Goal: Task Accomplishment & Management: Complete application form

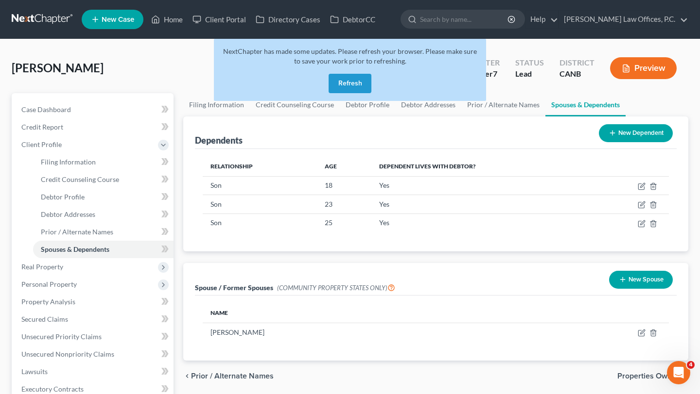
click at [355, 80] on button "Refresh" at bounding box center [349, 83] width 43 height 19
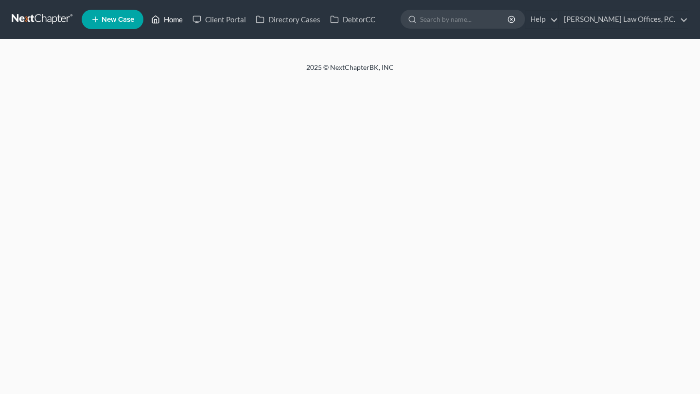
click at [176, 17] on link "Home" at bounding box center [166, 19] width 41 height 17
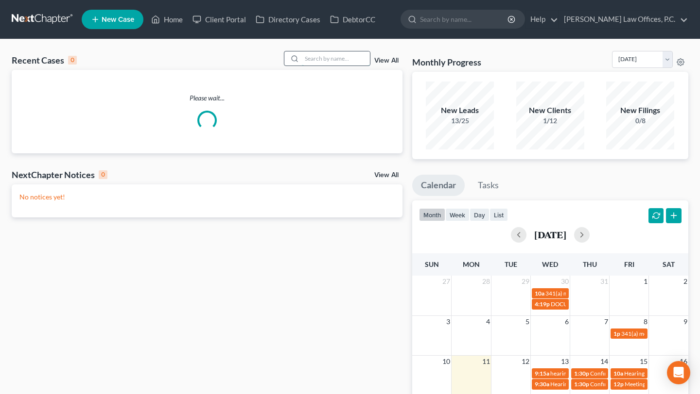
click at [337, 61] on input "search" at bounding box center [336, 58] width 68 height 14
type input "r"
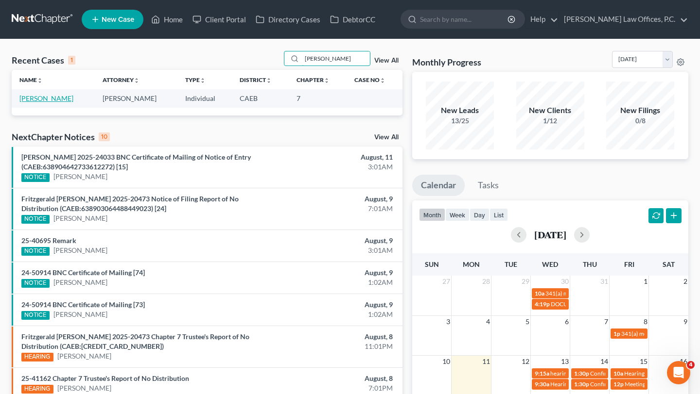
type input "celaya"
click at [50, 100] on link "Celaya, David" at bounding box center [46, 98] width 54 height 8
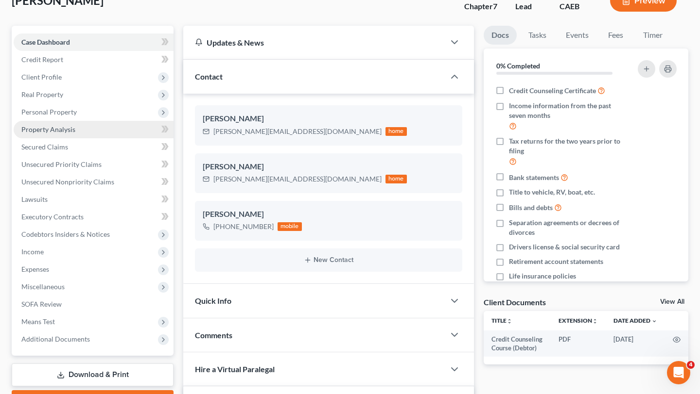
scroll to position [70, 0]
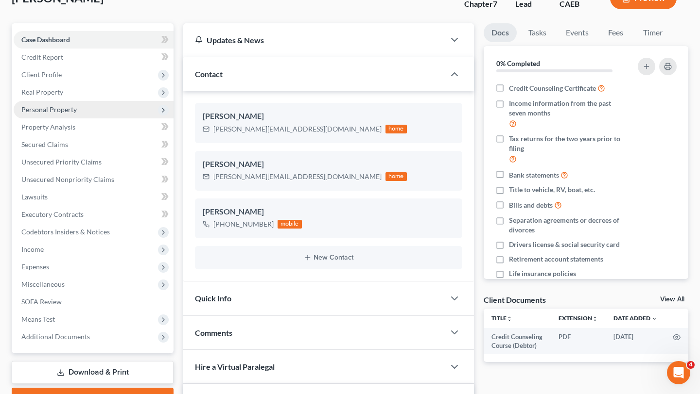
click at [59, 108] on span "Personal Property" at bounding box center [48, 109] width 55 height 8
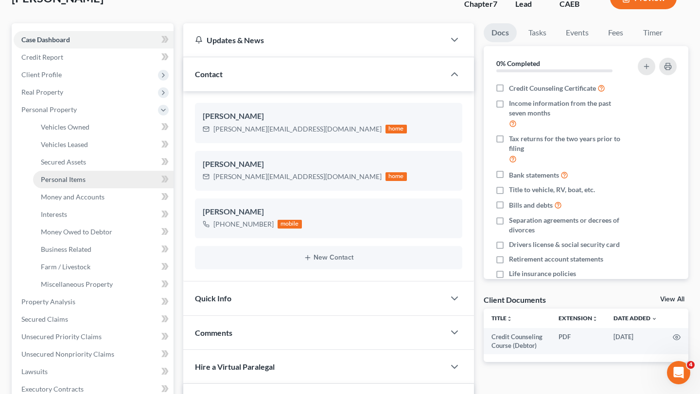
click at [69, 173] on link "Personal Items" at bounding box center [103, 179] width 140 height 17
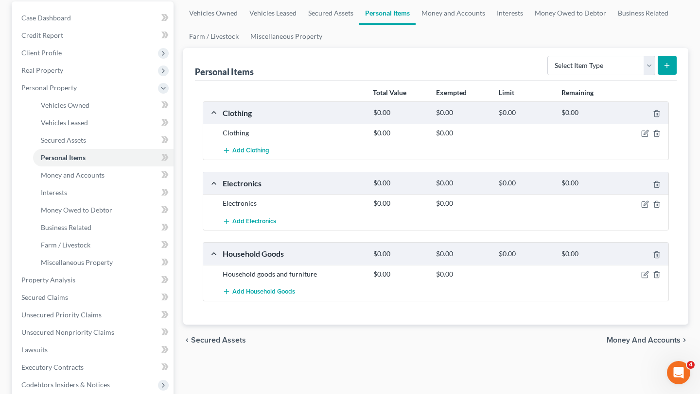
scroll to position [93, 0]
click at [646, 132] on icon "button" at bounding box center [645, 133] width 8 height 8
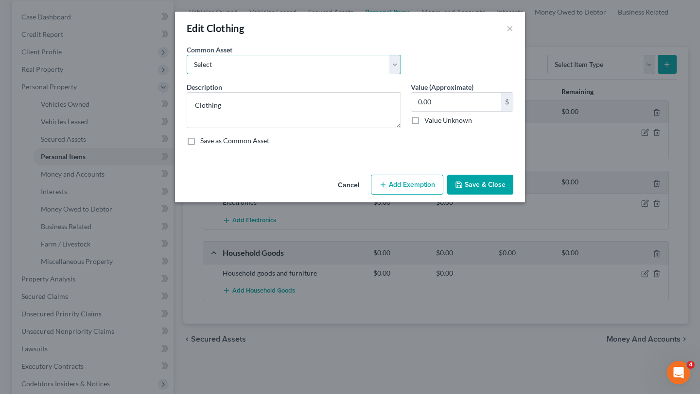
click at [314, 68] on select "Select Clothing" at bounding box center [294, 64] width 214 height 19
select select "0"
click at [417, 181] on button "Add Exemption" at bounding box center [407, 185] width 72 height 20
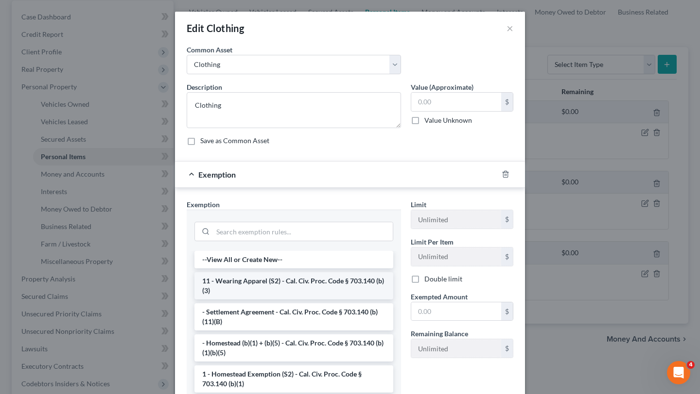
click at [279, 284] on li "11 - Wearing Apparel (S2) - Cal. Civ. Proc. Code § 703.140 (b)(3)" at bounding box center [293, 286] width 199 height 27
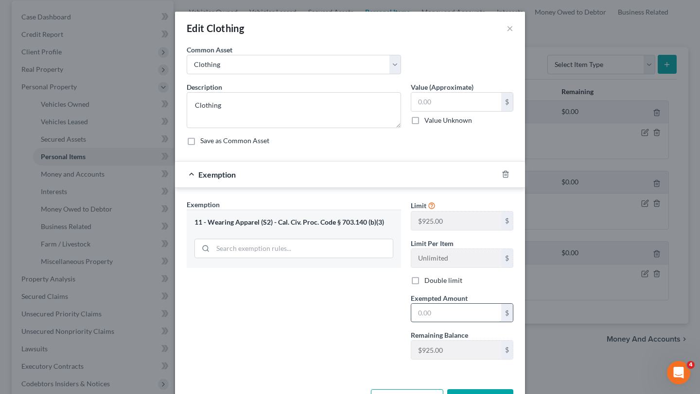
click at [471, 312] on input "text" at bounding box center [456, 313] width 90 height 18
click at [369, 299] on div "Exemption Set must be selected for CA. Exemption * 11 - Wearing Apparel (S2) - …" at bounding box center [294, 284] width 224 height 168
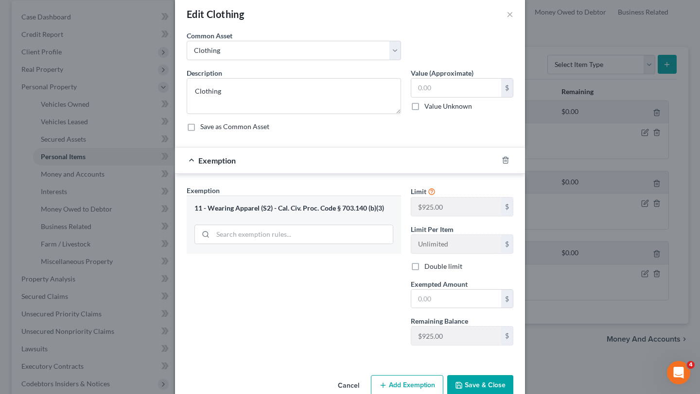
scroll to position [24, 0]
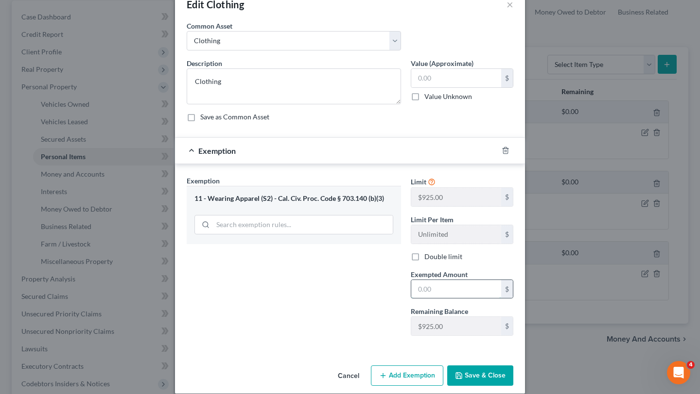
click at [452, 284] on input "text" at bounding box center [456, 289] width 90 height 18
click at [449, 80] on input "text" at bounding box center [456, 78] width 90 height 18
type input "4,000"
click at [441, 296] on input "text" at bounding box center [456, 289] width 90 height 18
type input "925"
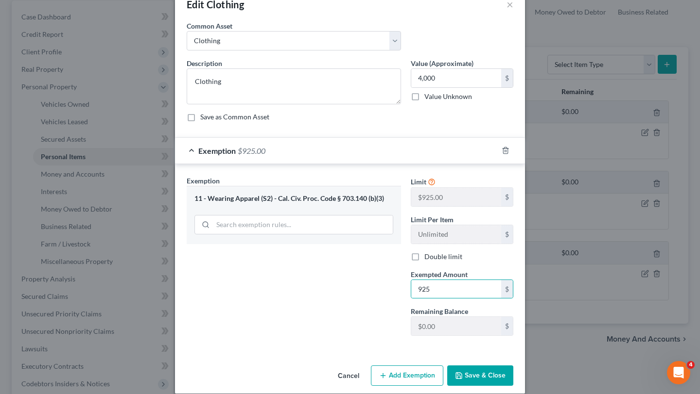
click at [312, 304] on div "Exemption Set must be selected for CA. Exemption * 11 - Wearing Apparel (S2) - …" at bounding box center [294, 260] width 224 height 168
click at [478, 370] on button "Save & Close" at bounding box center [480, 376] width 66 height 20
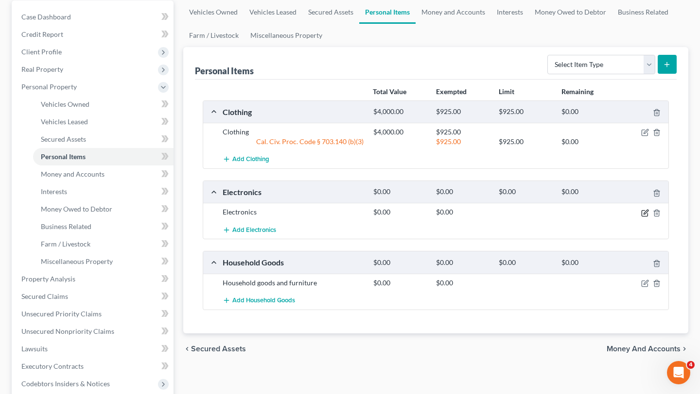
click at [643, 213] on icon "button" at bounding box center [645, 212] width 4 height 4
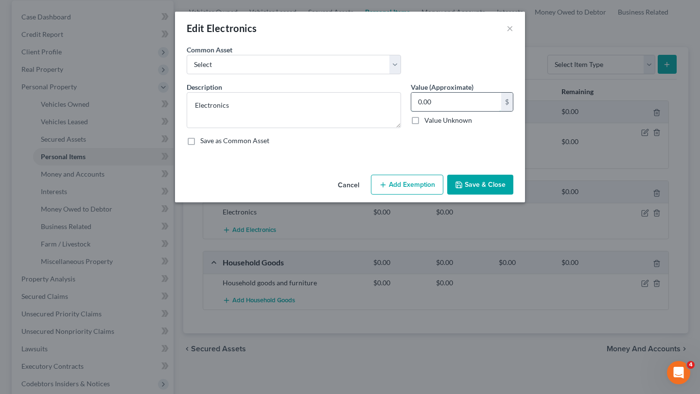
click at [461, 101] on input "0.00" at bounding box center [456, 102] width 90 height 18
type input "2,500"
click at [427, 175] on button "Add Exemption" at bounding box center [407, 185] width 72 height 20
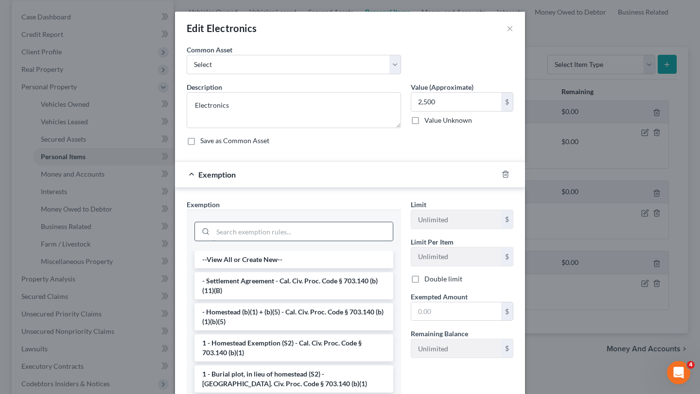
click at [321, 233] on input "search" at bounding box center [303, 232] width 180 height 18
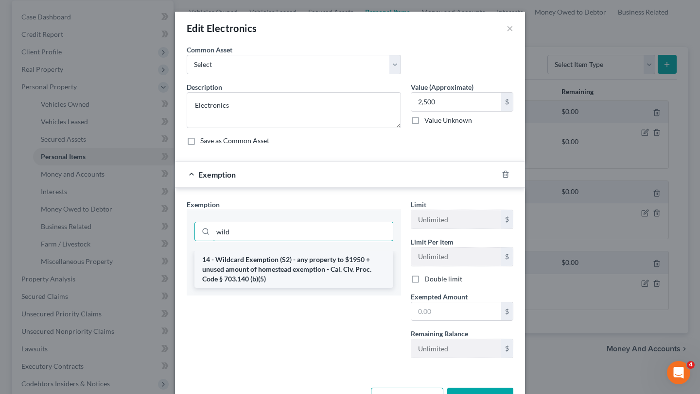
type input "wild"
click at [280, 261] on li "14 - Wildcard Exemption (S2) - any property to $1950 + unused amount of homeste…" at bounding box center [293, 269] width 199 height 37
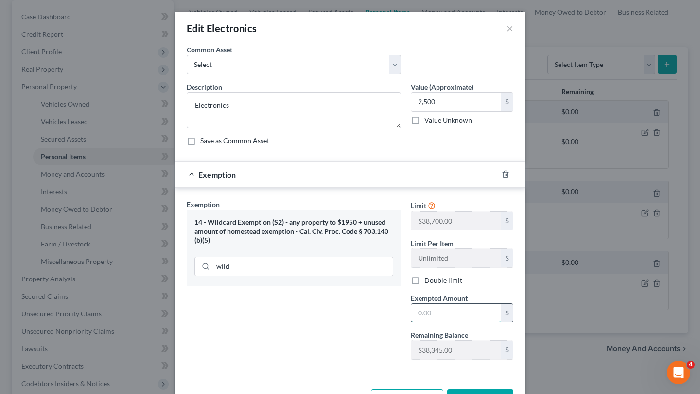
click at [454, 315] on input "text" at bounding box center [456, 313] width 90 height 18
type input "2,500"
click at [362, 327] on div "Exemption Set must be selected for CA. Exemption * 14 - Wildcard Exemption (S2)…" at bounding box center [294, 284] width 224 height 168
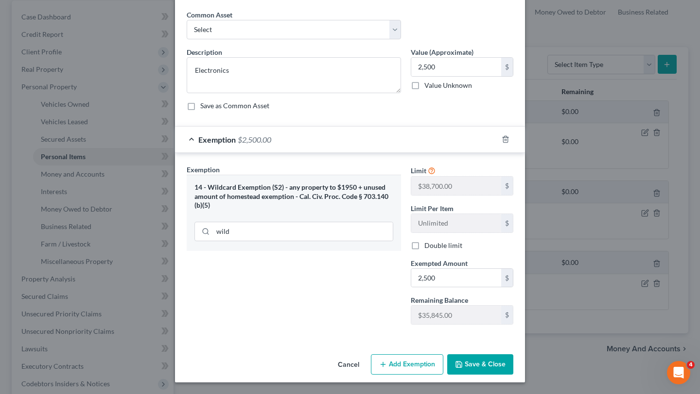
click at [461, 362] on icon "button" at bounding box center [459, 365] width 6 height 6
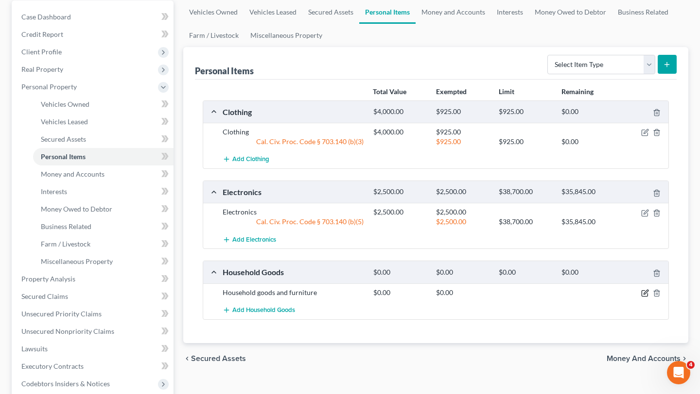
click at [645, 294] on icon "button" at bounding box center [645, 294] width 8 height 8
click at [642, 291] on icon "button" at bounding box center [645, 294] width 8 height 8
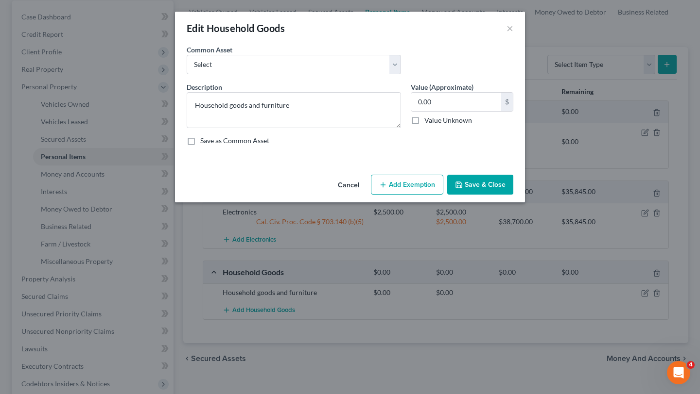
click at [406, 177] on button "Add Exemption" at bounding box center [407, 185] width 72 height 20
click at [400, 193] on button "Add Exemption" at bounding box center [407, 185] width 72 height 20
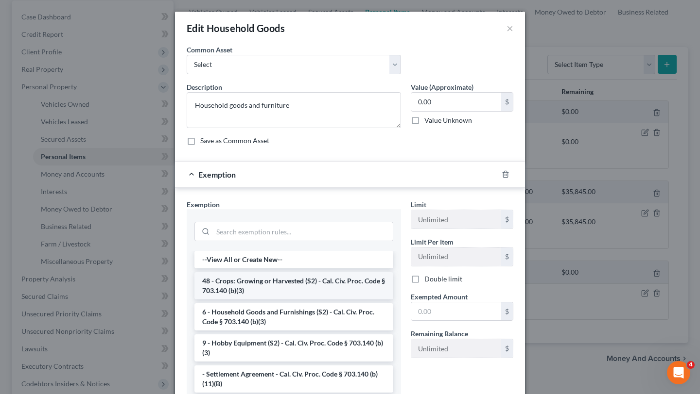
click at [310, 288] on li "48 - Crops: Growing or Harvested (S2) - Cal. Civ. Proc. Code § 703.140 (b)(3)" at bounding box center [293, 286] width 199 height 27
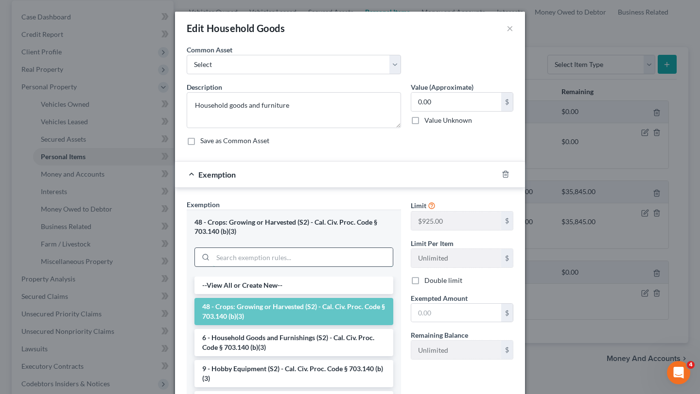
click at [312, 253] on input "search" at bounding box center [303, 257] width 180 height 18
click at [303, 352] on li "6 - Household Goods and Furnishings (S2) - Cal. Civ. Proc. Code § 703.140 (b)(3)" at bounding box center [293, 342] width 199 height 27
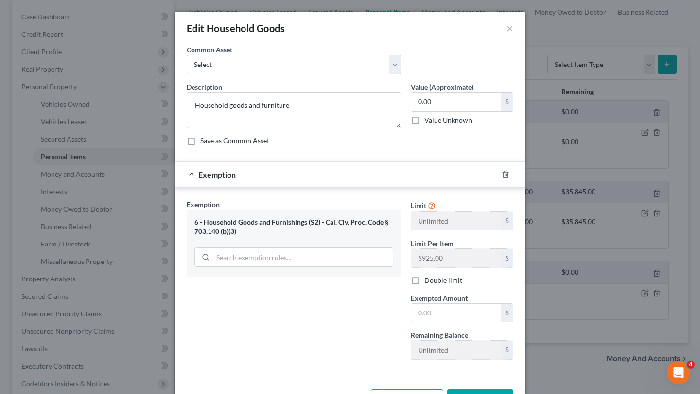
click at [445, 328] on div "Limit Unlimited $ Limit Per Item $925.00 $ Double limit Exempted Amount * $ Rem…" at bounding box center [462, 284] width 112 height 168
click at [445, 316] on input "text" at bounding box center [456, 313] width 90 height 18
type input "6.00"
type input "6"
type input "60.00"
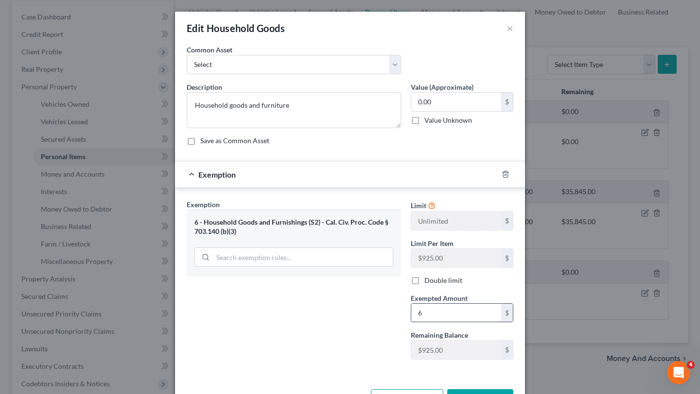
type input "60"
type input "600.00"
type input "600"
type input "6,000.00"
type input "6,000"
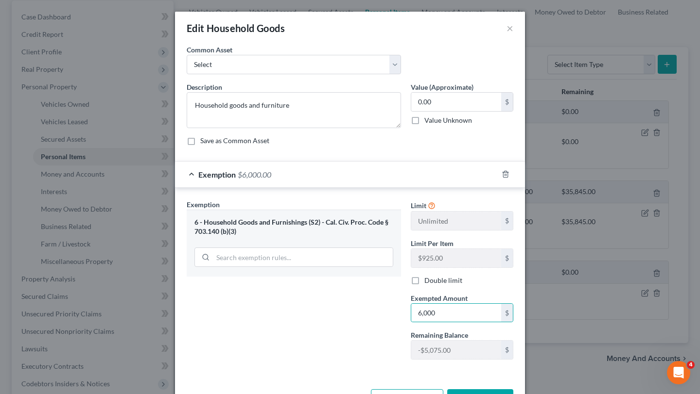
click at [326, 311] on div "Exemption Set must be selected for CA. Exemption * 6 - Household Goods and Furn…" at bounding box center [294, 284] width 224 height 168
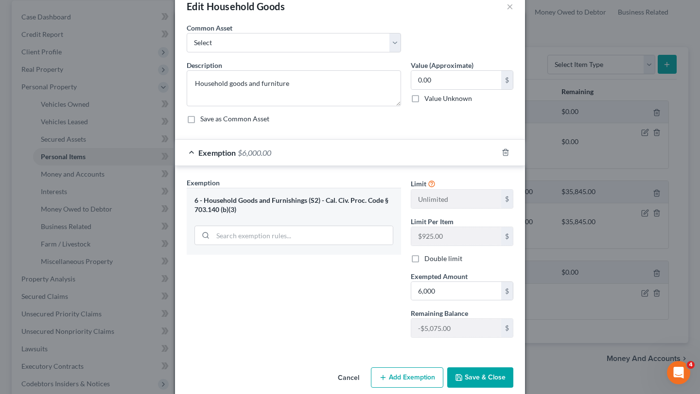
scroll to position [21, 0]
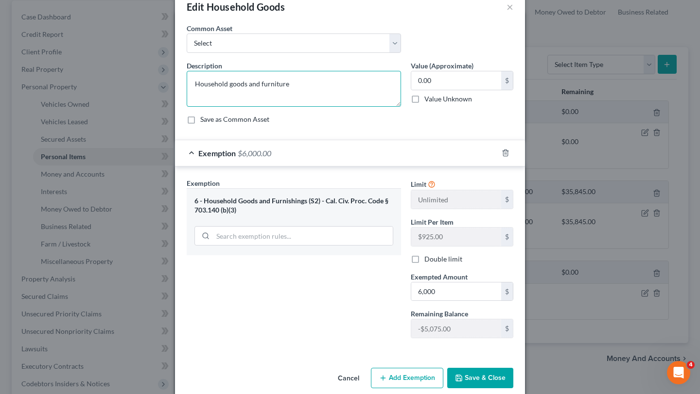
click at [324, 84] on textarea "Household goods and furniture" at bounding box center [294, 89] width 214 height 36
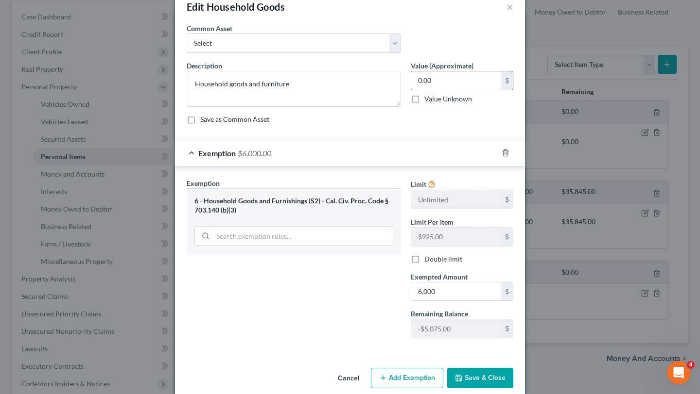
click at [442, 86] on input "0.00" at bounding box center [456, 80] width 90 height 18
type input "6.00"
type input "6"
type input "60.00"
type input "60"
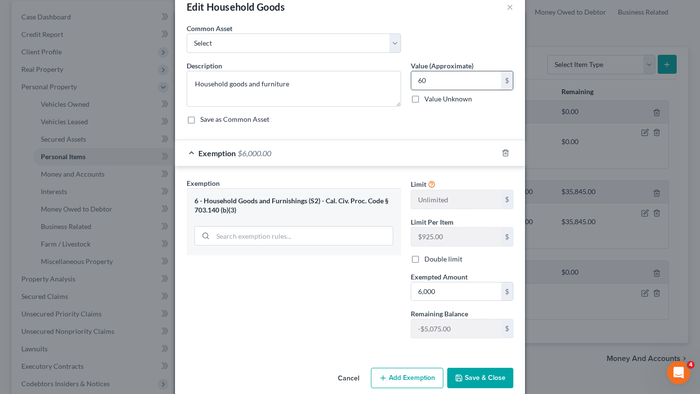
type input "600.00"
type input "600"
type input "6,000.00"
type input "6,000"
click at [369, 137] on form "An exemption set must first be selected from the Filing Information section. Co…" at bounding box center [350, 188] width 326 height 331
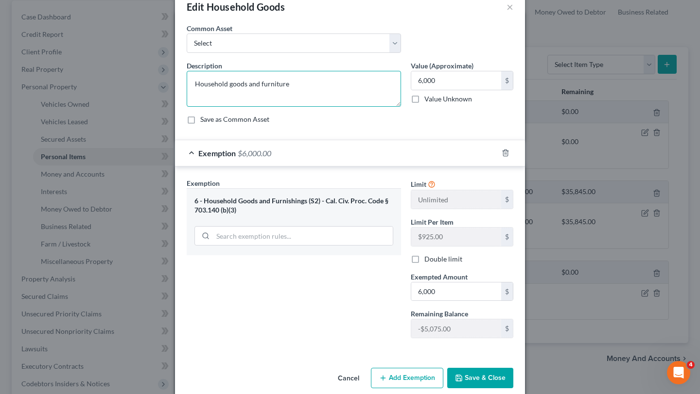
click at [339, 75] on textarea "Household goods and furniture" at bounding box center [294, 89] width 214 height 36
click at [341, 87] on textarea "Household goods and furniture" at bounding box center [294, 89] width 214 height 36
type textarea "Household goods and furniture"
type textarea "Household goods and furniture ("
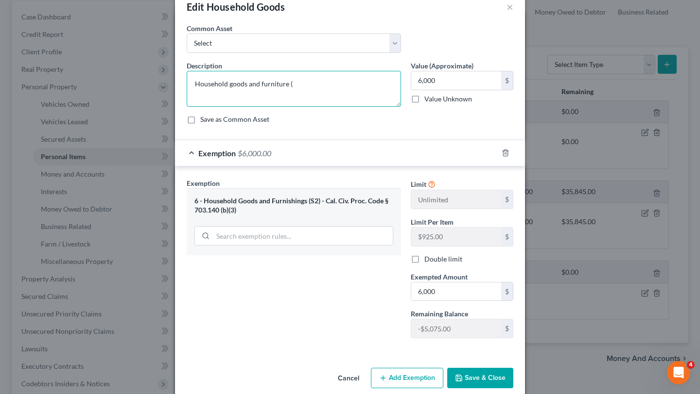
type textarea "Household goods and furniture (n"
type textarea "Household goods and furniture (no"
type textarea "Household goods and furniture (no o"
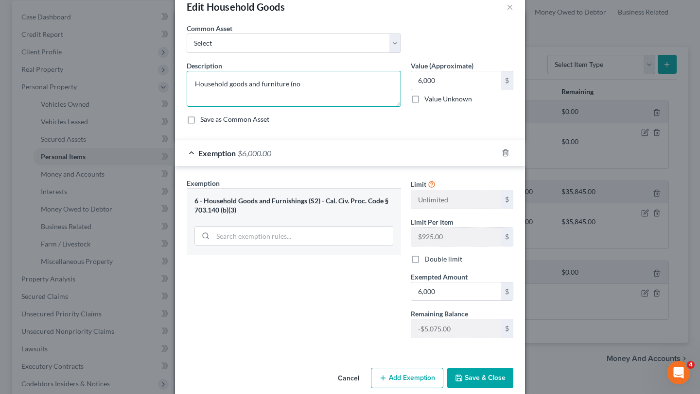
type textarea "Household goods and furniture (no o"
type textarea "Household goods and furniture (no on"
type textarea "Household goods and furniture (no one"
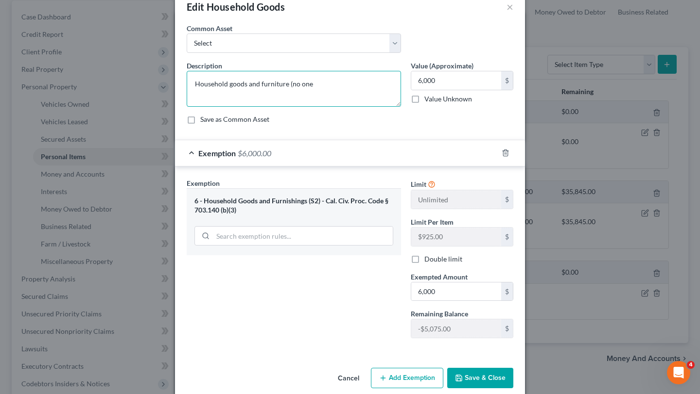
type textarea "Household goods and furniture (no one i"
type textarea "Household goods and furniture (no one it"
type textarea "Household goods and furniture (no one ite"
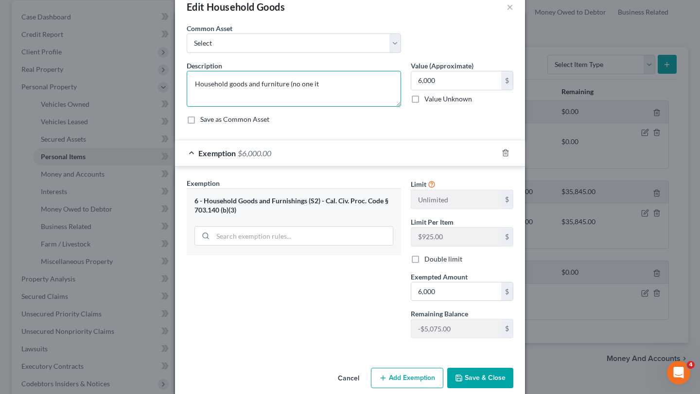
type textarea "Household goods and furniture (no one ite"
type textarea "Household goods and furniture (no one item"
type textarea "Household goods and furniture (no one item v"
type textarea "Household goods and furniture (no one item va"
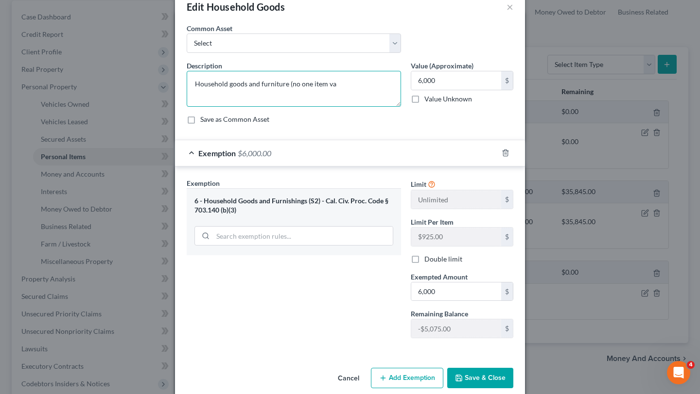
type textarea "Household goods and furniture (no one item val"
type textarea "Household goods and furniture (no one item valu"
type textarea "Household goods and furniture (no one item value"
type textarea "Household goods and furniture (no one item valued"
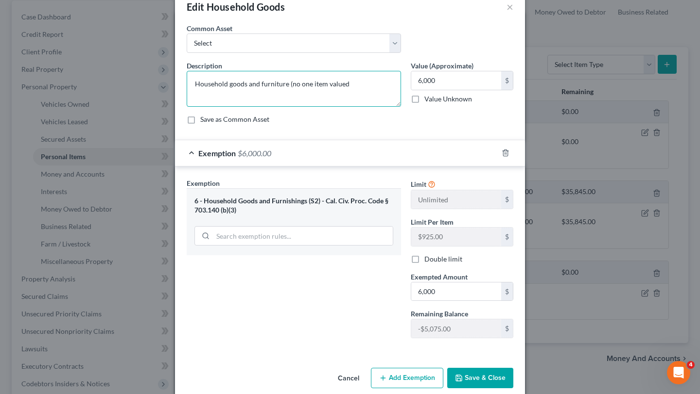
type textarea "Household goods and furniture (no one item valued"
type textarea "Household goods and furniture (no one item valued a"
type textarea "Household goods and furniture (no one item valued at"
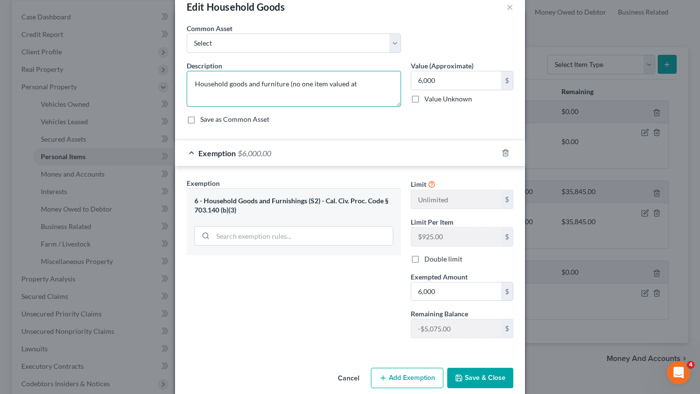
type textarea "Household goods and furniture (no one item valued at m"
type textarea "Household goods and furniture (no one item valued at mo"
type textarea "Household goods and furniture (no one item valued at mor"
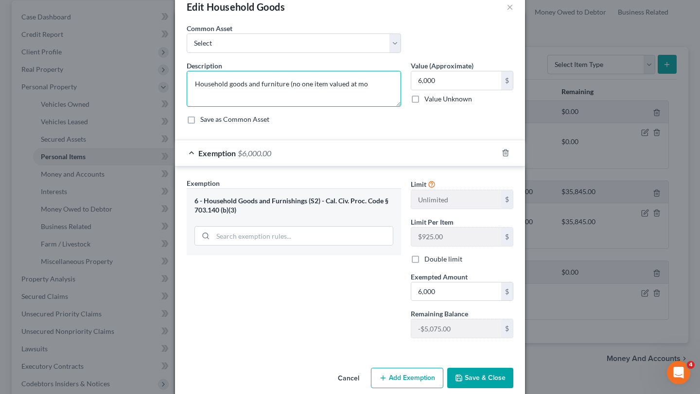
type textarea "Household goods and furniture (no one item valued at mor"
type textarea "Household goods and furniture (no one item valued at more"
type textarea "Household goods and furniture (no one item valued at more t"
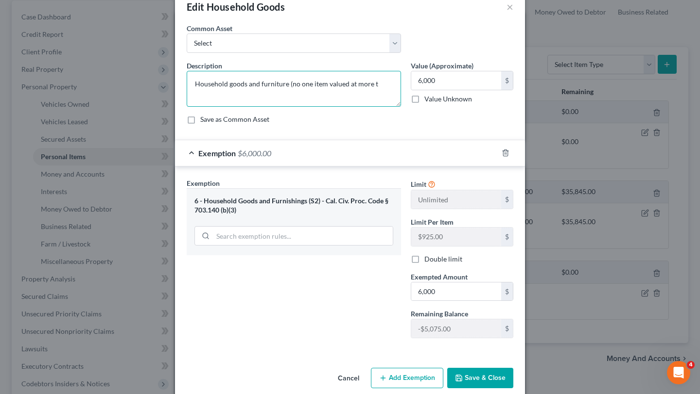
type textarea "Household goods and furniture (no one item valued at more th"
type textarea "Household goods and furniture (no one item valued at more tha"
type textarea "Household goods and furniture (no one item valued at more than"
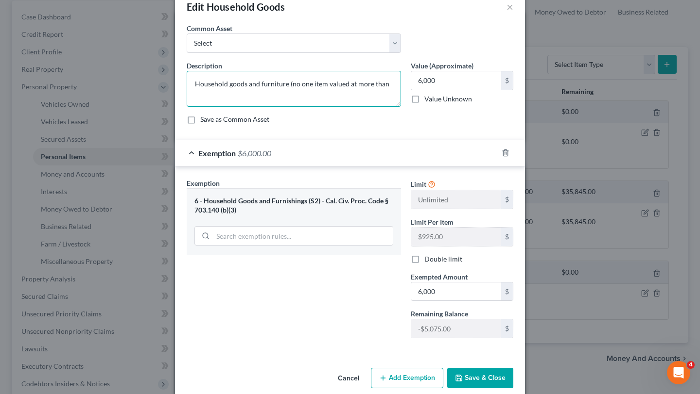
type textarea "Household goods and furniture (no one item valued at more than"
type textarea "Household goods and furniture (no one item valued at more than 9"
type textarea "Household goods and furniture (no one item valued at more than 92"
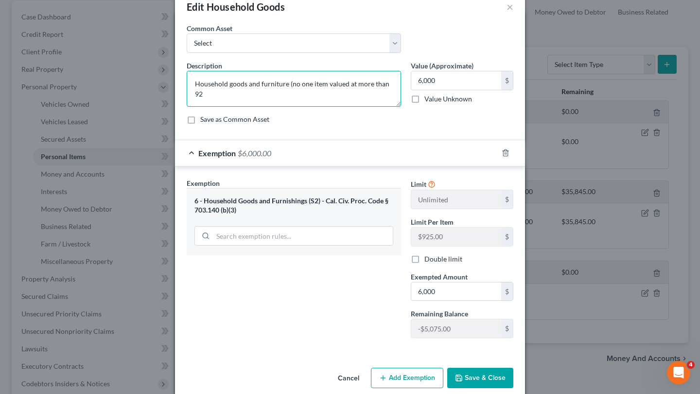
type textarea "Household goods and furniture (no one item valued at more than 925"
type textarea "Household goods and furniture (no one item valued at more than 925)"
type textarea "Household goods and furniture (no one item valued at more than 925"
type textarea "Household goods and furniture (no one item valued at more than 92"
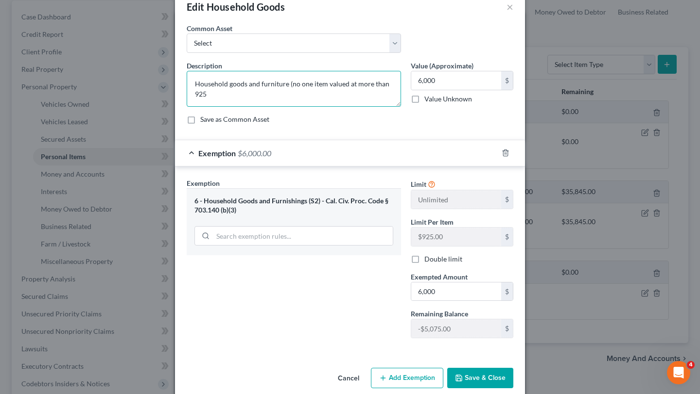
type textarea "Household goods and furniture (no one item valued at more than 92"
type textarea "Household goods and furniture (no one item valued at more than 9"
type textarea "Household goods and furniture (no one item valued at more than"
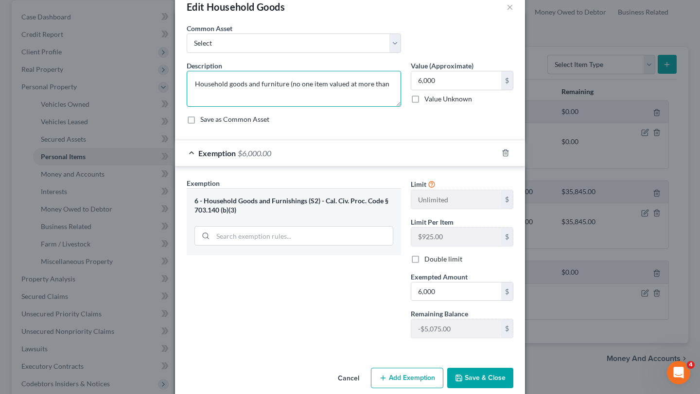
type textarea "Household goods and furniture (no one item valued at more than $"
type textarea "Household goods and furniture (no one item valued at more than $9"
type textarea "Household goods and furniture (no one item valued at more than $92"
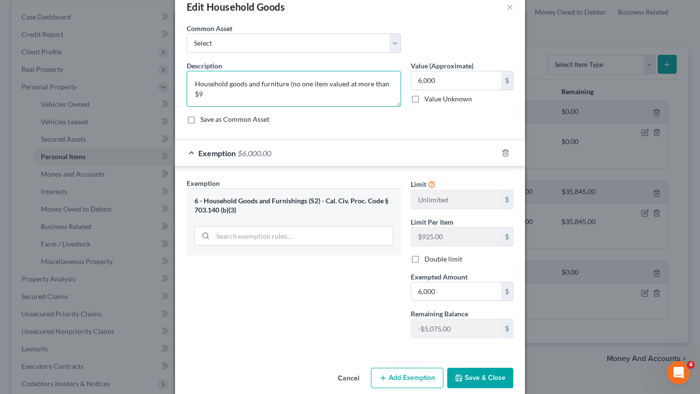
type textarea "Household goods and furniture (no one item valued at more than $92"
type textarea "Household goods and furniture (no one item valued at more than $925"
type textarea "Household goods and furniture (no one item valued at more than $925."
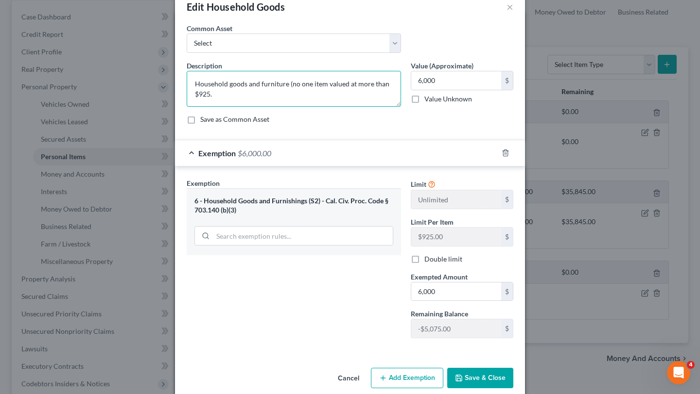
type textarea "Household goods and furniture (no one item valued at more than $925.0"
type textarea "Household goods and furniture (no one item valued at more than $925.00"
type textarea "Household goods and furniture (no one item valued at more than $925.00)"
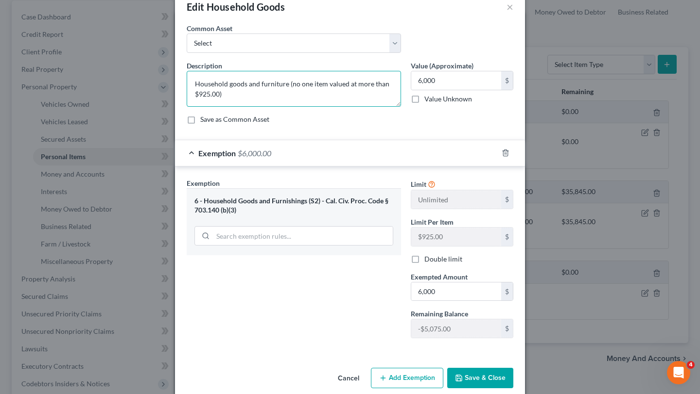
drag, startPoint x: 281, startPoint y: 87, endPoint x: 306, endPoint y: 94, distance: 25.2
click at [306, 94] on textarea "Household goods and furniture (no one item valued at more than $925.00)" at bounding box center [294, 89] width 214 height 36
type textarea "Household goods and furniture (no one item valued at more than $925.00)"
click at [468, 380] on button "Save & Close" at bounding box center [480, 378] width 66 height 20
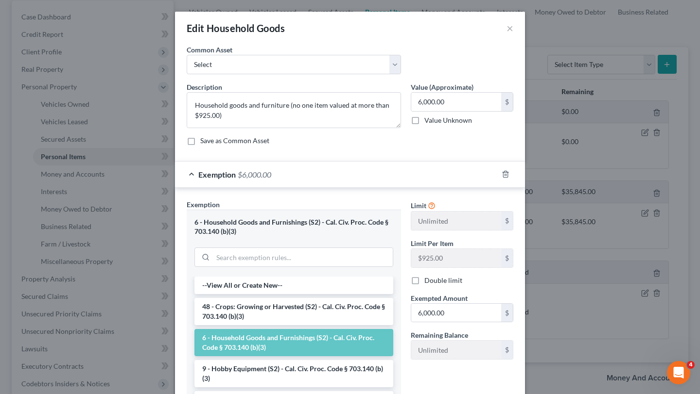
click at [626, 299] on div "Edit Household Goods × An exemption set must first be selected from the Filing …" at bounding box center [350, 197] width 700 height 394
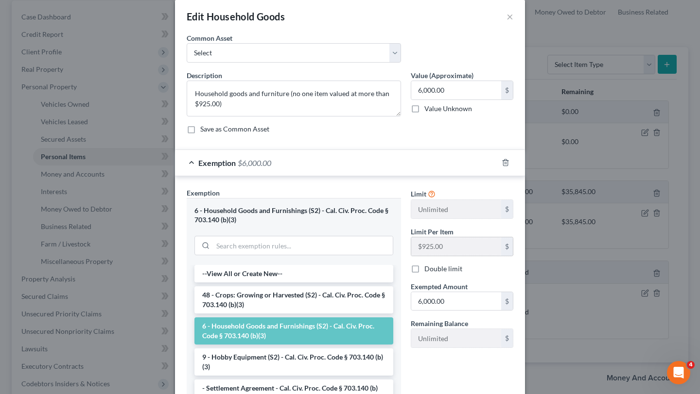
scroll to position [0, 0]
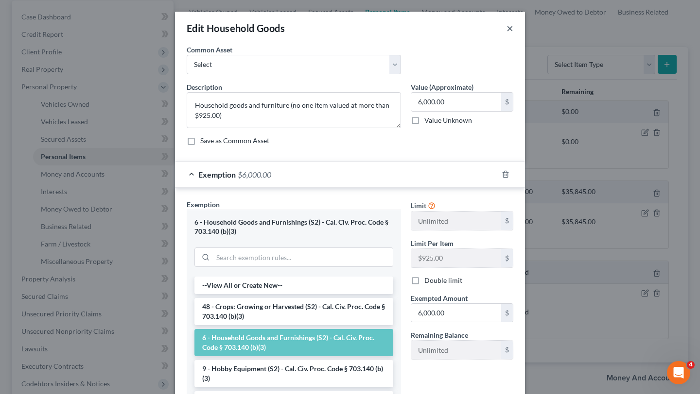
click at [507, 30] on button "×" at bounding box center [509, 28] width 7 height 12
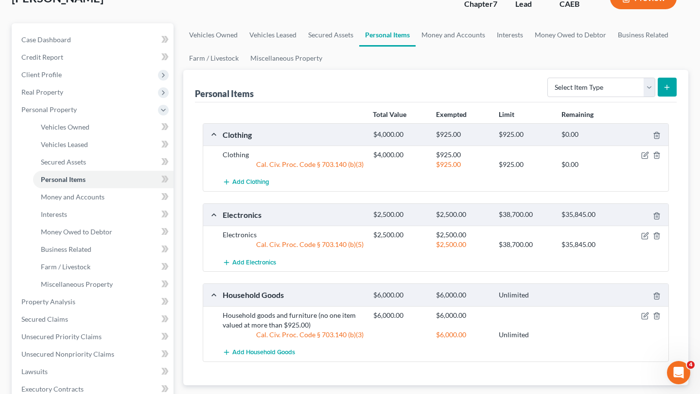
scroll to position [69, 0]
click at [451, 35] on link "Money and Accounts" at bounding box center [452, 35] width 75 height 23
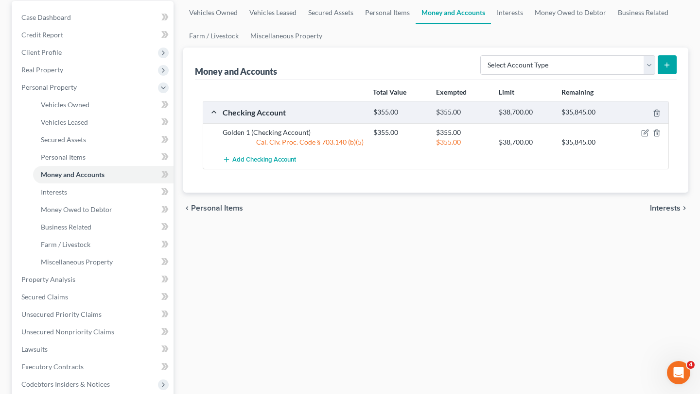
scroll to position [117, 0]
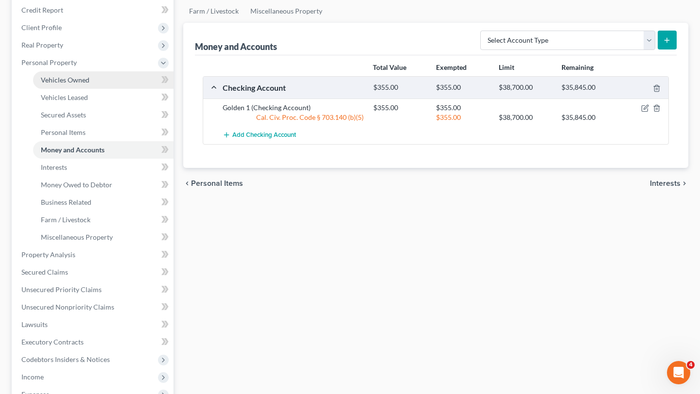
click at [103, 79] on link "Vehicles Owned" at bounding box center [103, 79] width 140 height 17
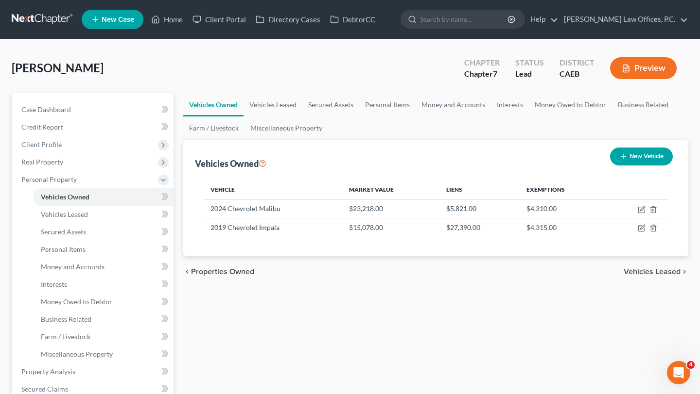
scroll to position [42, 0]
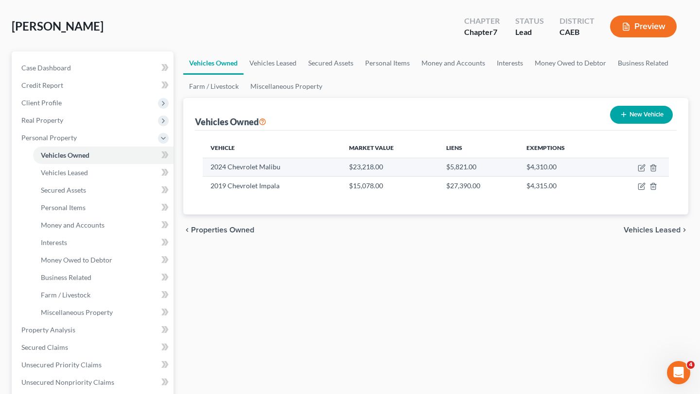
click at [635, 167] on td at bounding box center [637, 167] width 63 height 18
click at [640, 167] on icon "button" at bounding box center [641, 168] width 8 height 8
select select "0"
select select "2"
select select "0"
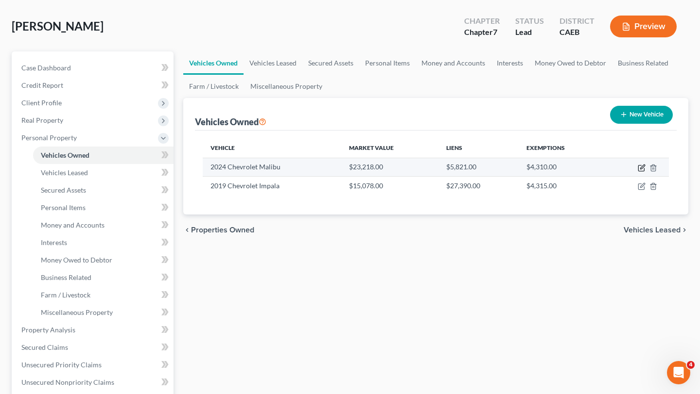
select select "0"
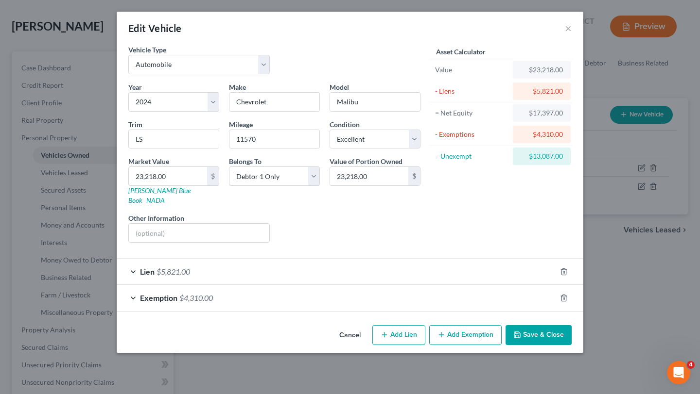
click at [385, 267] on div "Lien $5,821.00" at bounding box center [336, 272] width 439 height 26
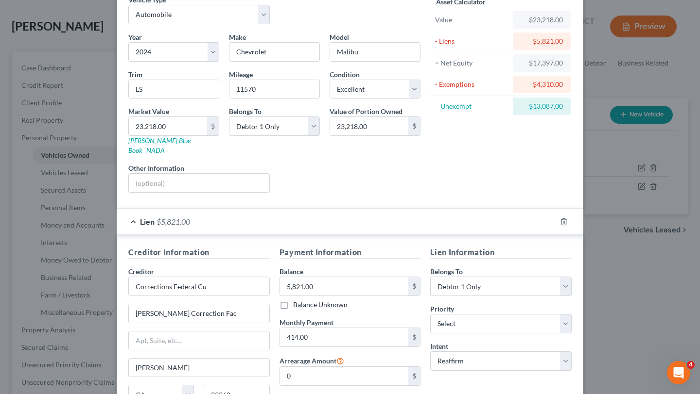
scroll to position [0, 0]
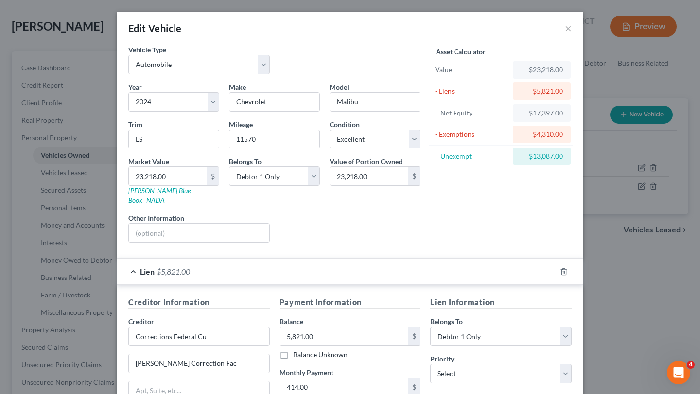
click at [571, 30] on div "Edit Vehicle ×" at bounding box center [350, 28] width 466 height 33
click at [567, 25] on button "×" at bounding box center [568, 28] width 7 height 12
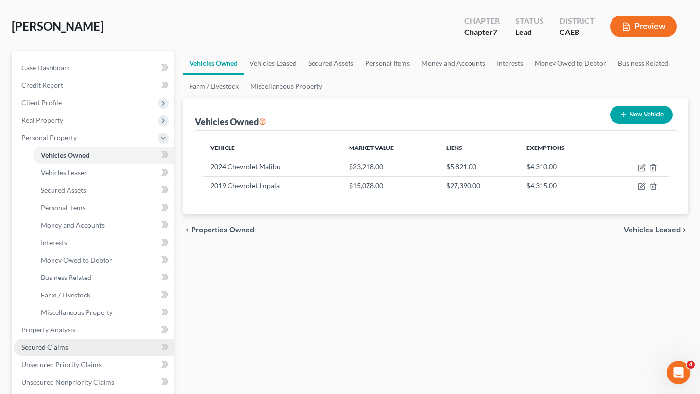
click at [64, 349] on span "Secured Claims" at bounding box center [44, 347] width 47 height 8
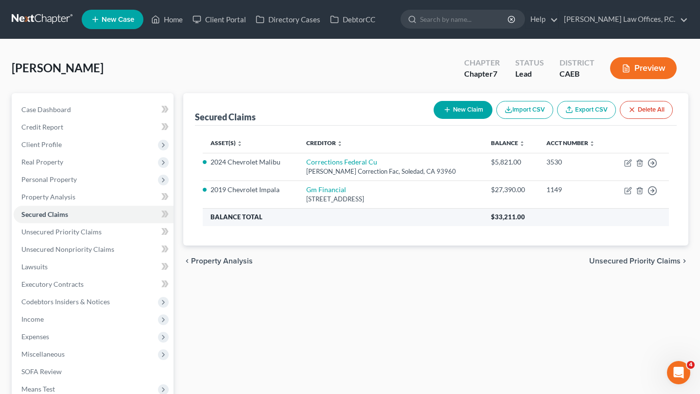
scroll to position [16, 0]
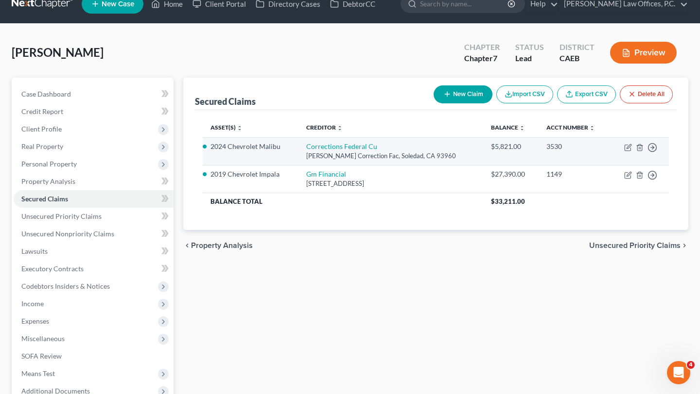
click at [632, 147] on td "Move to E Move to F Move to G Move to Notice Only" at bounding box center [639, 151] width 59 height 28
click at [629, 148] on icon "button" at bounding box center [628, 148] width 8 height 8
select select "4"
select select "2"
select select "0"
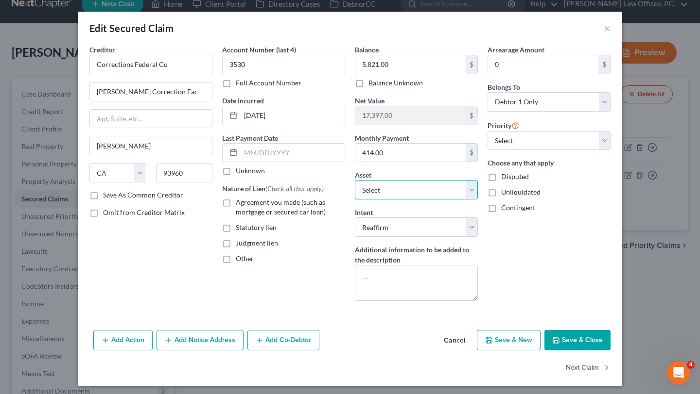
click at [459, 195] on select "Select Other Multiple Assets Golden 1 (Checking Account) - $355.0 2024 Chevrole…" at bounding box center [416, 189] width 123 height 19
select select "7"
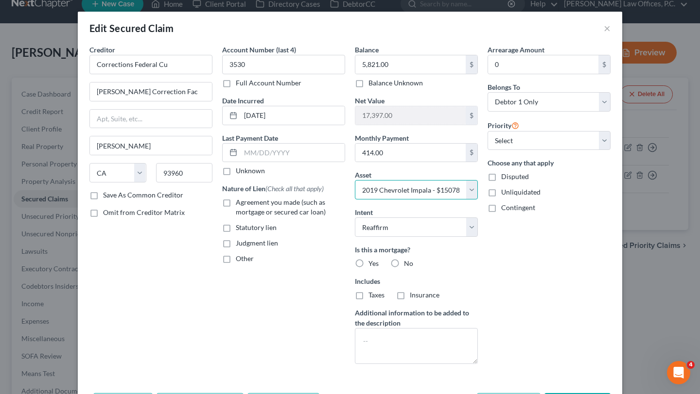
scroll to position [67, 0]
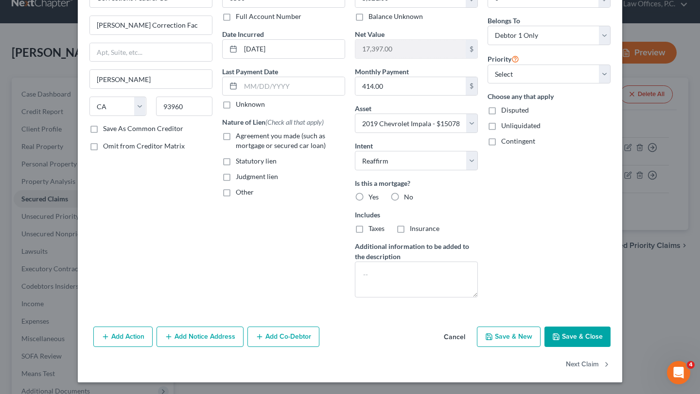
click at [404, 196] on label "No" at bounding box center [408, 197] width 9 height 10
click at [408, 196] on input "No" at bounding box center [411, 195] width 6 height 6
radio input "true"
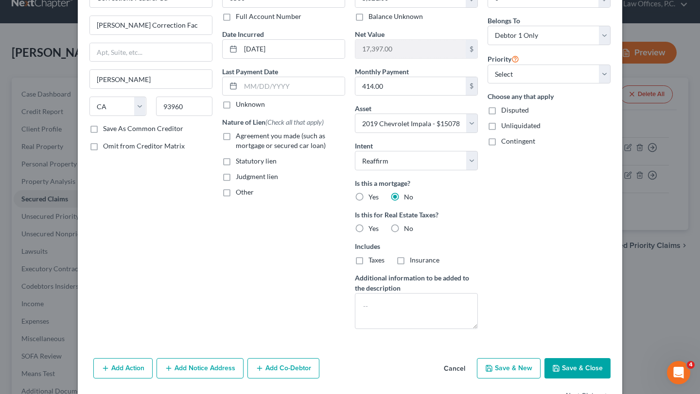
click at [402, 228] on div "No" at bounding box center [401, 229] width 23 height 10
click at [404, 228] on label "No" at bounding box center [408, 229] width 9 height 10
click at [408, 228] on input "No" at bounding box center [411, 227] width 6 height 6
radio input "true"
click at [576, 370] on button "Save & Close" at bounding box center [577, 369] width 66 height 20
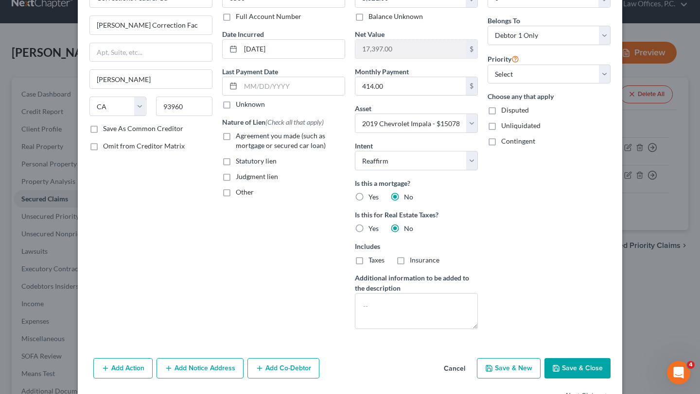
select select
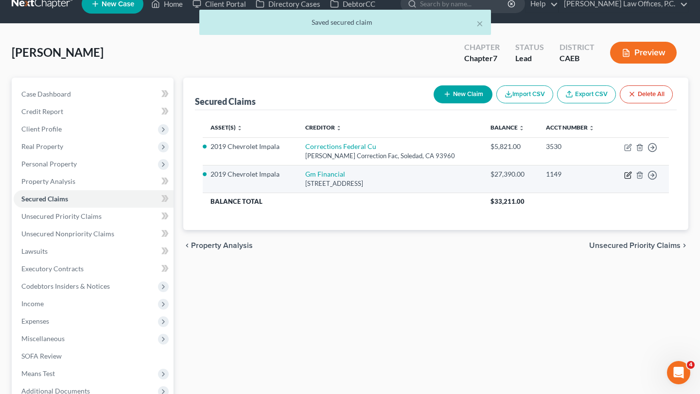
click at [630, 174] on icon "button" at bounding box center [628, 174] width 4 height 4
select select "45"
select select "2"
select select "0"
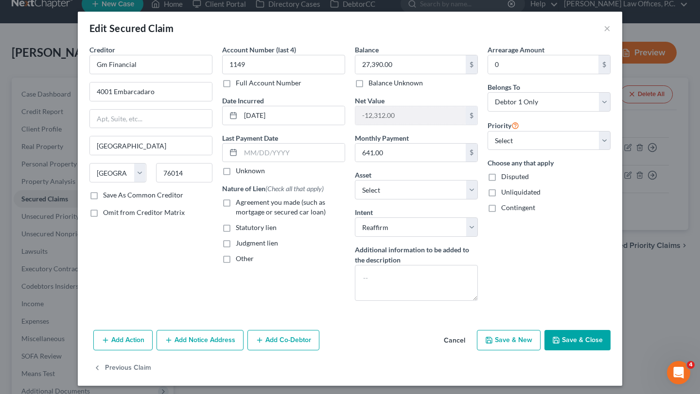
click at [427, 179] on div "Asset * Select Other Multiple Assets Golden 1 (Checking Account) - $355.0 2024 …" at bounding box center [416, 185] width 123 height 30
click at [427, 194] on select "Select Other Multiple Assets Golden 1 (Checking Account) - $355.0 2024 Chevrole…" at bounding box center [416, 189] width 123 height 19
select select "3"
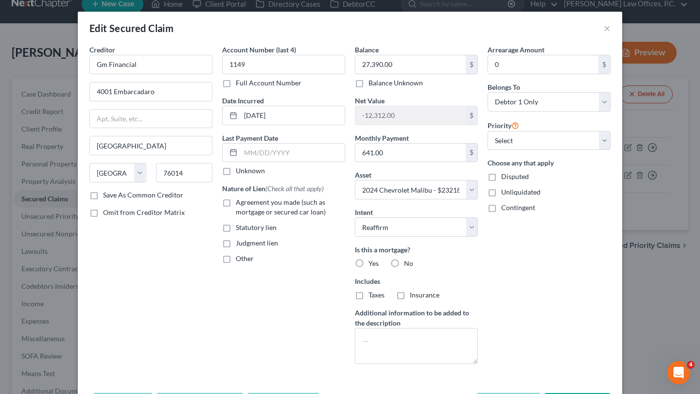
click at [404, 261] on label "No" at bounding box center [408, 264] width 9 height 10
click at [408, 261] on input "No" at bounding box center [411, 262] width 6 height 6
radio input "true"
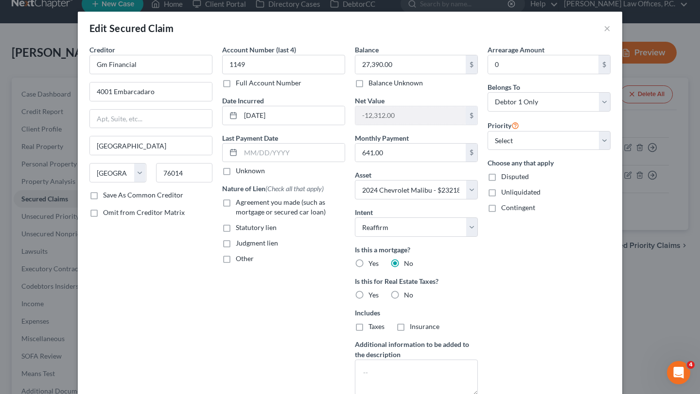
click at [404, 294] on label "No" at bounding box center [408, 296] width 9 height 10
click at [408, 294] on input "No" at bounding box center [411, 294] width 6 height 6
radio input "true"
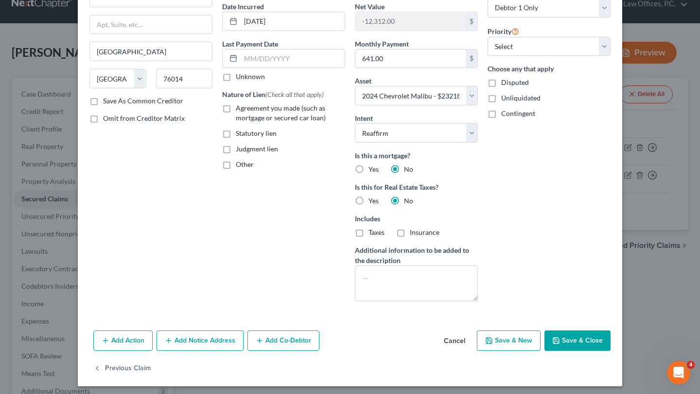
scroll to position [98, 0]
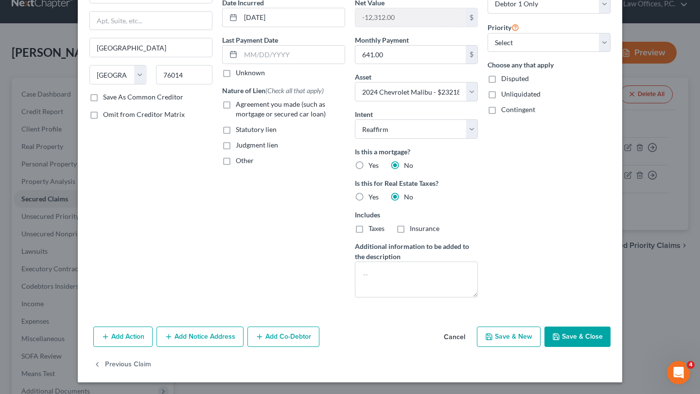
click at [564, 334] on button "Save & Close" at bounding box center [577, 337] width 66 height 20
select select
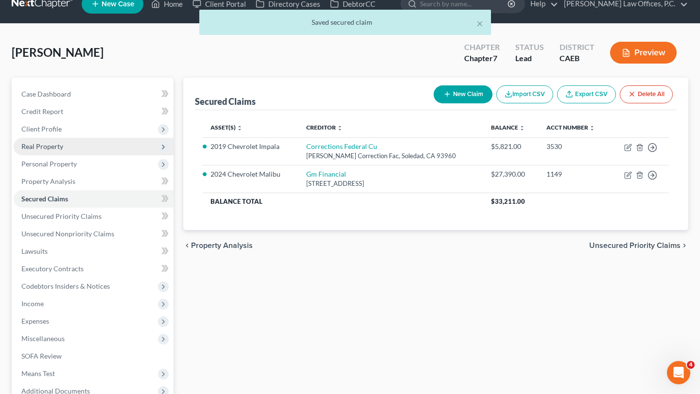
click at [98, 142] on span "Real Property" at bounding box center [94, 146] width 160 height 17
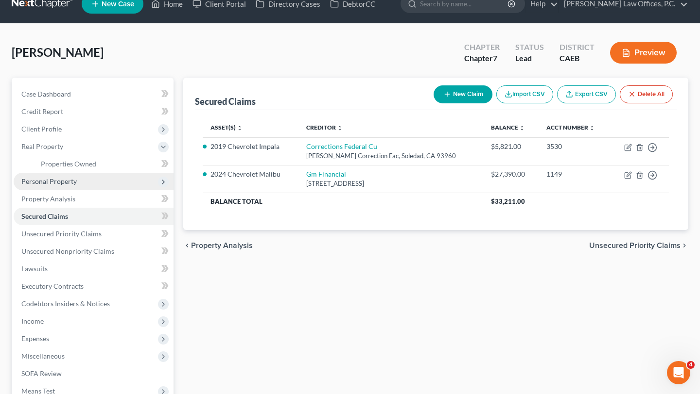
click at [102, 177] on span "Personal Property" at bounding box center [94, 181] width 160 height 17
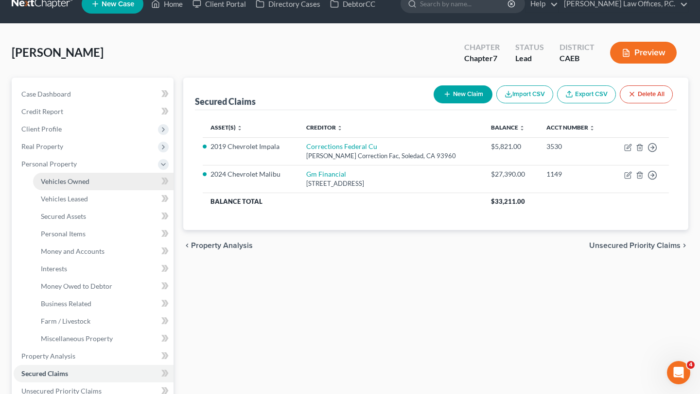
click at [102, 182] on link "Vehicles Owned" at bounding box center [103, 181] width 140 height 17
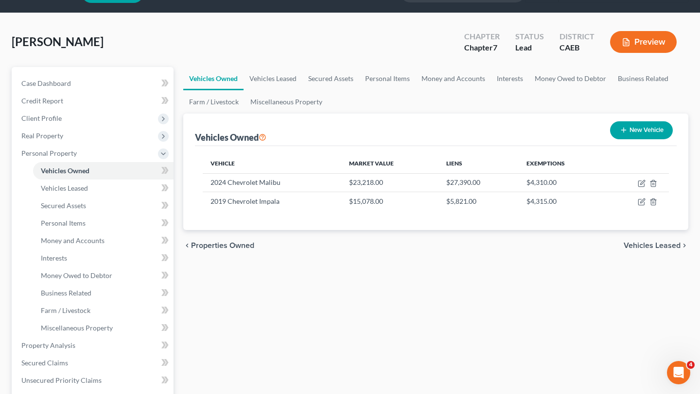
scroll to position [27, 0]
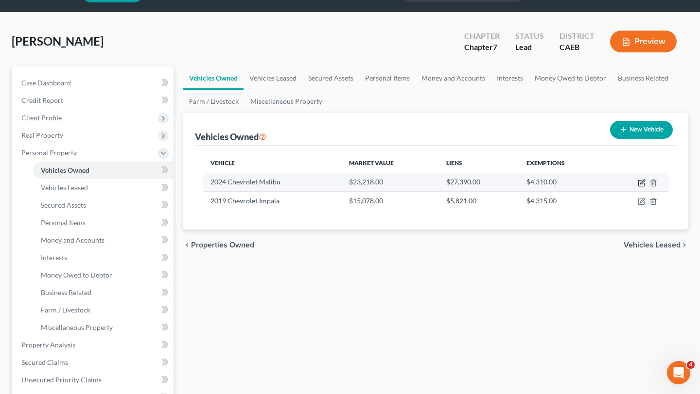
click at [642, 184] on icon "button" at bounding box center [641, 183] width 8 height 8
select select "0"
select select "2"
select select "0"
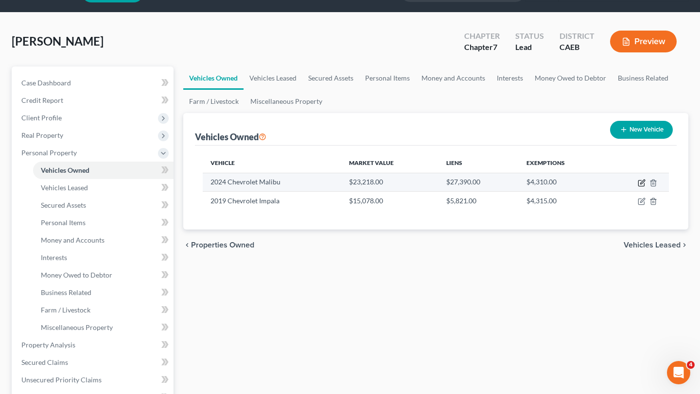
select select "45"
select select "0"
select select "2"
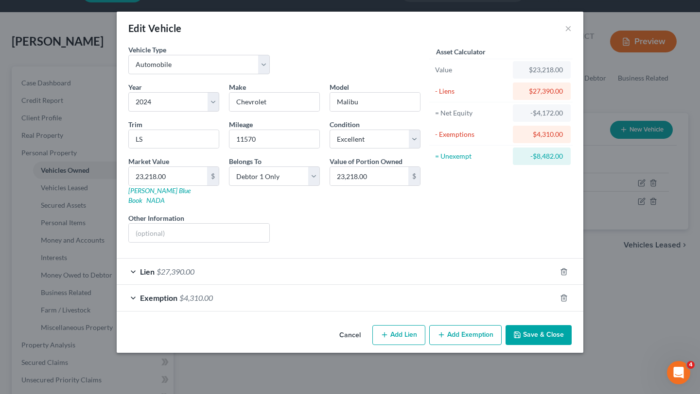
click at [420, 259] on div "Lien $27,390.00" at bounding box center [336, 272] width 439 height 26
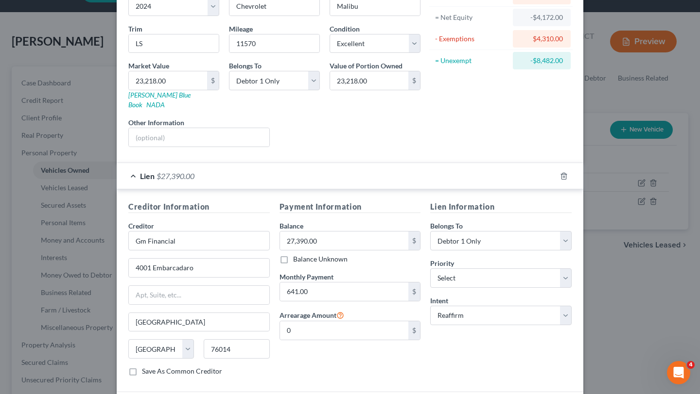
scroll to position [164, 0]
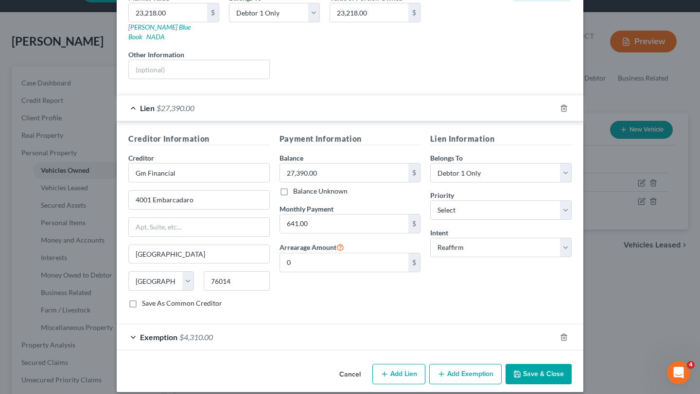
click at [528, 364] on button "Save & Close" at bounding box center [538, 374] width 66 height 20
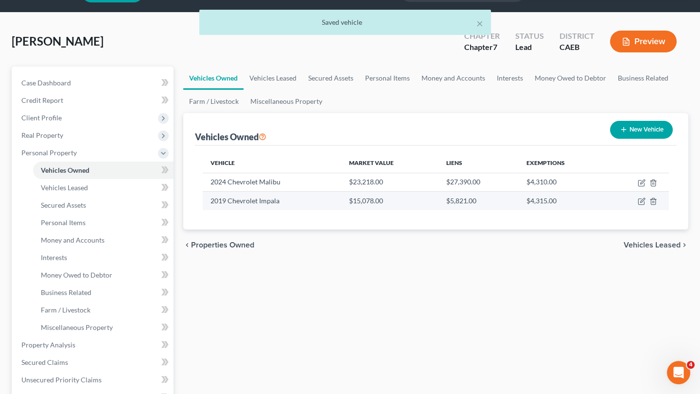
scroll to position [35, 0]
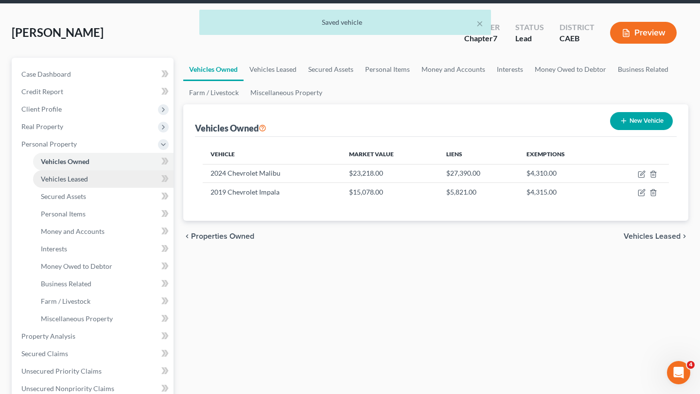
click at [71, 184] on link "Vehicles Leased" at bounding box center [103, 179] width 140 height 17
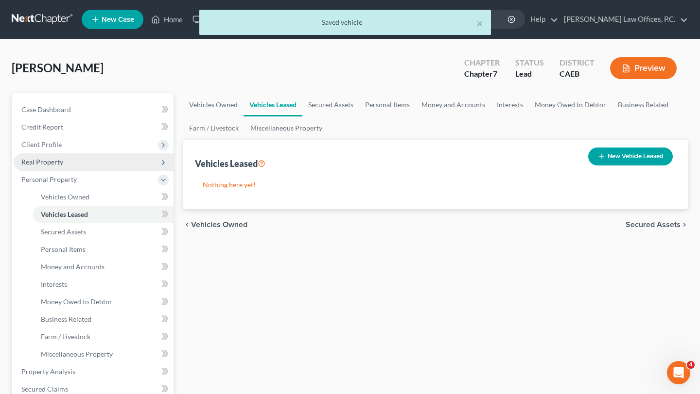
click at [62, 157] on span "Real Property" at bounding box center [94, 162] width 160 height 17
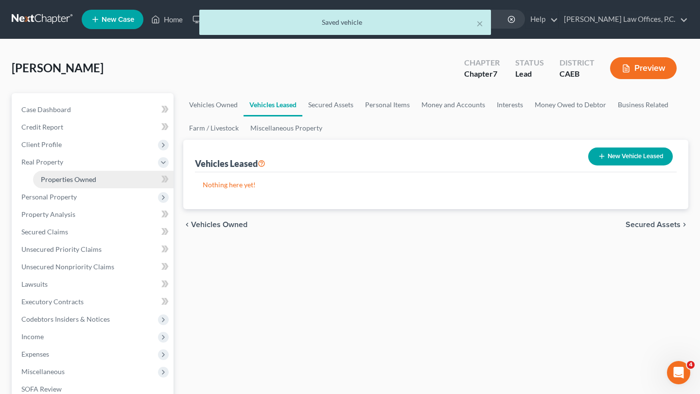
click at [62, 183] on link "Properties Owned" at bounding box center [103, 179] width 140 height 17
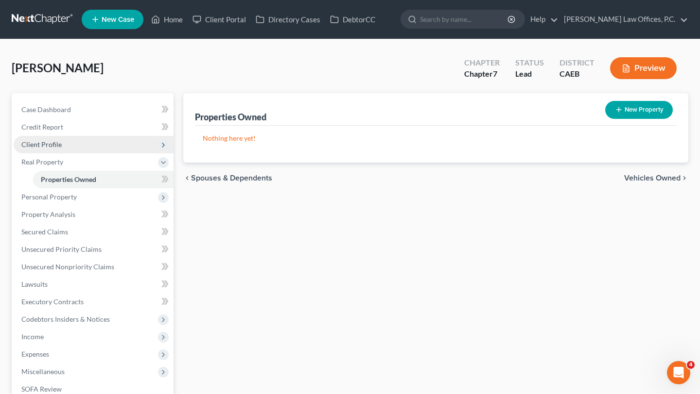
click at [96, 148] on span "Client Profile" at bounding box center [94, 144] width 160 height 17
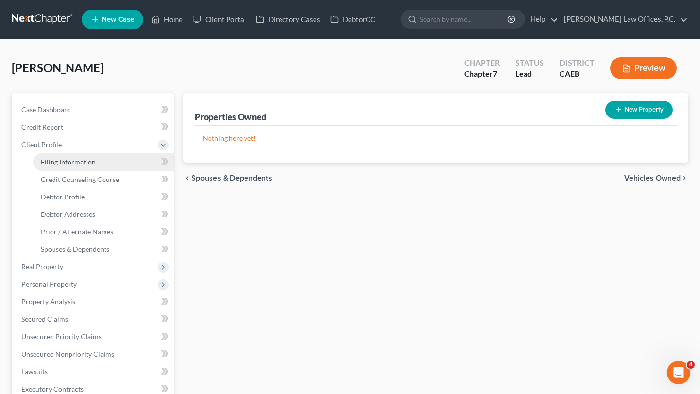
click at [97, 161] on link "Filing Information" at bounding box center [103, 162] width 140 height 17
select select "1"
select select "0"
select select "4"
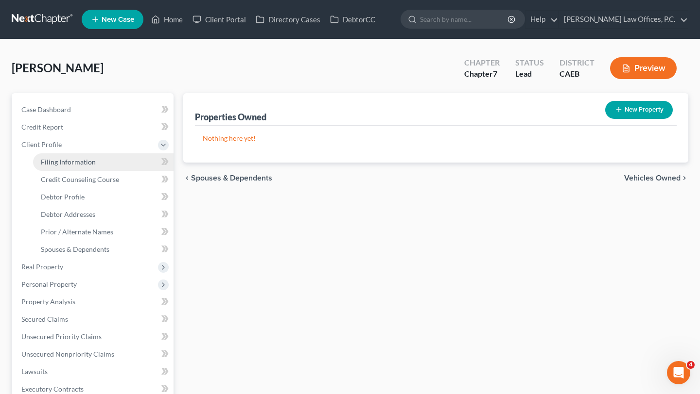
select select "0"
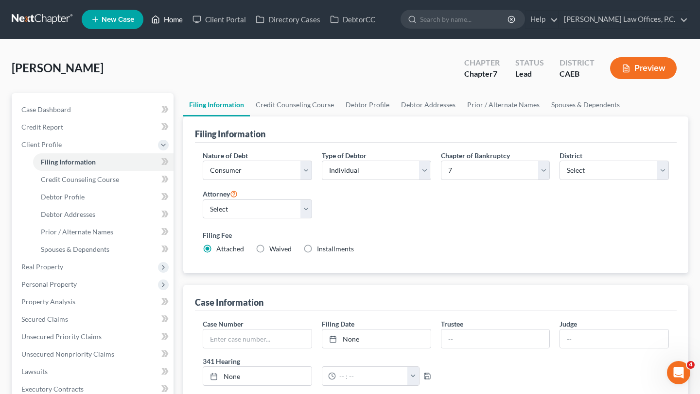
click at [172, 14] on link "Home" at bounding box center [166, 19] width 41 height 17
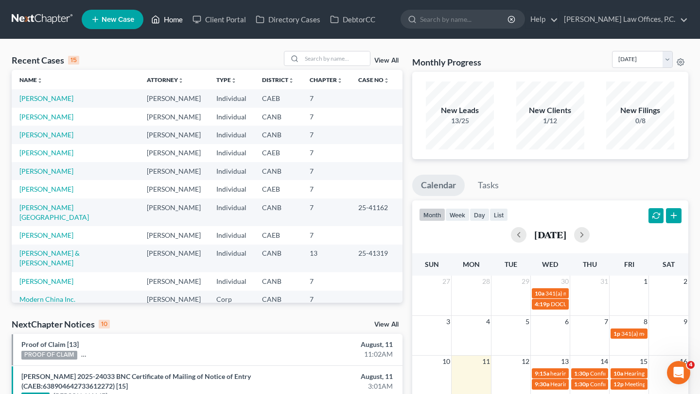
select select "1"
select select "0"
select select "8"
select select "1"
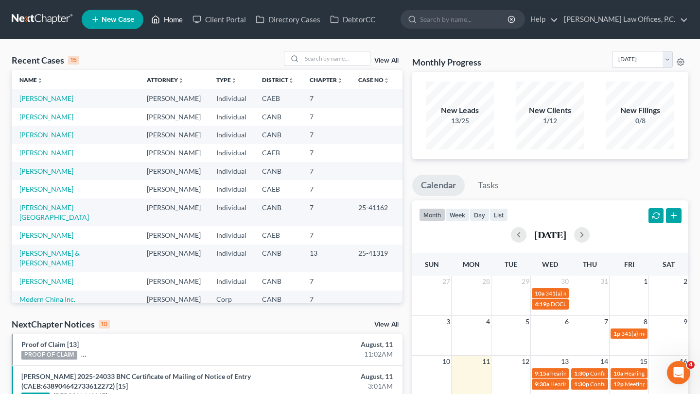
select select "4"
select select "0"
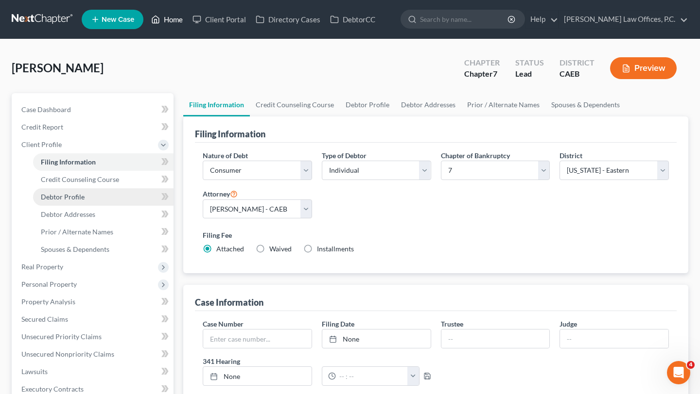
scroll to position [97, 0]
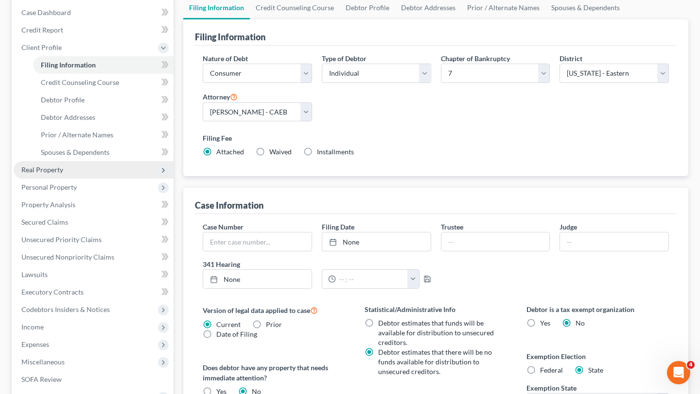
click at [84, 170] on span "Real Property" at bounding box center [94, 169] width 160 height 17
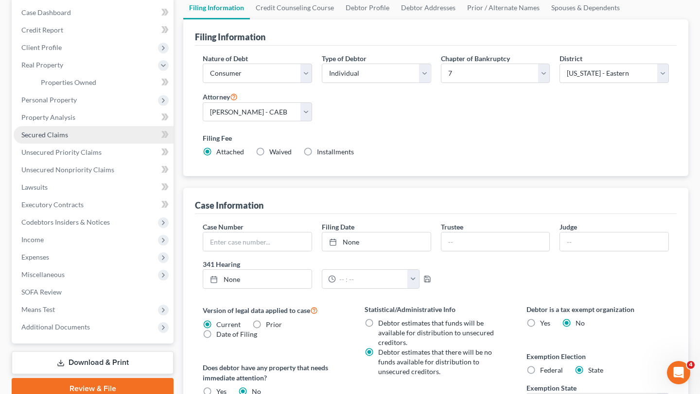
click at [80, 136] on link "Secured Claims" at bounding box center [94, 134] width 160 height 17
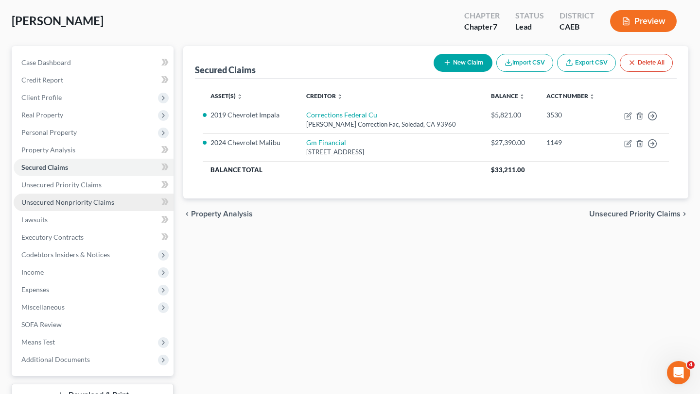
click at [96, 204] on span "Unsecured Nonpriority Claims" at bounding box center [67, 202] width 93 height 8
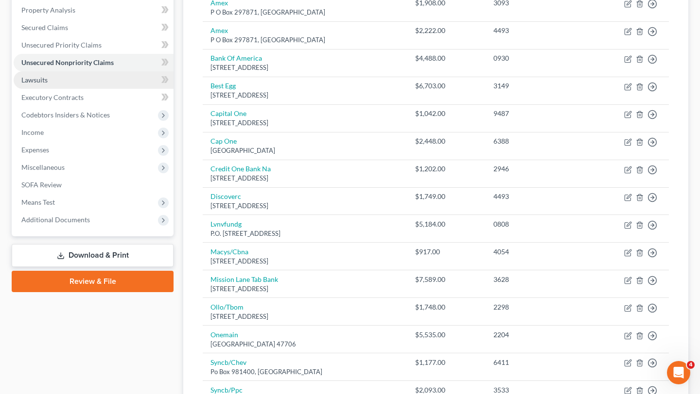
click at [79, 84] on link "Lawsuits" at bounding box center [94, 79] width 160 height 17
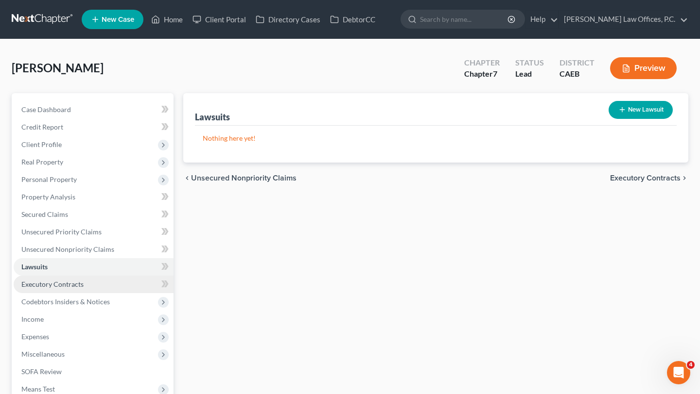
click at [93, 285] on link "Executory Contracts" at bounding box center [94, 284] width 160 height 17
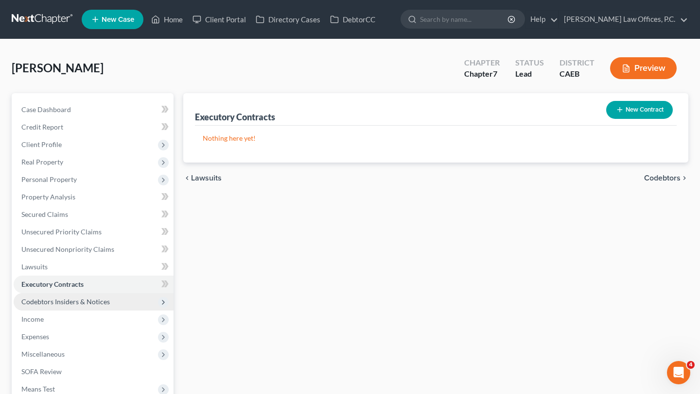
click at [92, 303] on span "Codebtors Insiders & Notices" at bounding box center [65, 302] width 88 height 8
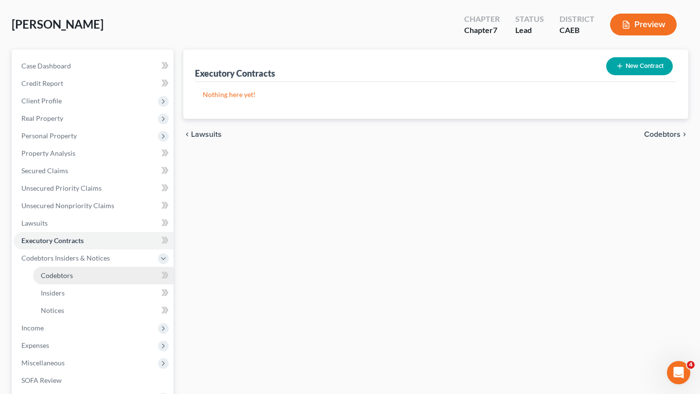
click at [88, 274] on link "Codebtors" at bounding box center [103, 275] width 140 height 17
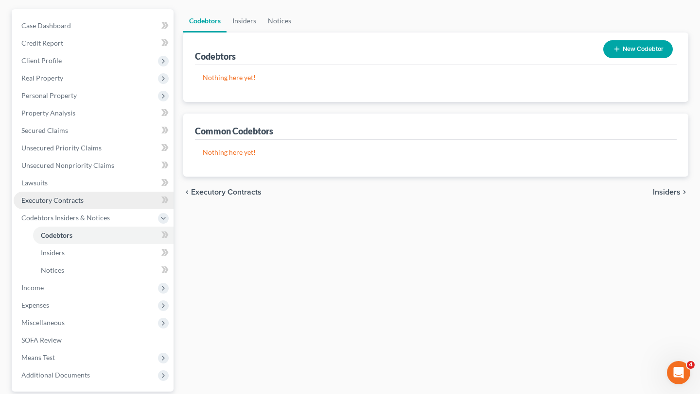
scroll to position [92, 0]
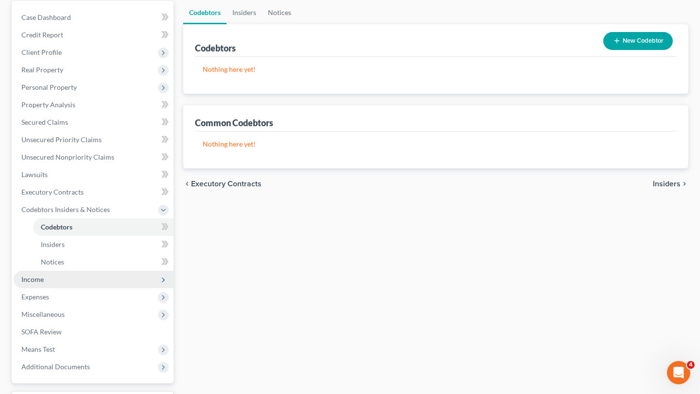
click at [88, 281] on span "Income" at bounding box center [94, 279] width 160 height 17
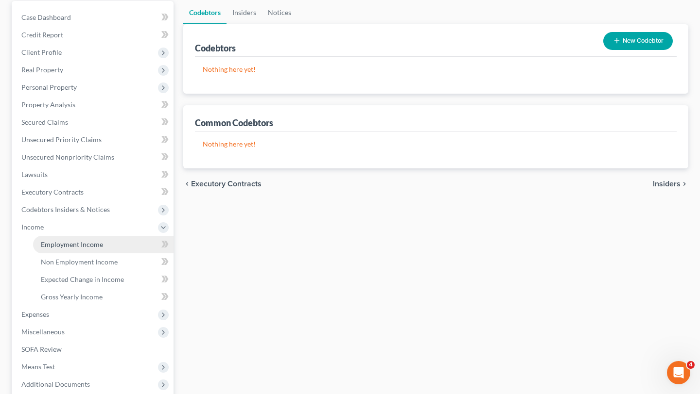
click at [88, 247] on span "Employment Income" at bounding box center [72, 244] width 62 height 8
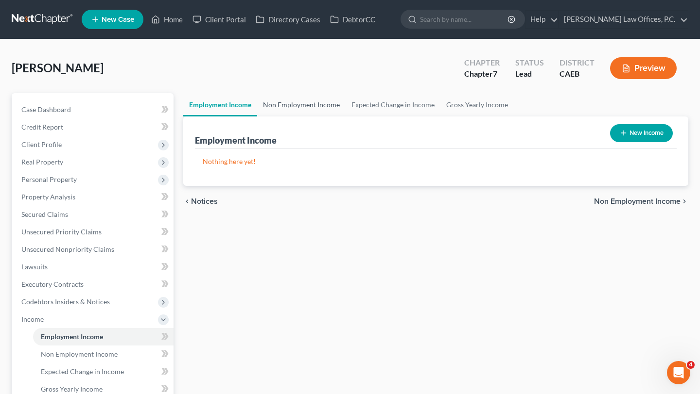
click at [298, 103] on link "Non Employment Income" at bounding box center [301, 104] width 88 height 23
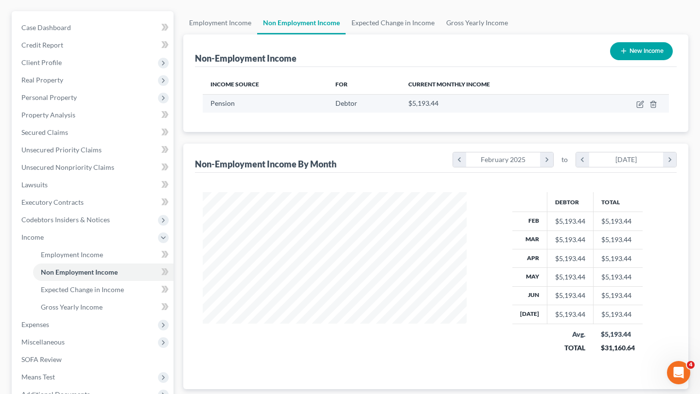
scroll to position [82, 0]
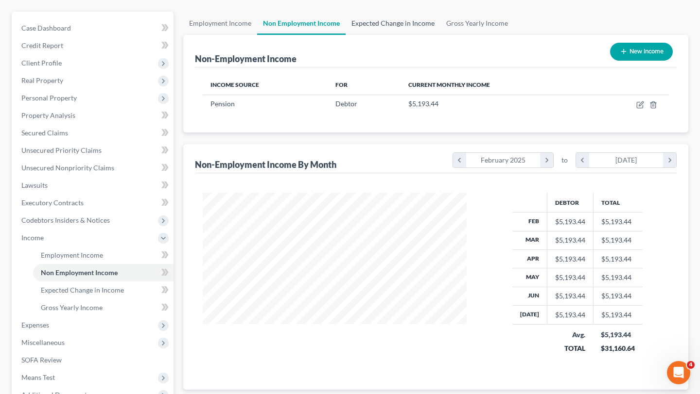
click at [399, 25] on link "Expected Change in Income" at bounding box center [392, 23] width 95 height 23
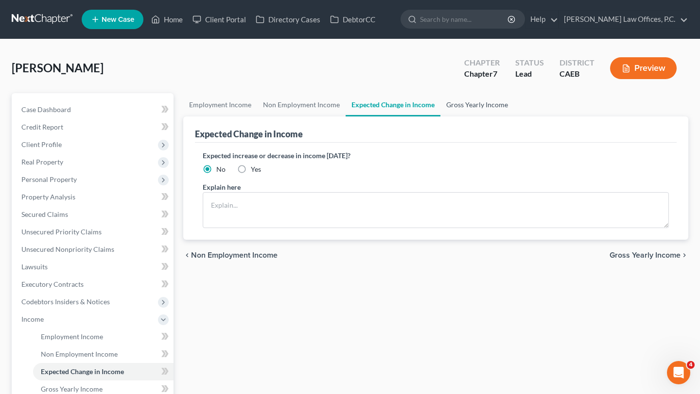
click at [476, 108] on link "Gross Yearly Income" at bounding box center [476, 104] width 73 height 23
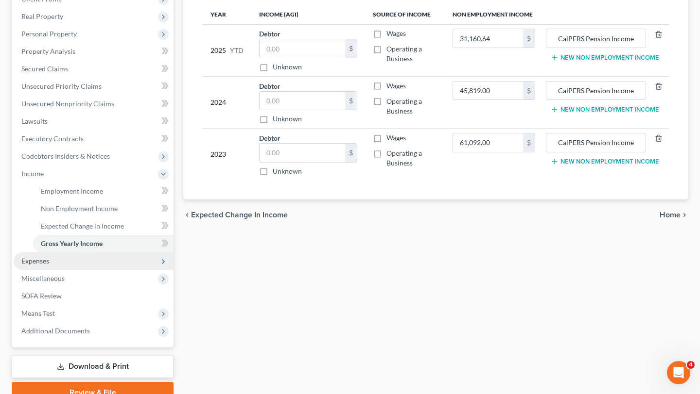
scroll to position [160, 0]
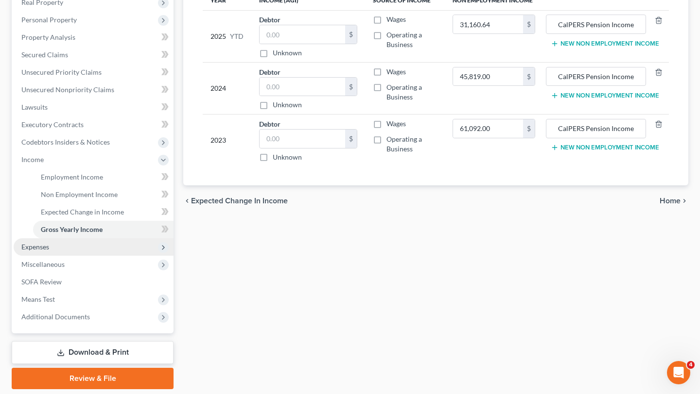
click at [74, 251] on span "Expenses" at bounding box center [94, 247] width 160 height 17
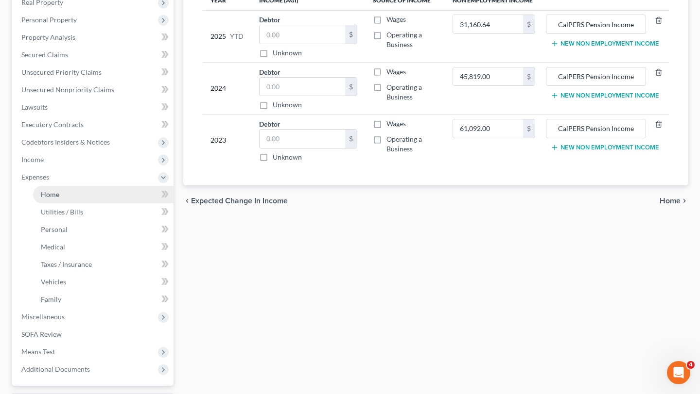
click at [40, 193] on link "Home" at bounding box center [103, 194] width 140 height 17
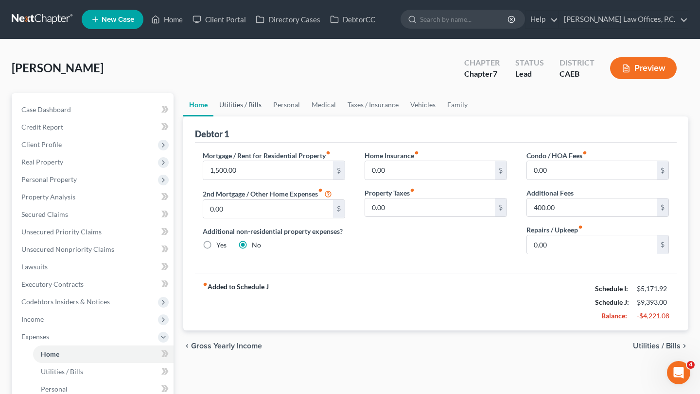
click at [257, 103] on link "Utilities / Bills" at bounding box center [240, 104] width 54 height 23
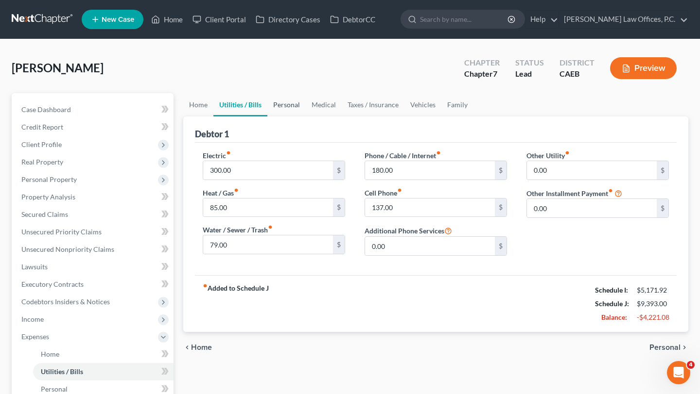
click at [274, 104] on link "Personal" at bounding box center [286, 104] width 38 height 23
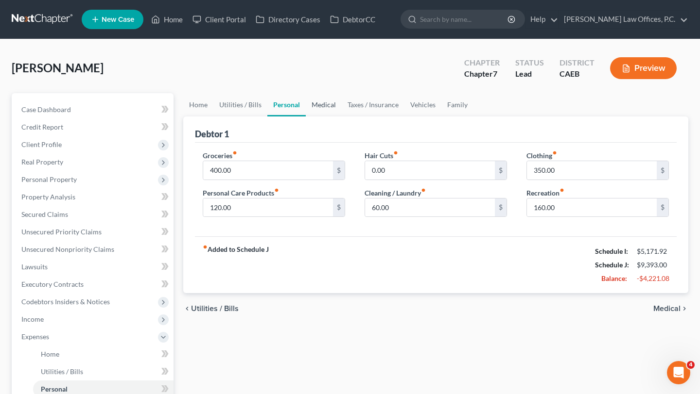
click at [324, 104] on link "Medical" at bounding box center [324, 104] width 36 height 23
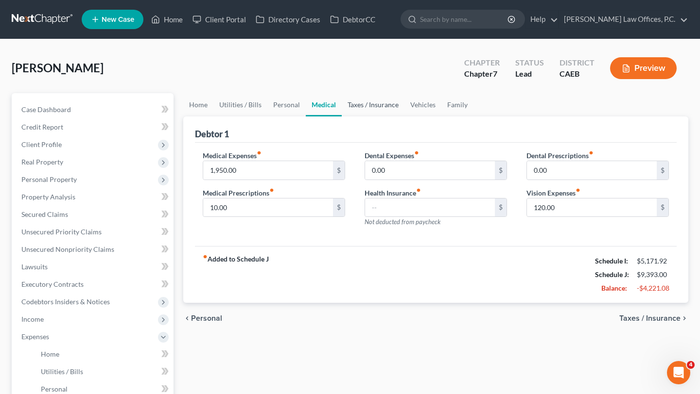
click at [375, 105] on link "Taxes / Insurance" at bounding box center [373, 104] width 63 height 23
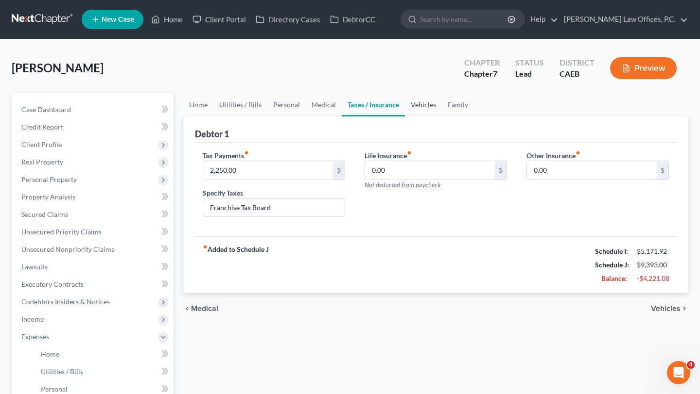
click at [418, 102] on link "Vehicles" at bounding box center [423, 104] width 37 height 23
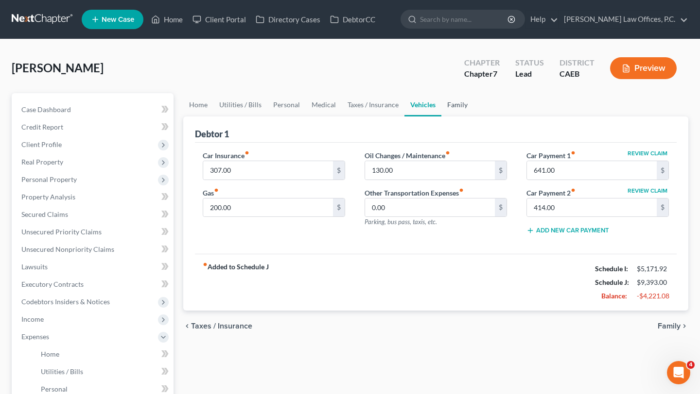
click at [466, 102] on link "Family" at bounding box center [457, 104] width 32 height 23
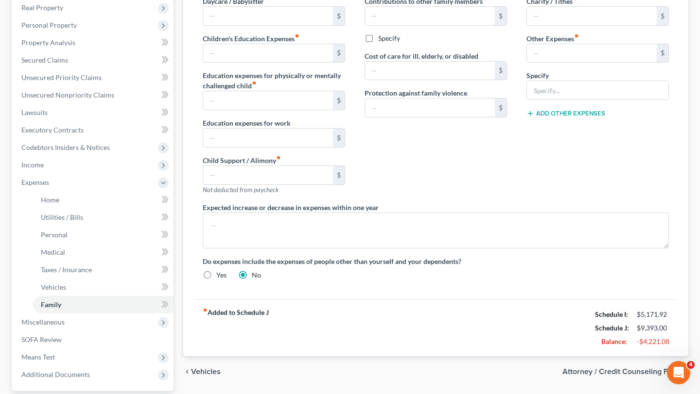
scroll to position [160, 0]
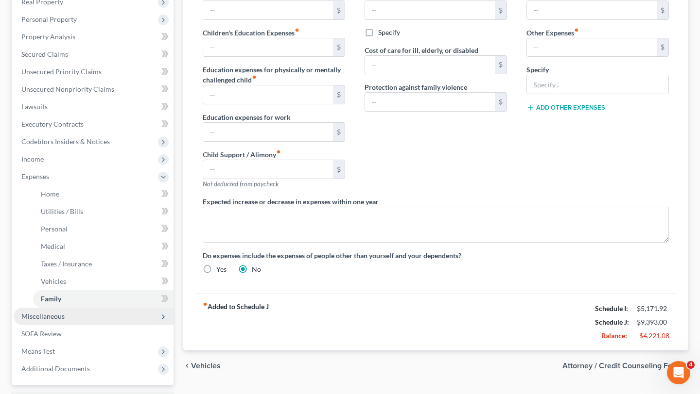
click at [90, 319] on span "Miscellaneous" at bounding box center [94, 316] width 160 height 17
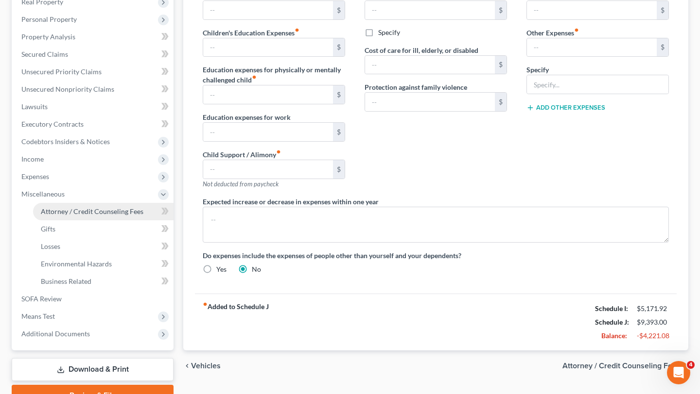
click at [81, 210] on span "Attorney / Credit Counseling Fees" at bounding box center [92, 211] width 103 height 8
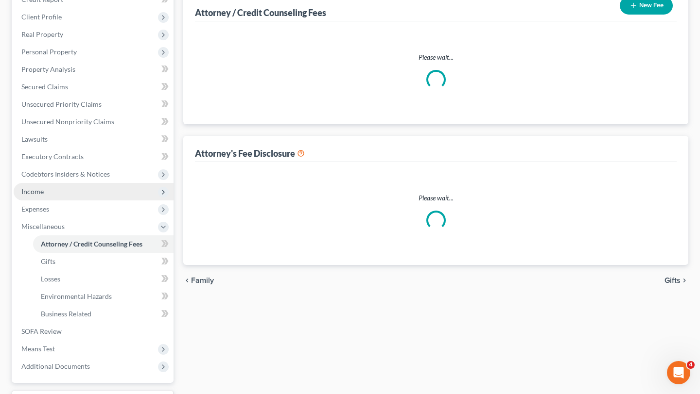
select select "1"
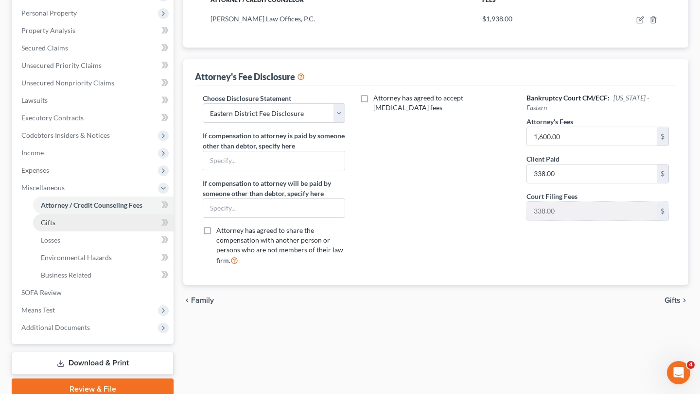
click at [129, 217] on link "Gifts" at bounding box center [103, 222] width 140 height 17
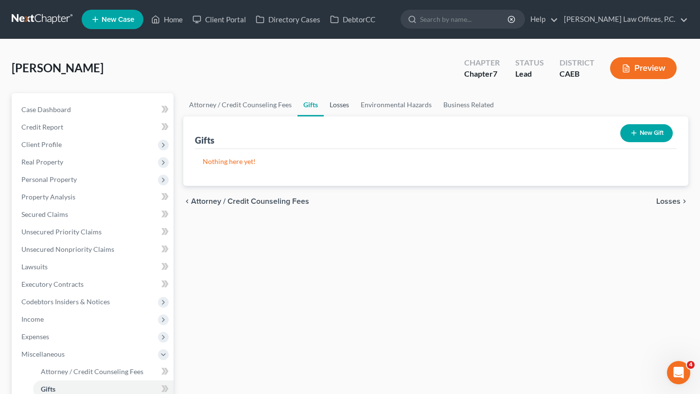
click at [345, 107] on link "Losses" at bounding box center [339, 104] width 31 height 23
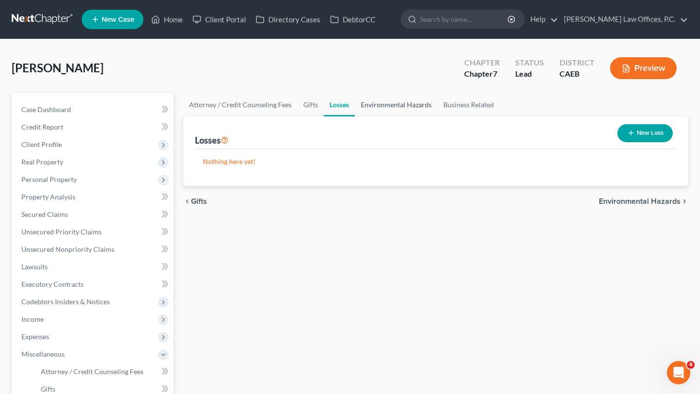
click at [387, 107] on link "Environmental Hazards" at bounding box center [396, 104] width 83 height 23
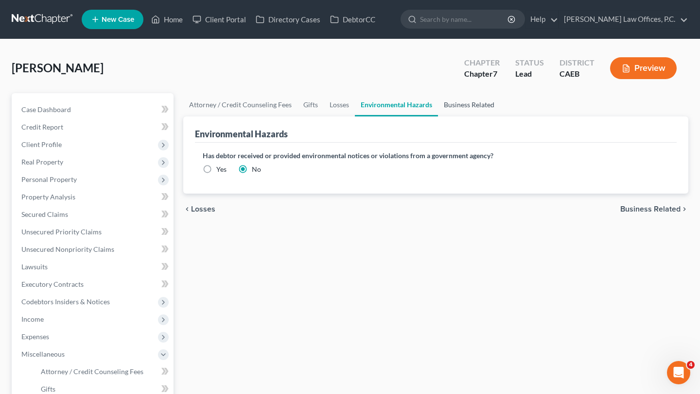
click at [453, 94] on link "Business Related" at bounding box center [469, 104] width 62 height 23
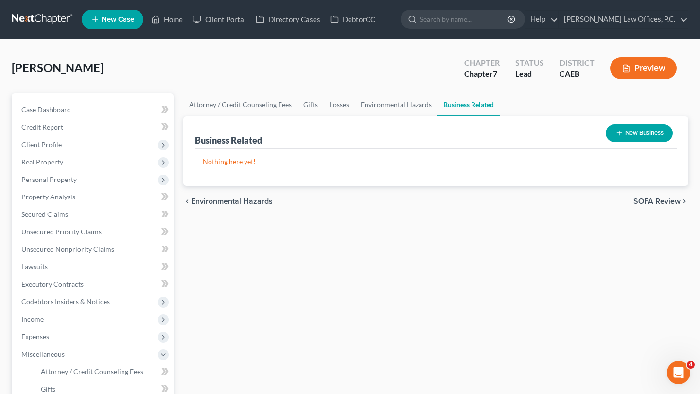
click at [655, 203] on span "SOFA Review" at bounding box center [656, 202] width 47 height 8
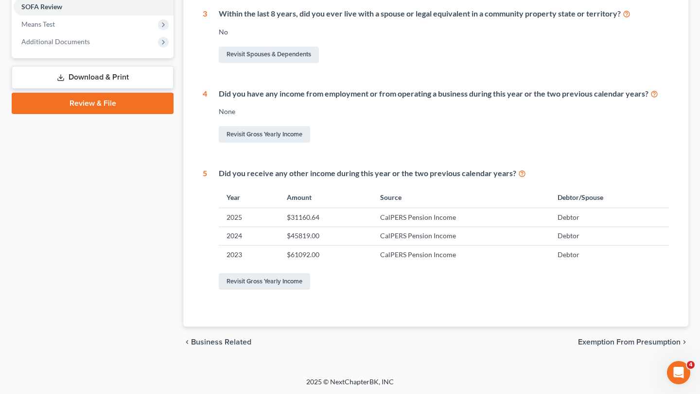
click at [590, 339] on span "Exemption from Presumption" at bounding box center [629, 343] width 103 height 8
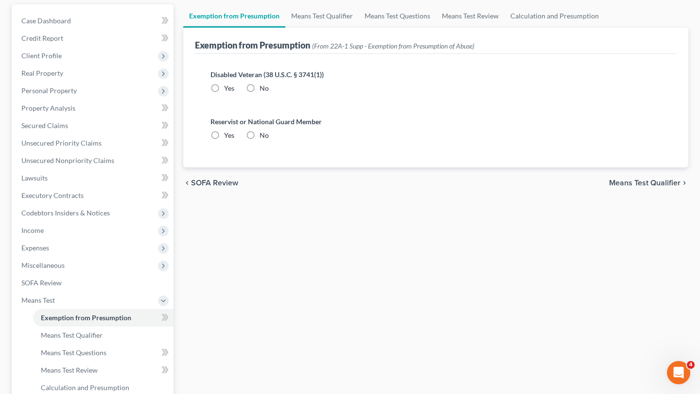
radio input "true"
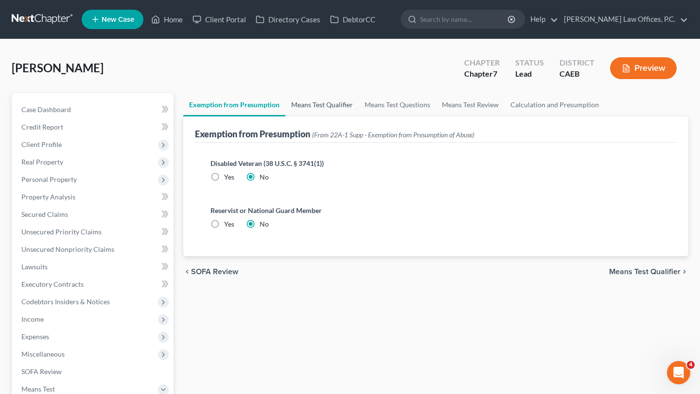
click at [340, 107] on link "Means Test Qualifier" at bounding box center [321, 104] width 73 height 23
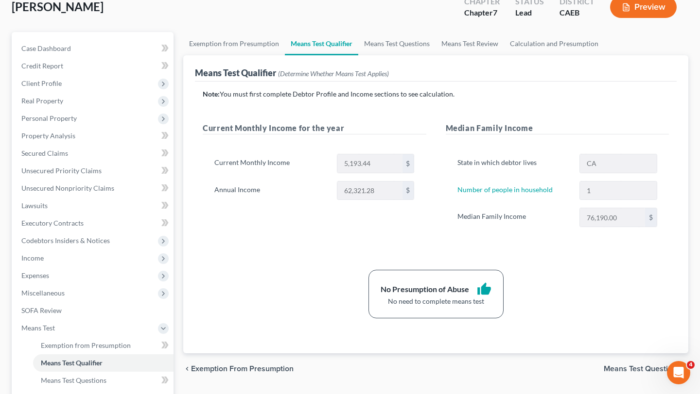
scroll to position [64, 0]
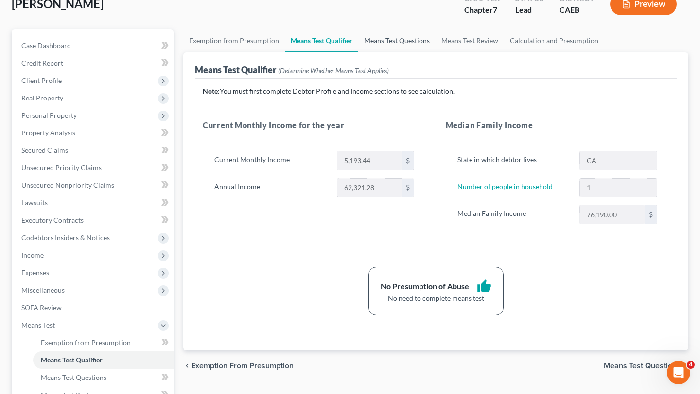
click at [382, 39] on link "Means Test Questions" at bounding box center [396, 40] width 77 height 23
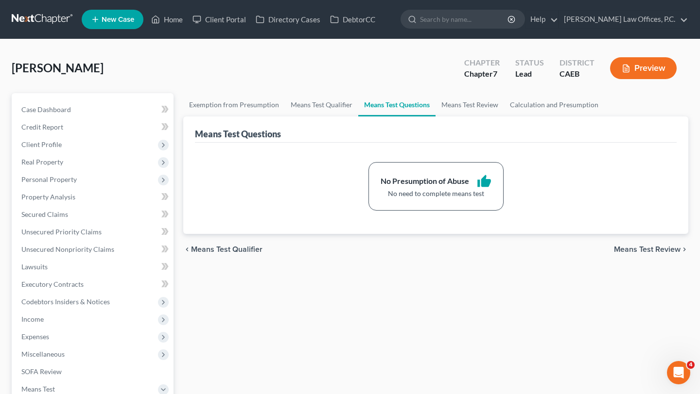
click at [463, 120] on div "Means Test Questions" at bounding box center [435, 130] width 481 height 26
click at [463, 104] on link "Means Test Review" at bounding box center [469, 104] width 69 height 23
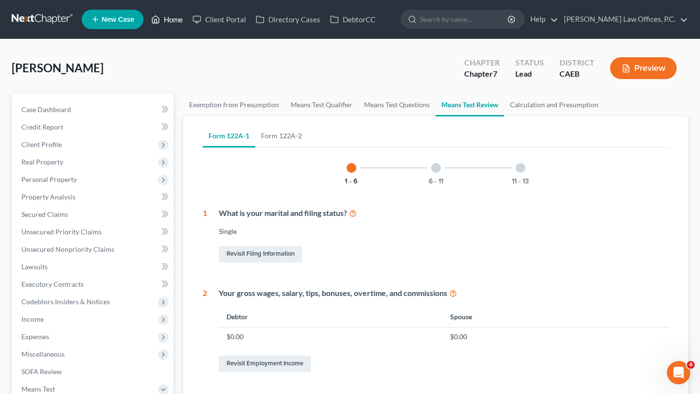
click at [173, 22] on link "Home" at bounding box center [166, 19] width 41 height 17
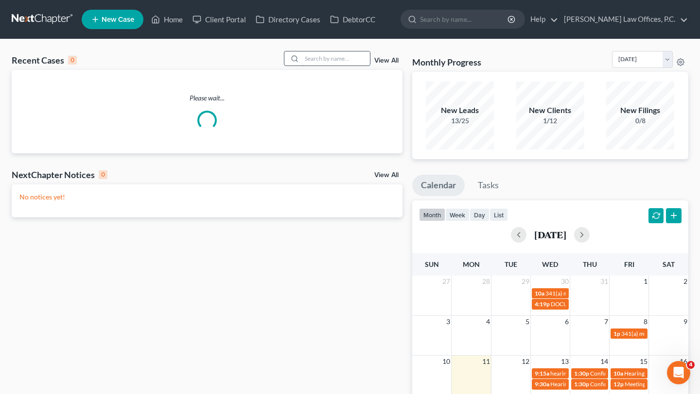
click at [344, 60] on input "search" at bounding box center [336, 58] width 68 height 14
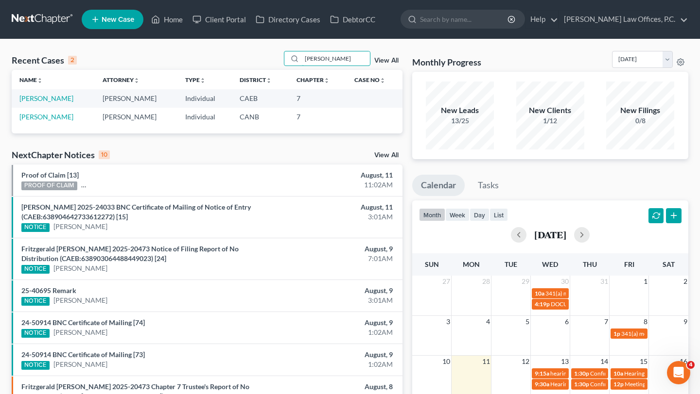
type input "combs"
click at [34, 103] on td "Combs, Levi" at bounding box center [53, 98] width 83 height 18
click at [34, 101] on link "Combs, Levi" at bounding box center [46, 98] width 54 height 8
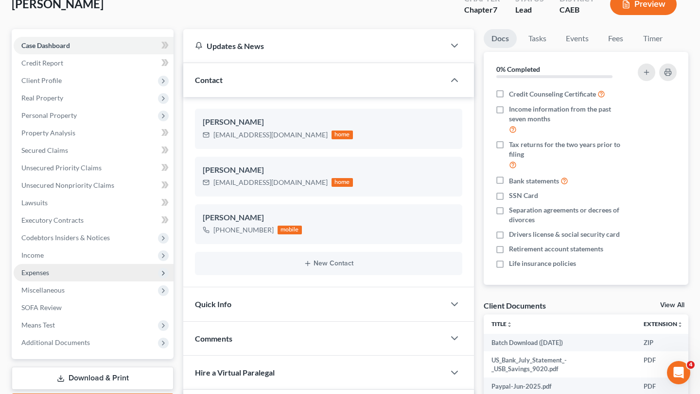
scroll to position [68, 0]
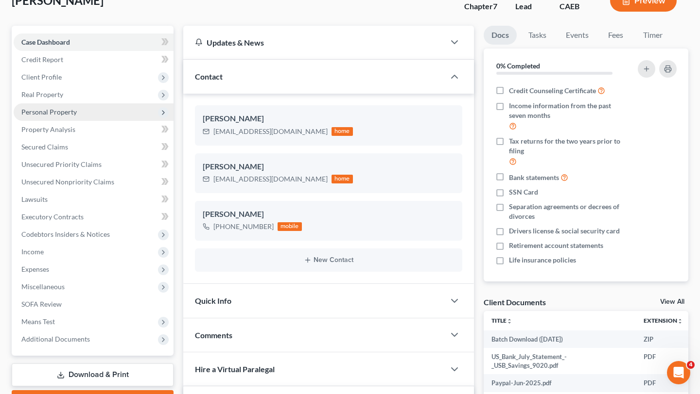
click at [100, 114] on span "Personal Property" at bounding box center [94, 111] width 160 height 17
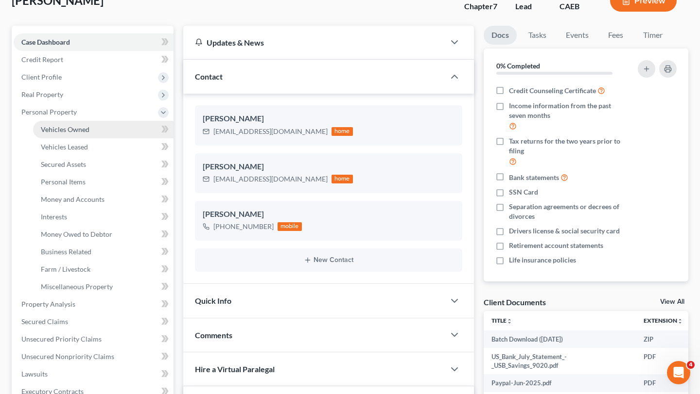
click at [96, 125] on link "Vehicles Owned" at bounding box center [103, 129] width 140 height 17
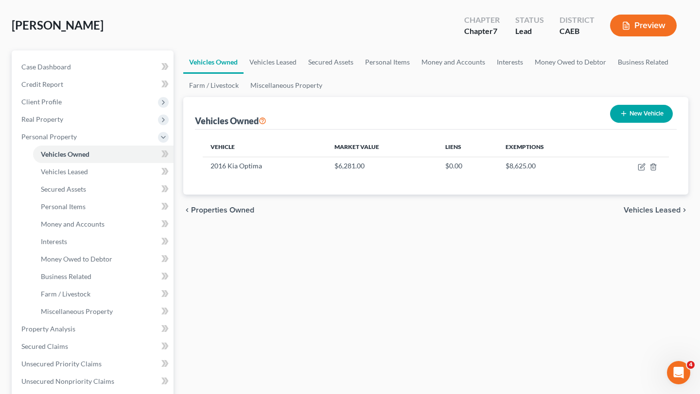
scroll to position [49, 0]
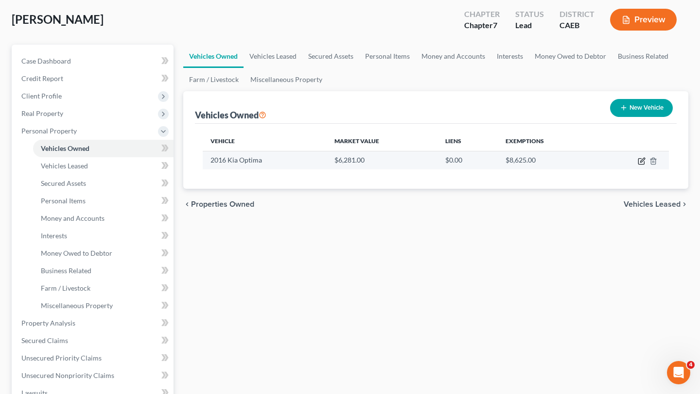
click at [643, 161] on icon "button" at bounding box center [641, 161] width 8 height 8
select select "0"
select select "10"
select select "2"
select select "0"
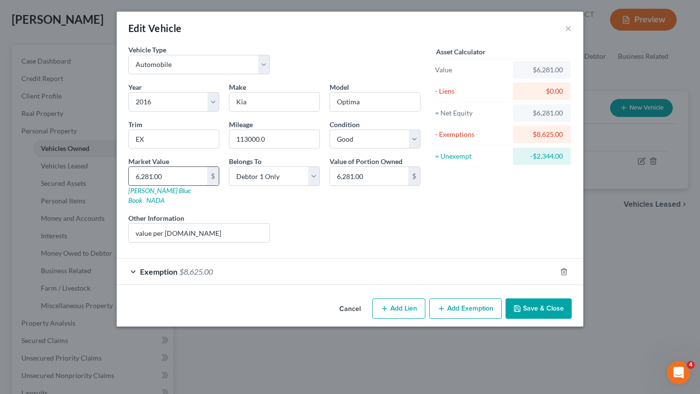
click at [155, 173] on input "6,281.00" at bounding box center [168, 176] width 78 height 18
type input "600"
type input "600.00"
type input "6300"
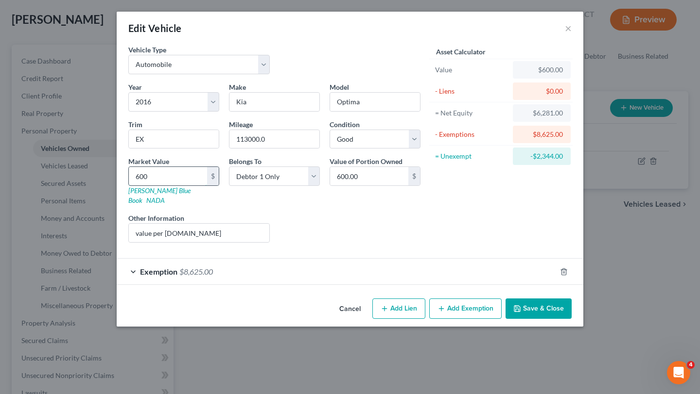
type input "6,300.00"
type input "6,3007"
type input "63,007.00"
type input "63,0075"
type input "630,075.00"
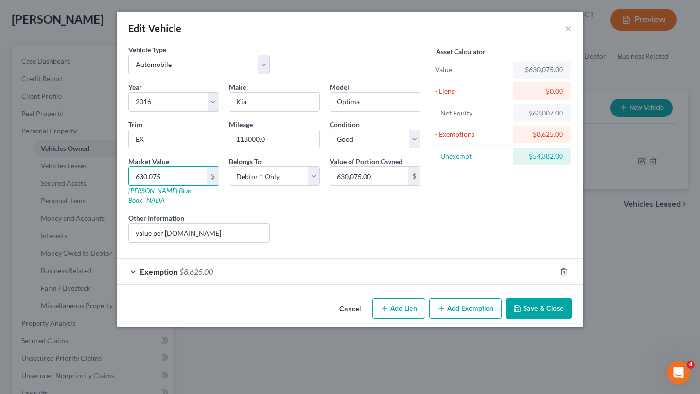
click at [292, 213] on div "Liens Select" at bounding box center [349, 228] width 151 height 30
click at [147, 177] on input "630,075" at bounding box center [168, 176] width 78 height 18
type input "63,075"
type input "63,075.00"
type input "63,75"
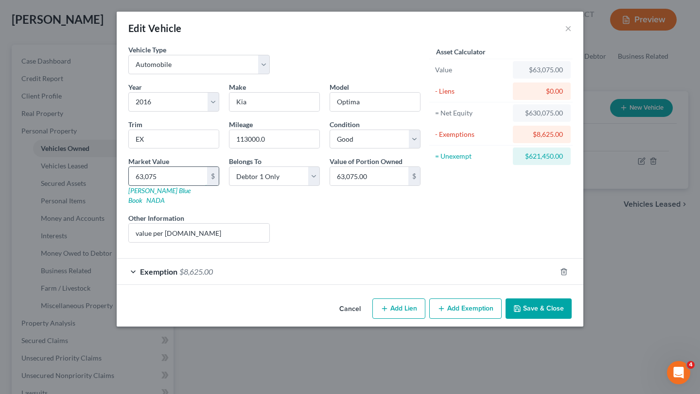
type input "6,375.00"
type input "6,375"
click at [332, 232] on div "Liens Select" at bounding box center [349, 228] width 151 height 30
click at [538, 302] on button "Save & Close" at bounding box center [538, 309] width 66 height 20
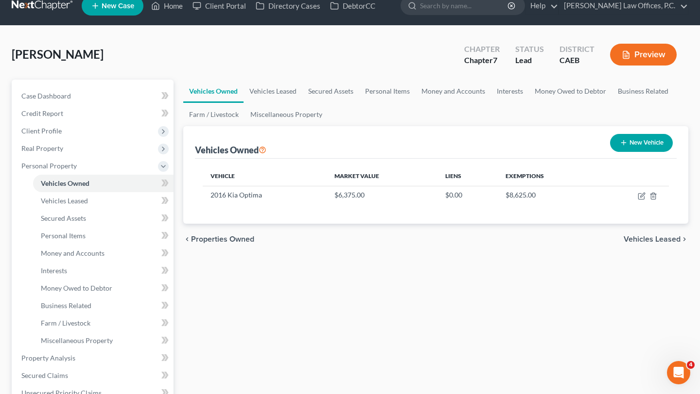
scroll to position [0, 0]
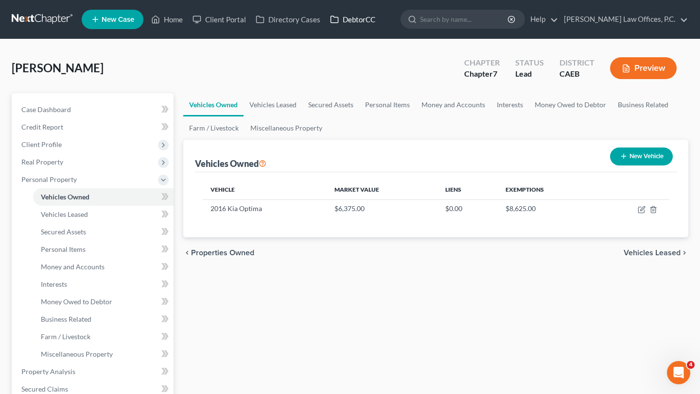
click at [346, 23] on link "DebtorCC" at bounding box center [352, 19] width 55 height 17
click at [140, 112] on link "Case Dashboard" at bounding box center [94, 109] width 160 height 17
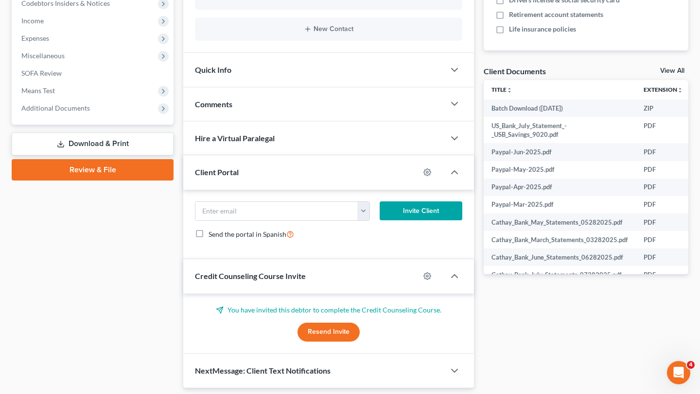
scroll to position [329, 0]
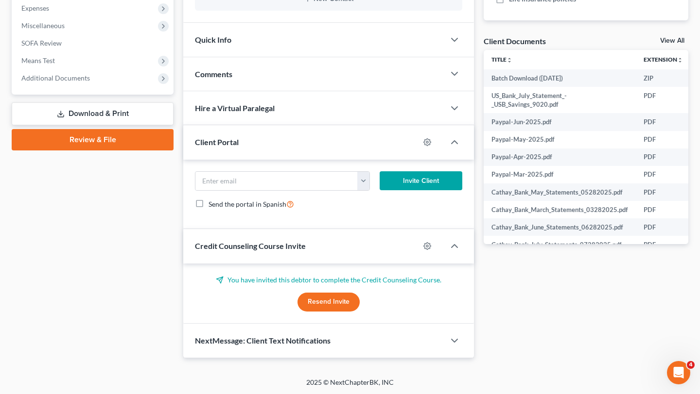
click at [349, 300] on button "Resend Invite" at bounding box center [328, 302] width 62 height 19
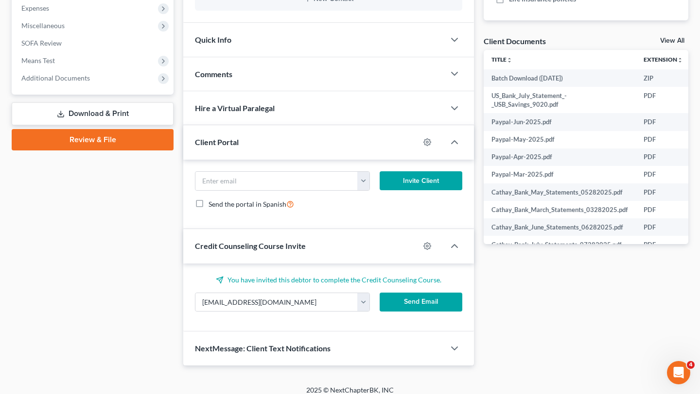
click at [411, 303] on button "Send Email" at bounding box center [420, 302] width 83 height 19
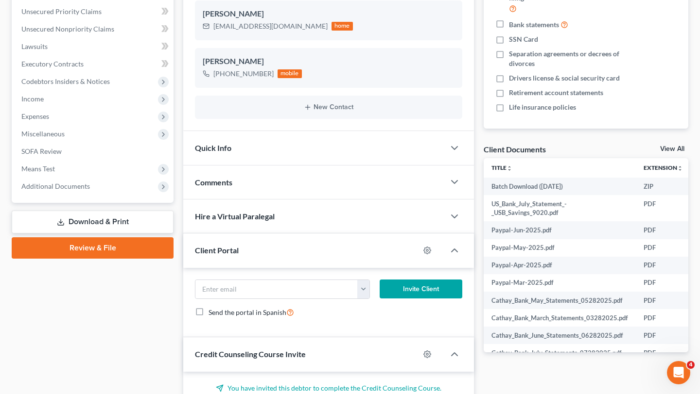
scroll to position [0, 0]
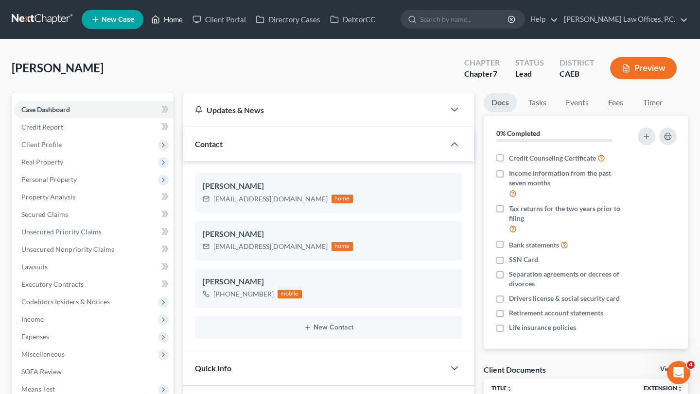
click at [150, 17] on link "Home" at bounding box center [166, 19] width 41 height 17
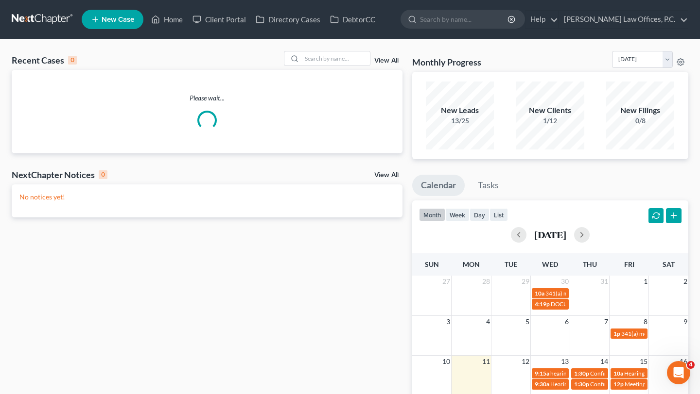
click at [325, 45] on div "Recent Cases 0 View All Please wait... NextChapter Notices 0 View All No notice…" at bounding box center [350, 291] width 700 height 504
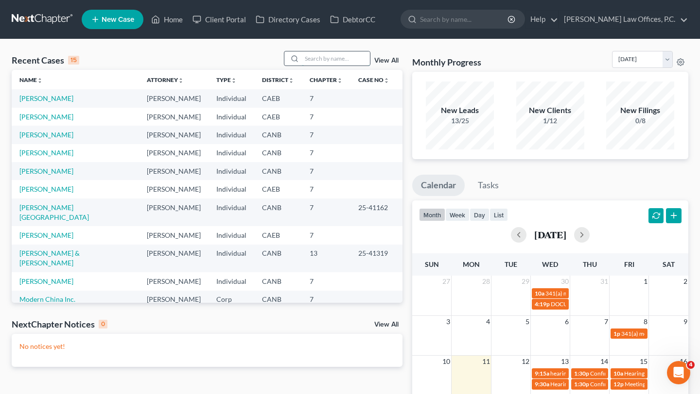
click at [321, 64] on input "search" at bounding box center [336, 58] width 68 height 14
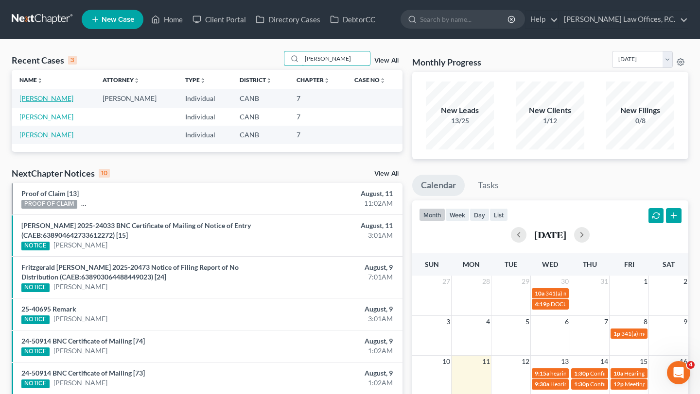
type input "ariana"
click at [51, 101] on link "Brandon, Ariana" at bounding box center [46, 98] width 54 height 8
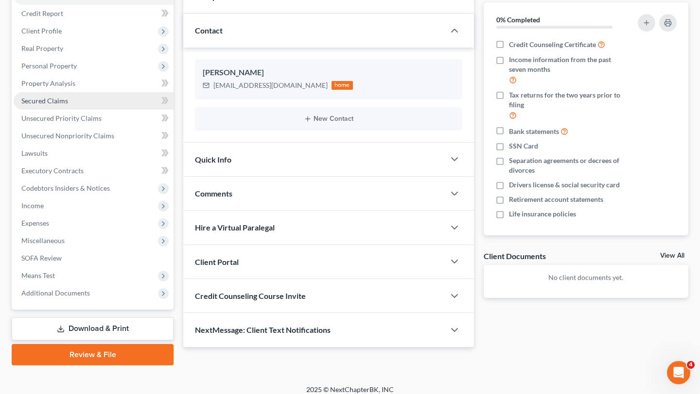
scroll to position [114, 0]
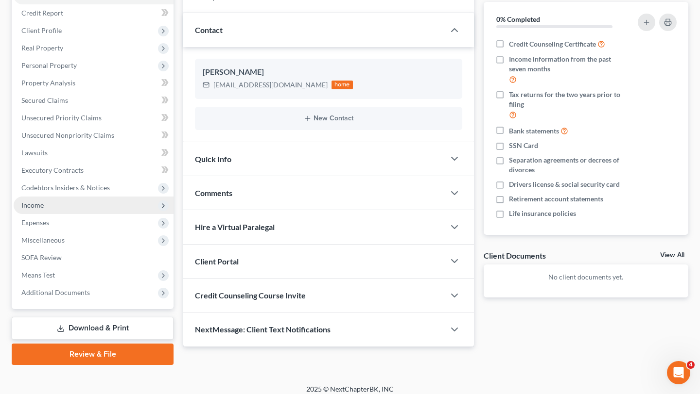
click at [78, 206] on span "Income" at bounding box center [94, 205] width 160 height 17
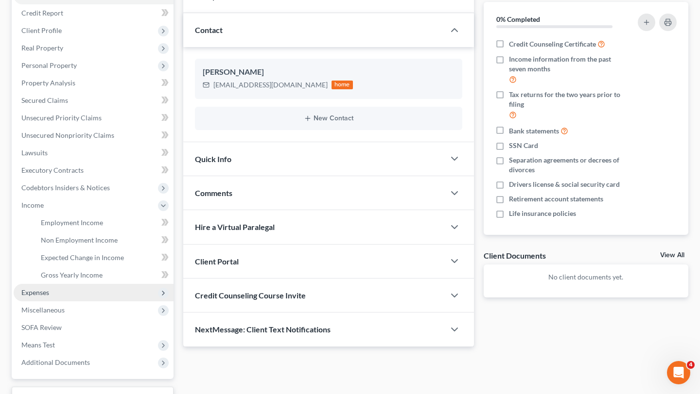
click at [72, 295] on span "Expenses" at bounding box center [94, 292] width 160 height 17
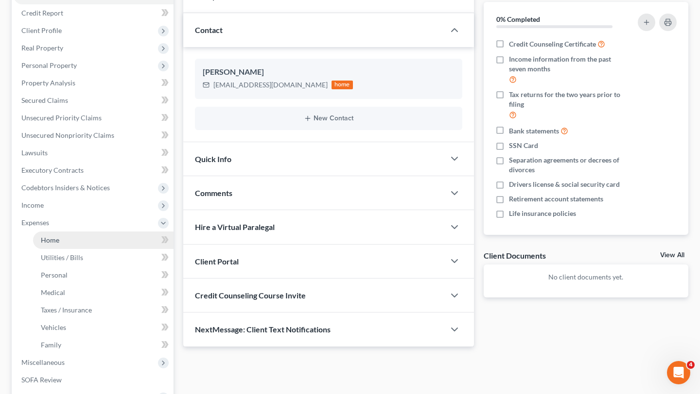
click at [90, 240] on link "Home" at bounding box center [103, 240] width 140 height 17
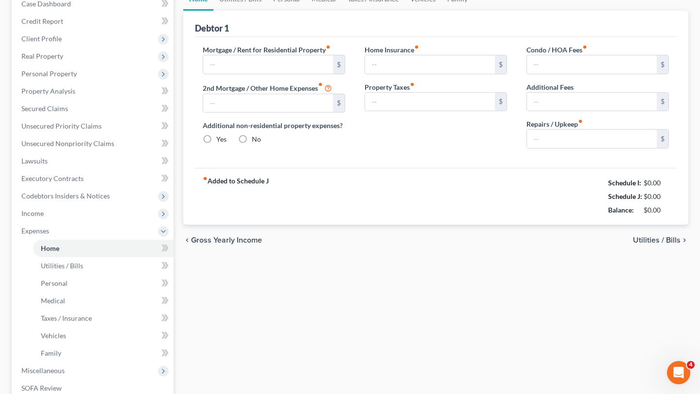
type input "0.00"
radio input "true"
type input "0.00"
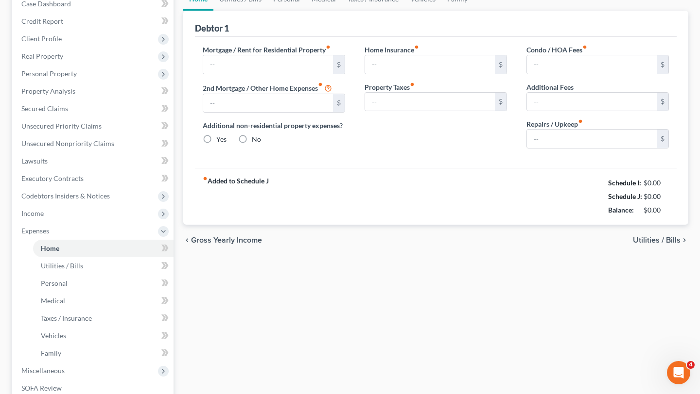
type input "0.00"
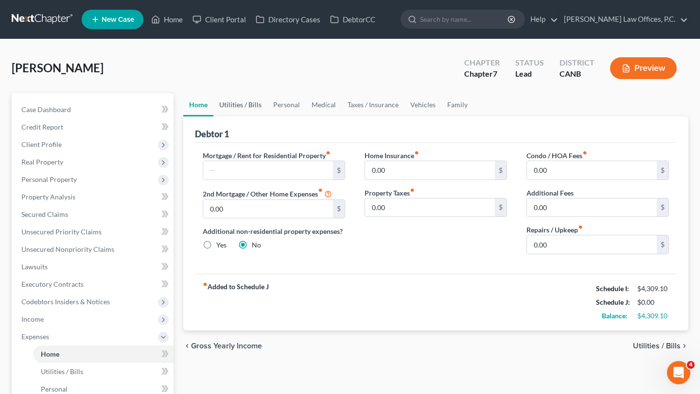
click at [252, 107] on link "Utilities / Bills" at bounding box center [240, 104] width 54 height 23
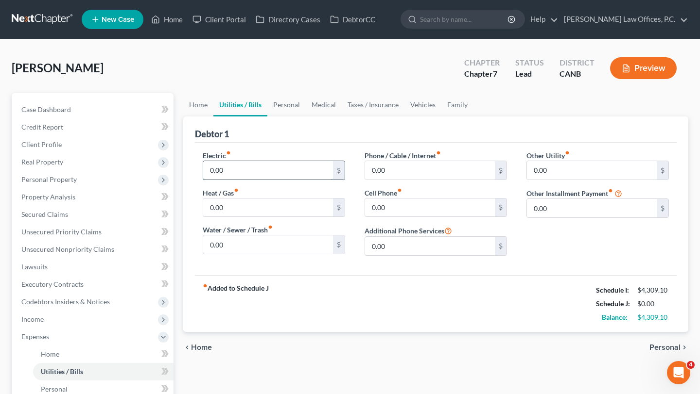
click at [260, 169] on input "0.00" at bounding box center [268, 170] width 130 height 18
type input "3"
type input "200"
click at [276, 237] on input "0.00" at bounding box center [268, 245] width 130 height 18
type input "125"
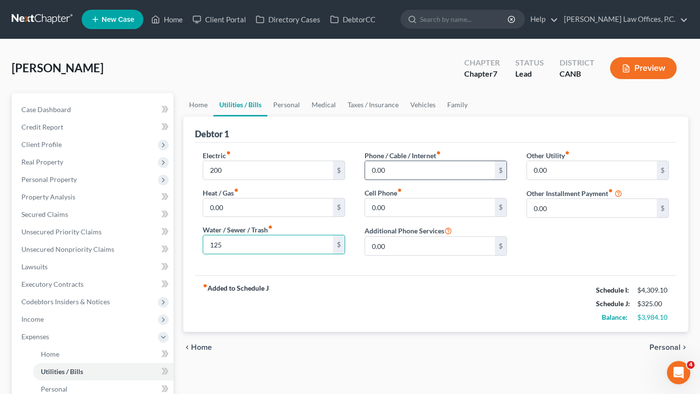
click at [414, 174] on input "0.00" at bounding box center [430, 170] width 130 height 18
type input "245.98"
click at [432, 146] on div "Electric fiber_manual_record 200 $ Heat / Gas fiber_manual_record 0.00 $ Water …" at bounding box center [435, 209] width 481 height 133
click at [287, 107] on link "Personal" at bounding box center [286, 104] width 38 height 23
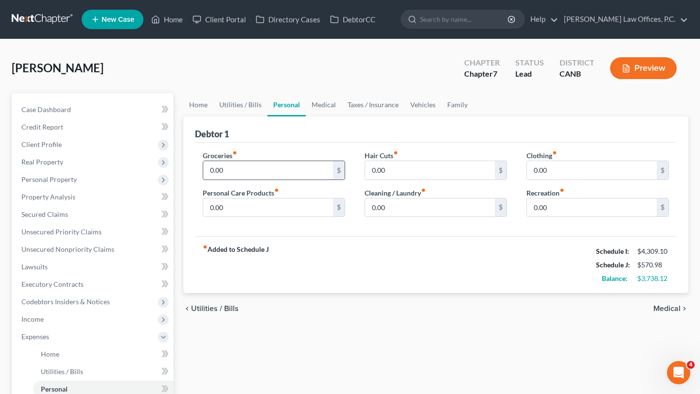
click at [274, 174] on input "0.00" at bounding box center [268, 170] width 130 height 18
type input "980"
click at [389, 283] on div "fiber_manual_record Added to Schedule J Schedule I: $4,309.10 Schedule J: $1,55…" at bounding box center [435, 265] width 481 height 57
click at [363, 107] on link "Taxes / Insurance" at bounding box center [373, 104] width 63 height 23
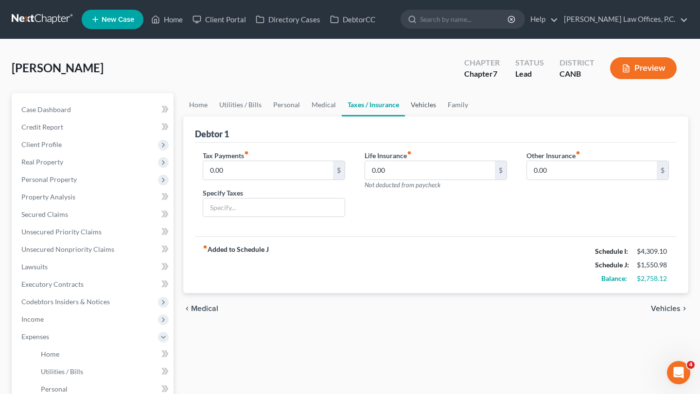
click at [408, 110] on link "Vehicles" at bounding box center [423, 104] width 37 height 23
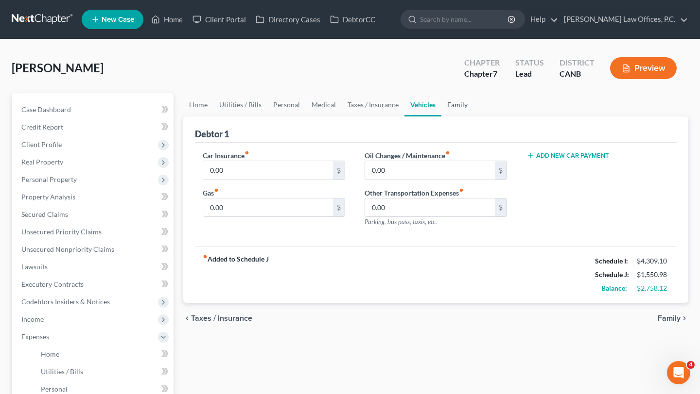
click at [460, 108] on link "Family" at bounding box center [457, 104] width 32 height 23
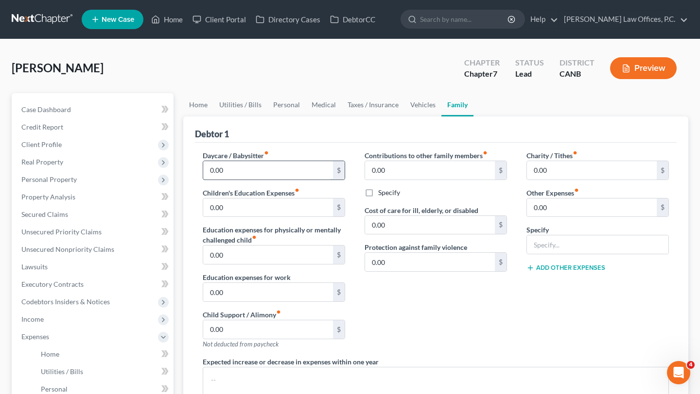
click at [247, 175] on input "0.00" at bounding box center [268, 170] width 130 height 18
type input "1,250"
click at [242, 207] on input "0.00" at bounding box center [268, 208] width 130 height 18
type input "2,000"
click at [222, 187] on div "Daycare / Babysitter fiber_manual_record 1,250 $ Children's Education Expenses …" at bounding box center [274, 254] width 162 height 206
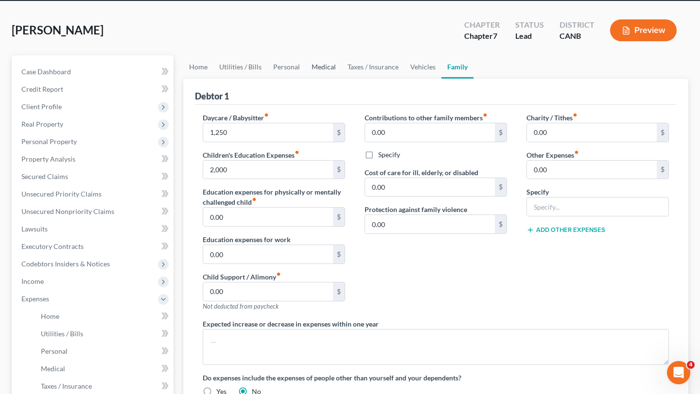
click at [323, 65] on link "Medical" at bounding box center [324, 66] width 36 height 23
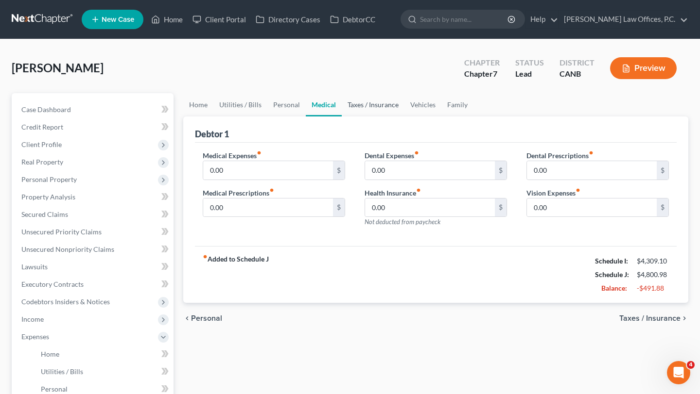
click at [357, 109] on link "Taxes / Insurance" at bounding box center [373, 104] width 63 height 23
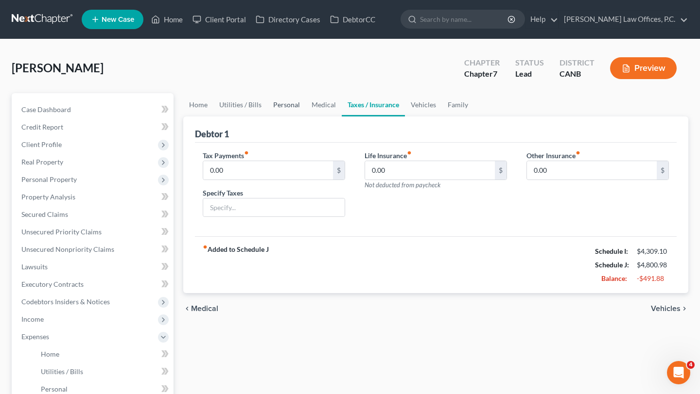
click at [280, 102] on link "Personal" at bounding box center [286, 104] width 38 height 23
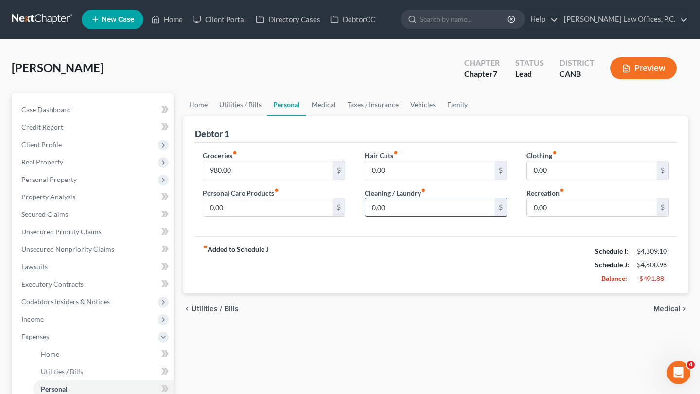
click at [390, 205] on input "0.00" at bounding box center [430, 208] width 130 height 18
type input "200"
click at [365, 268] on div "fiber_manual_record Added to Schedule J Schedule I: $4,309.10 Schedule J: $5,00…" at bounding box center [435, 265] width 481 height 57
click at [246, 199] on input "0.00" at bounding box center [268, 208] width 130 height 18
type input "75"
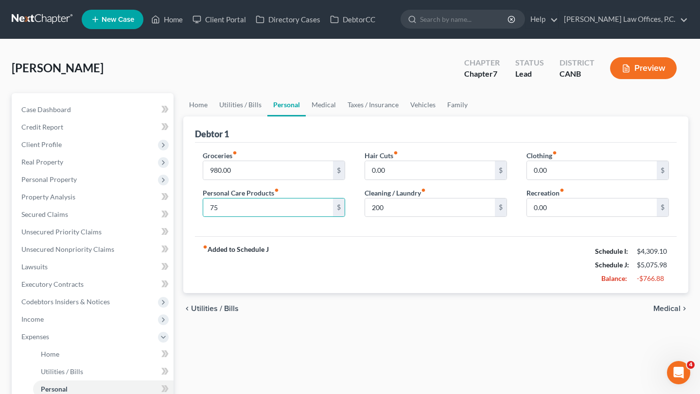
click at [247, 250] on strong "fiber_manual_record Added to Schedule J" at bounding box center [236, 265] width 66 height 41
click at [324, 112] on link "Medical" at bounding box center [324, 104] width 36 height 23
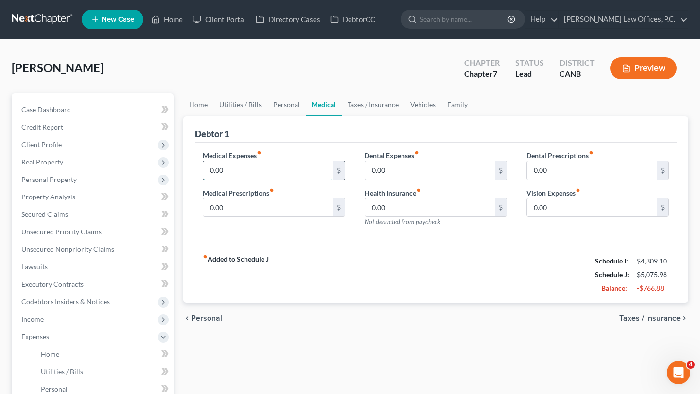
click at [288, 164] on input "0.00" at bounding box center [268, 170] width 130 height 18
click at [214, 170] on input "163.35" at bounding box center [268, 170] width 130 height 18
click at [266, 170] on input "163.35" at bounding box center [268, 170] width 130 height 18
type input "100"
click at [441, 161] on input "0.00" at bounding box center [430, 170] width 130 height 18
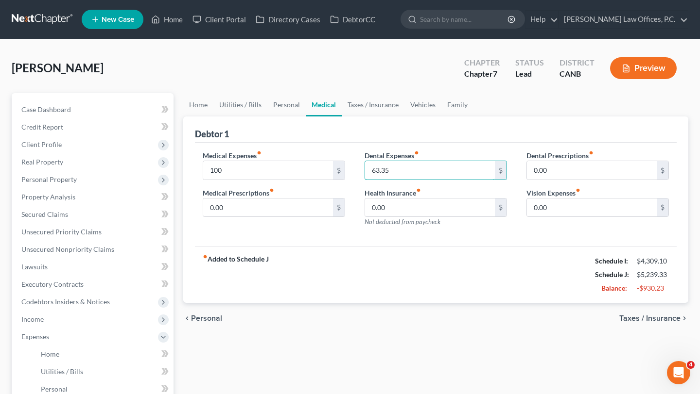
type input "63.35"
click at [409, 145] on div "Medical Expenses fiber_manual_record 100 $ Medical Prescriptions fiber_manual_r…" at bounding box center [435, 195] width 481 height 104
click at [367, 103] on link "Taxes / Insurance" at bounding box center [373, 104] width 63 height 23
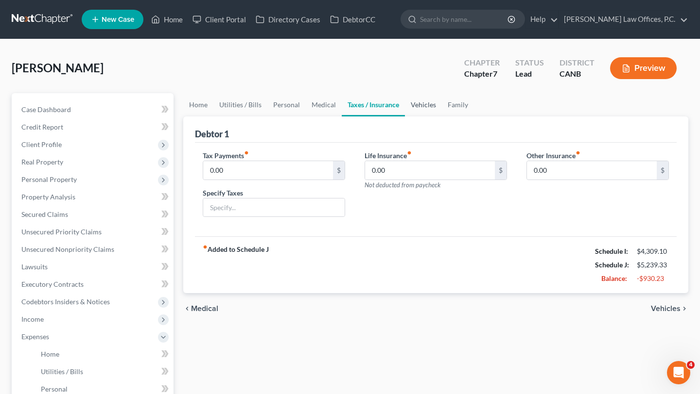
click at [407, 105] on link "Vehicles" at bounding box center [423, 104] width 37 height 23
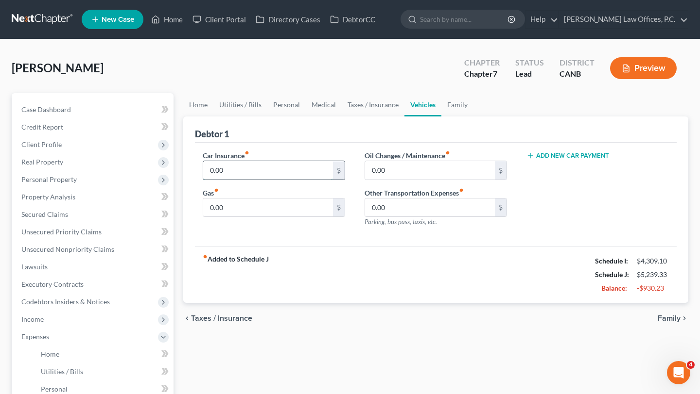
click at [274, 161] on input "0.00" at bounding box center [268, 170] width 130 height 18
click at [407, 176] on input "0.00" at bounding box center [430, 170] width 130 height 18
type input "305"
click at [268, 217] on div "0.00 $" at bounding box center [274, 207] width 142 height 19
click at [276, 208] on input "0.00" at bounding box center [268, 208] width 130 height 18
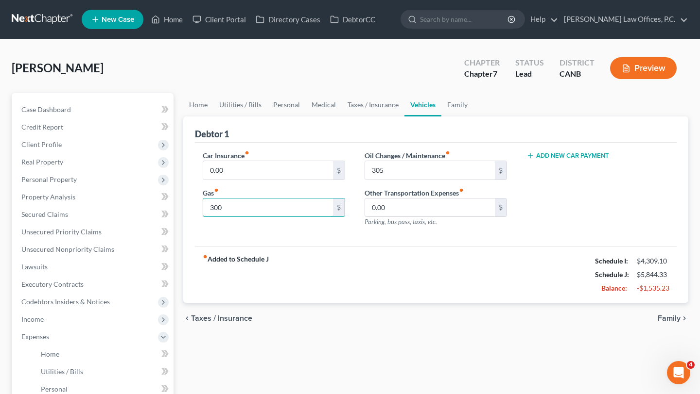
type input "300"
click at [249, 230] on div "Car Insurance fiber_manual_record 0.00 $ Gas fiber_manual_record 300 $" at bounding box center [274, 193] width 162 height 85
click at [363, 104] on link "Taxes / Insurance" at bounding box center [373, 104] width 63 height 23
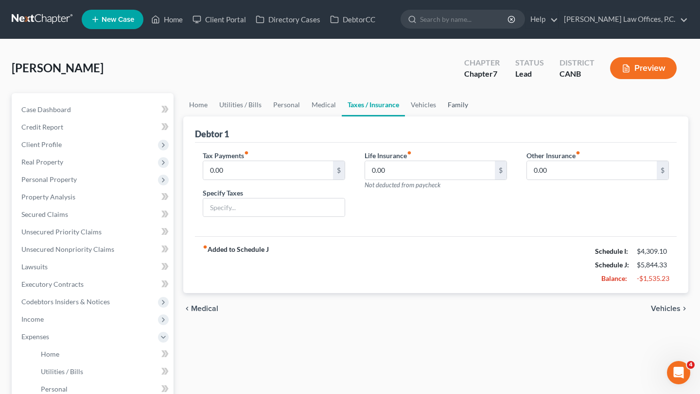
click at [451, 104] on link "Family" at bounding box center [458, 104] width 32 height 23
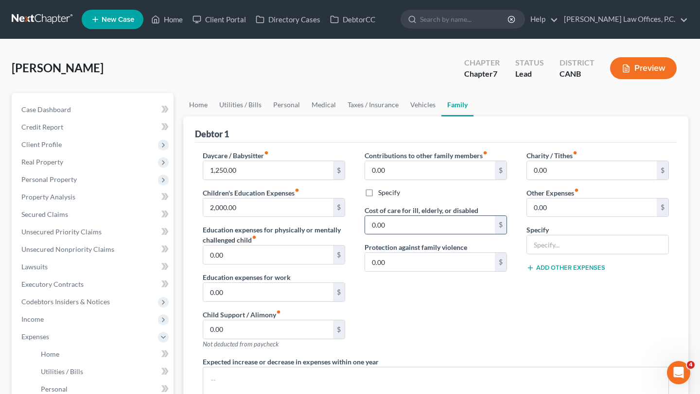
scroll to position [22, 0]
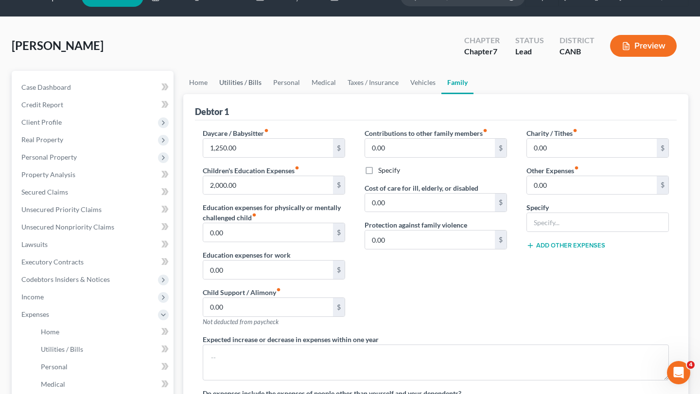
click at [247, 77] on link "Utilities / Bills" at bounding box center [240, 82] width 54 height 23
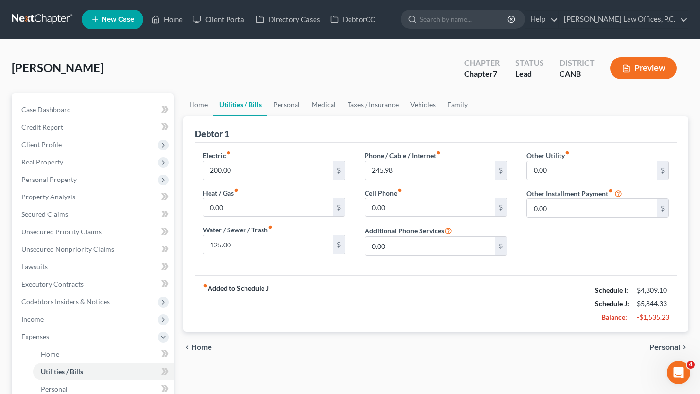
click at [294, 117] on div "Debtor 1" at bounding box center [435, 130] width 481 height 26
click at [287, 105] on link "Personal" at bounding box center [286, 104] width 38 height 23
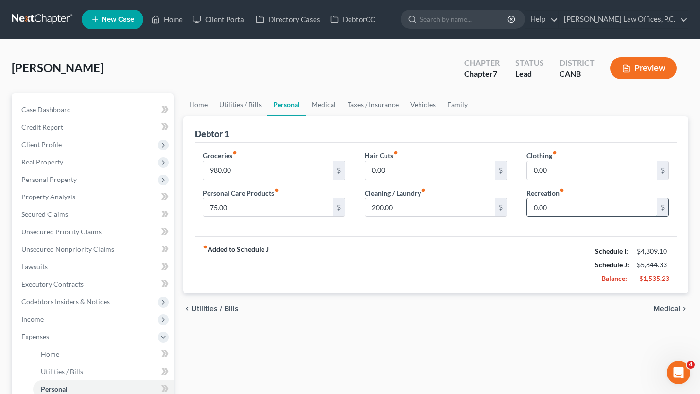
click at [570, 209] on input "0.00" at bounding box center [592, 208] width 130 height 18
type input "60"
click at [488, 334] on div "Home Utilities / Bills Personal Medical Taxes / Insurance Vehicles Family Debto…" at bounding box center [435, 347] width 514 height 509
click at [456, 108] on link "Family" at bounding box center [457, 104] width 32 height 23
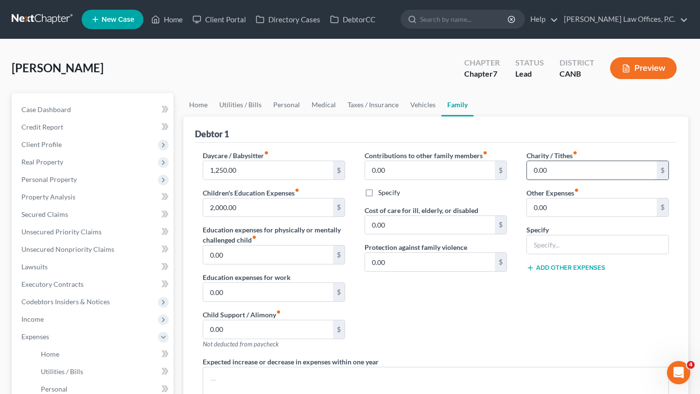
click at [579, 175] on input "0.00" at bounding box center [592, 170] width 130 height 18
type input "25"
click at [323, 106] on link "Medical" at bounding box center [324, 104] width 36 height 23
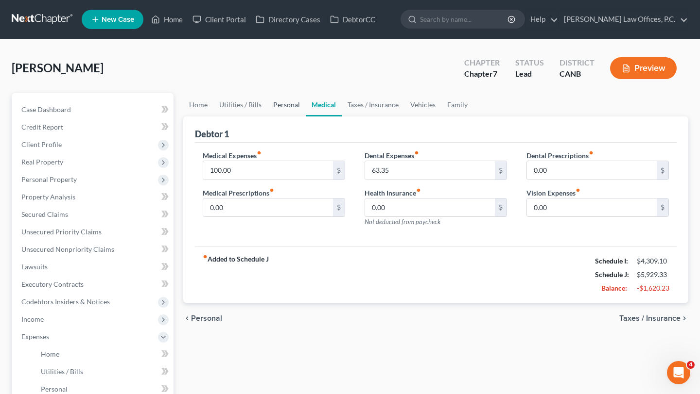
click at [281, 103] on link "Personal" at bounding box center [286, 104] width 38 height 23
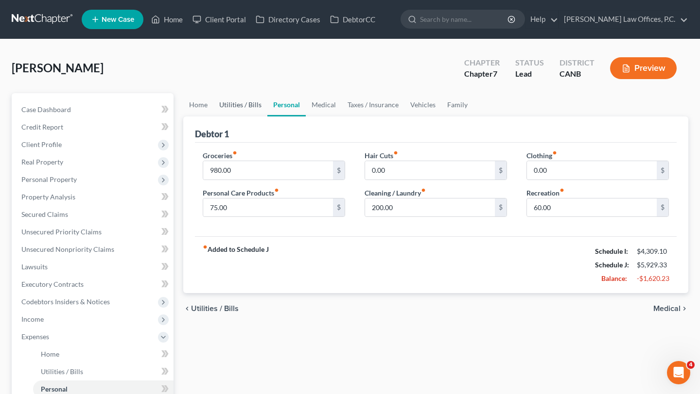
click at [243, 101] on link "Utilities / Bills" at bounding box center [240, 104] width 54 height 23
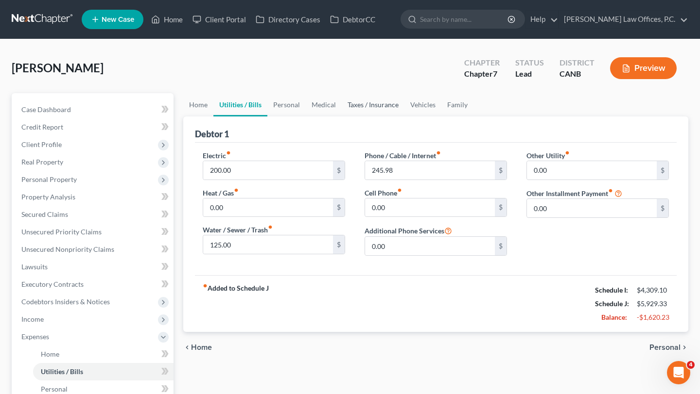
click at [381, 99] on link "Taxes / Insurance" at bounding box center [373, 104] width 63 height 23
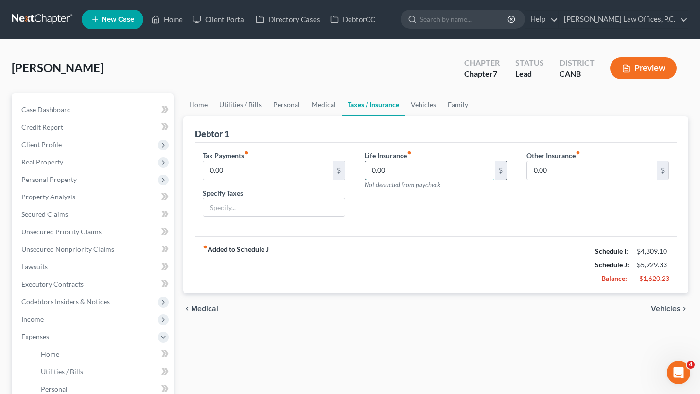
click at [392, 165] on input "0.00" at bounding box center [430, 170] width 130 height 18
type input "195"
click at [386, 281] on div "fiber_manual_record Added to Schedule J Schedule I: $4,309.10 Schedule J: $6,12…" at bounding box center [435, 265] width 481 height 57
click at [417, 110] on link "Vehicles" at bounding box center [423, 104] width 37 height 23
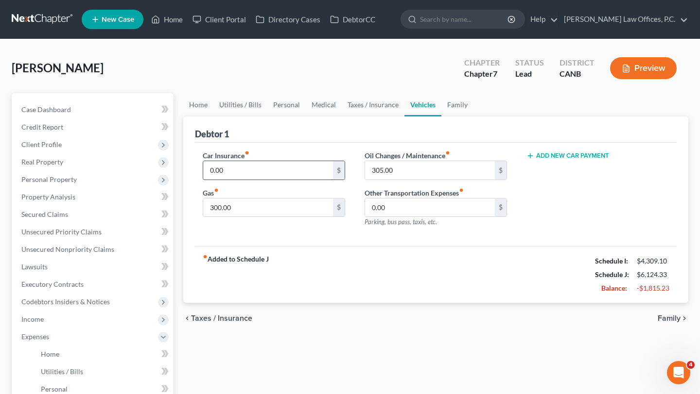
click at [271, 169] on input "0.00" at bounding box center [268, 170] width 130 height 18
type input "154"
click at [333, 249] on div "fiber_manual_record Added to Schedule J Schedule I: $4,309.10 Schedule J: $6,27…" at bounding box center [435, 274] width 481 height 57
click at [283, 107] on link "Personal" at bounding box center [286, 104] width 38 height 23
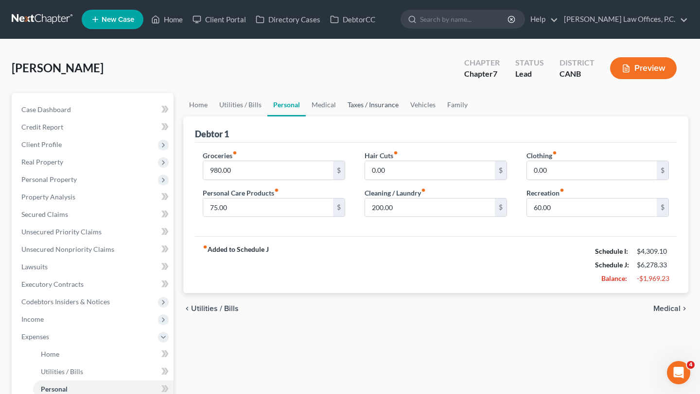
click at [355, 104] on link "Taxes / Insurance" at bounding box center [373, 104] width 63 height 23
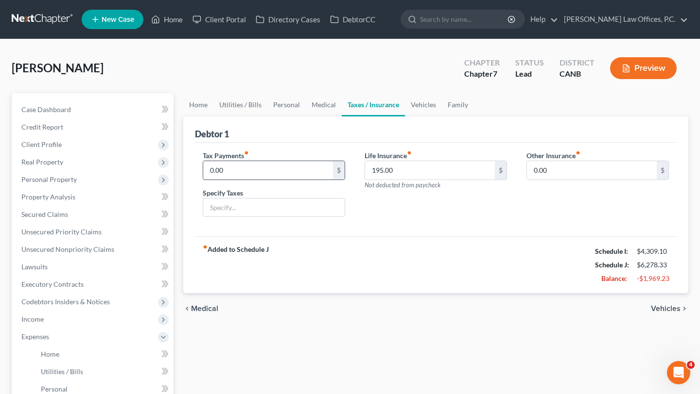
click at [259, 168] on input "0.00" at bounding box center [268, 170] width 130 height 18
type input "460"
click at [306, 254] on div "fiber_manual_record Added to Schedule J Schedule I: $4,309.10 Schedule J: $6,73…" at bounding box center [435, 265] width 481 height 57
click at [197, 104] on link "Home" at bounding box center [198, 104] width 30 height 23
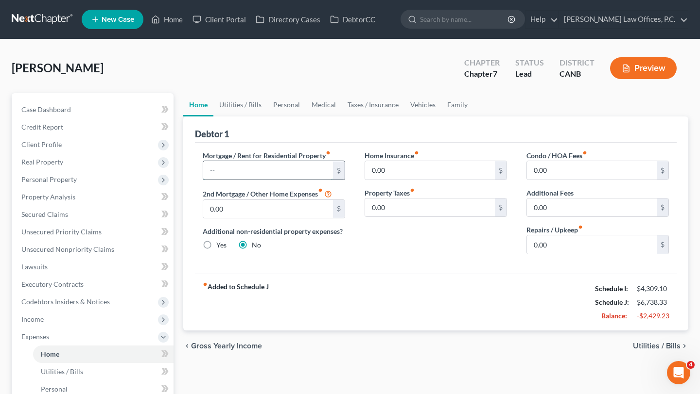
click at [263, 168] on input "text" at bounding box center [268, 170] width 130 height 18
type input "3,737.15"
click at [402, 169] on input "0.00" at bounding box center [430, 170] width 130 height 18
type input "100.17"
click at [403, 231] on div "Home Insurance fiber_manual_record 100.17 $ Property Taxes fiber_manual_record …" at bounding box center [436, 207] width 162 height 112
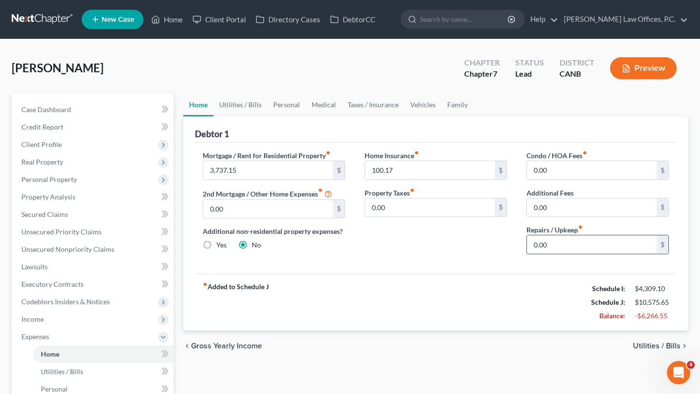
click at [570, 246] on input "0.00" at bounding box center [592, 245] width 130 height 18
type input "500"
click at [446, 253] on div "Home Insurance fiber_manual_record 100.17 $ Property Taxes fiber_manual_record …" at bounding box center [436, 207] width 162 height 112
click at [443, 102] on link "Family" at bounding box center [457, 104] width 32 height 23
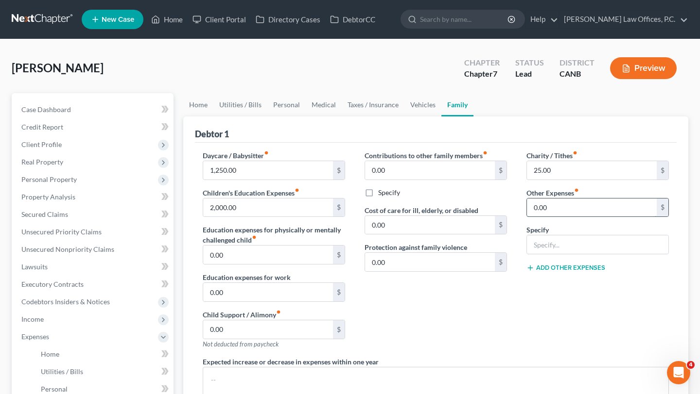
click at [554, 206] on input "0.00" at bounding box center [592, 208] width 130 height 18
type input "780"
click at [555, 238] on input "text" at bounding box center [597, 245] width 141 height 18
type input "Therapy for dependent"
click at [555, 268] on button "Add Other Expenses" at bounding box center [565, 268] width 79 height 8
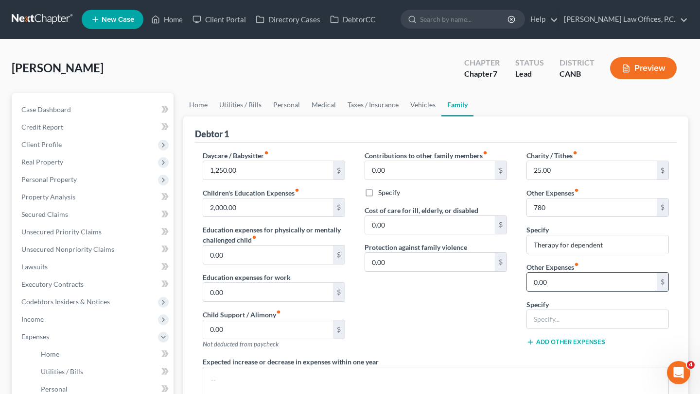
click at [560, 280] on input "0.00" at bounding box center [592, 282] width 130 height 18
type input "165"
click at [555, 321] on input "text" at bounding box center [597, 319] width 141 height 18
type input "Legal Fees"
click at [555, 342] on button "Add Other Expenses" at bounding box center [565, 343] width 79 height 8
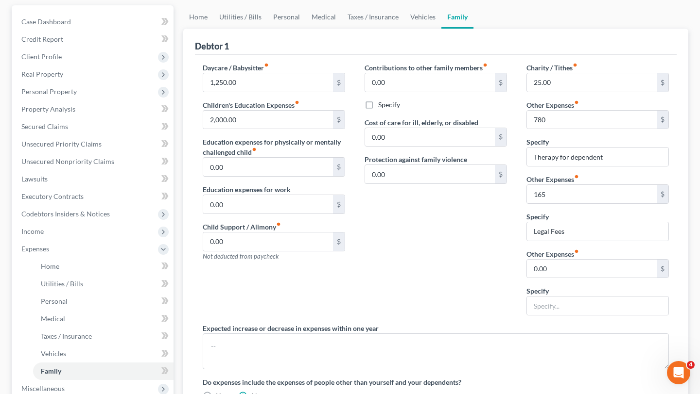
scroll to position [136, 0]
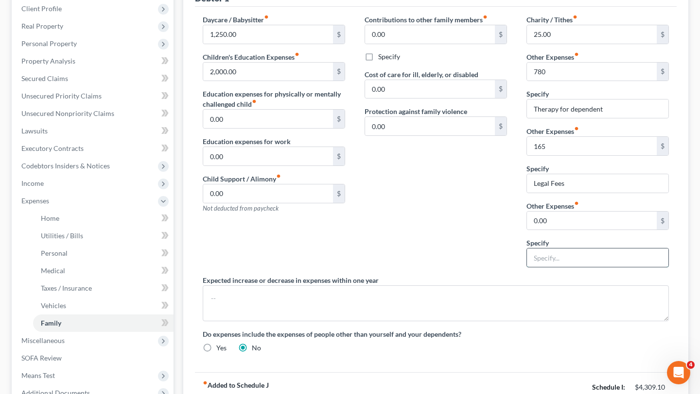
click at [549, 250] on input "text" at bounding box center [597, 258] width 141 height 18
click at [558, 223] on input "0.00" at bounding box center [592, 221] width 130 height 18
type input "119.88"
click at [560, 261] on input "text" at bounding box center [597, 258] width 141 height 18
click at [586, 258] on input "Security system +monthly fees" at bounding box center [597, 258] width 141 height 18
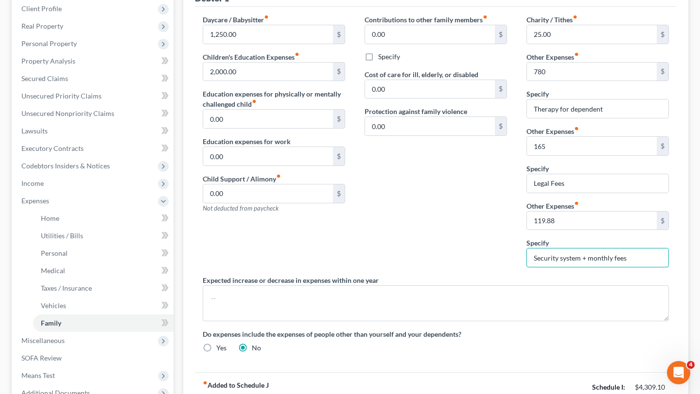
type input "Security system + monthly fees"
click at [425, 233] on div "Contributions to other family members fiber_manual_record 0.00 $ Specify Cost o…" at bounding box center [436, 145] width 162 height 261
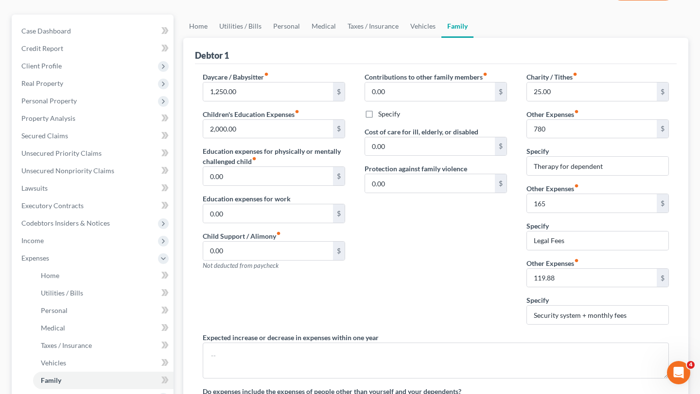
scroll to position [76, 0]
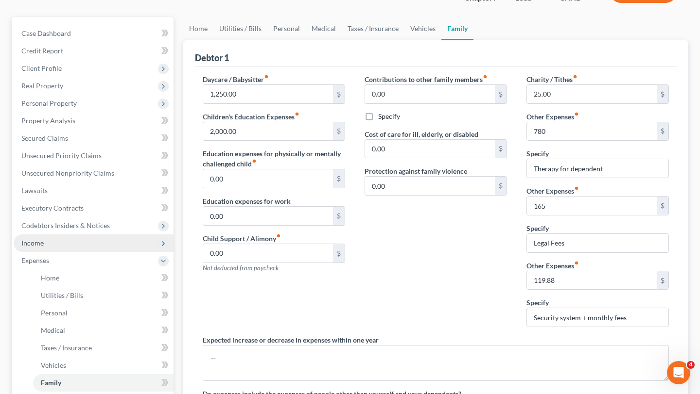
click at [52, 244] on span "Income" at bounding box center [94, 243] width 160 height 17
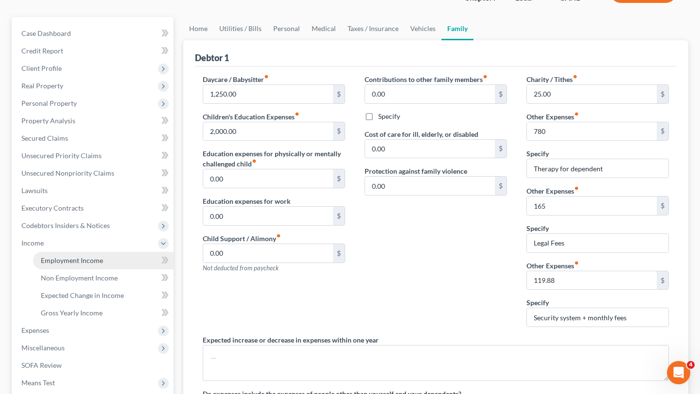
click at [54, 257] on span "Employment Income" at bounding box center [72, 261] width 62 height 8
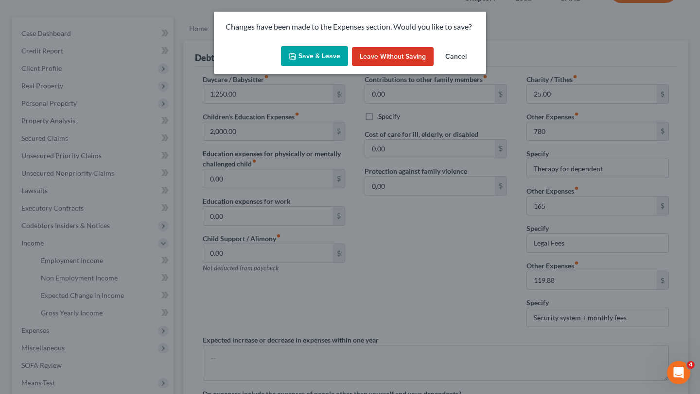
click at [327, 61] on button "Save & Leave" at bounding box center [314, 56] width 67 height 20
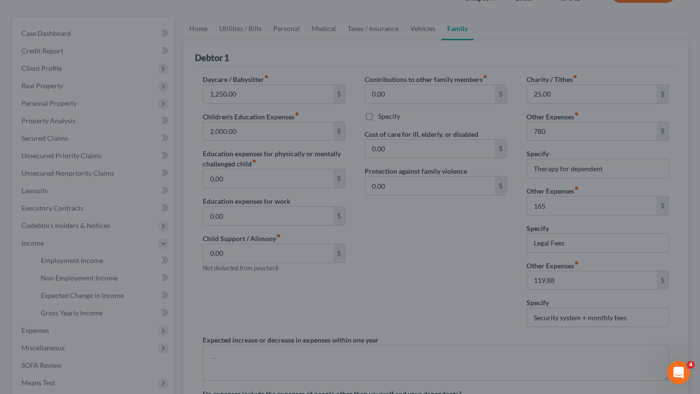
type input "780.00"
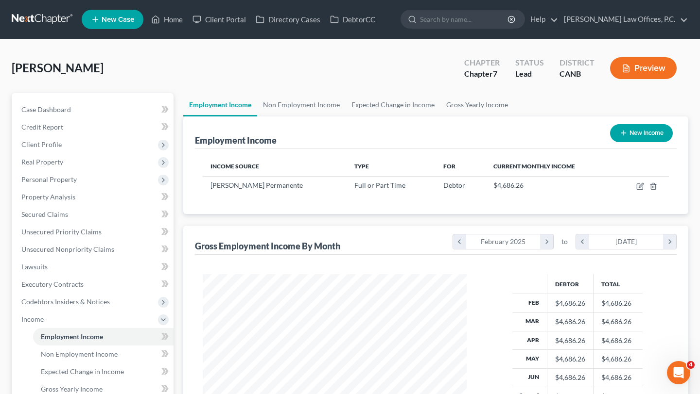
scroll to position [174, 283]
click at [637, 189] on icon "button" at bounding box center [640, 187] width 8 height 8
select select "0"
select select "4"
select select "2"
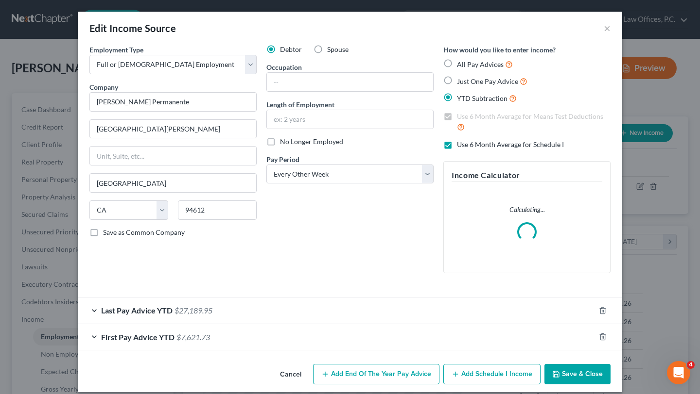
scroll to position [9, 0]
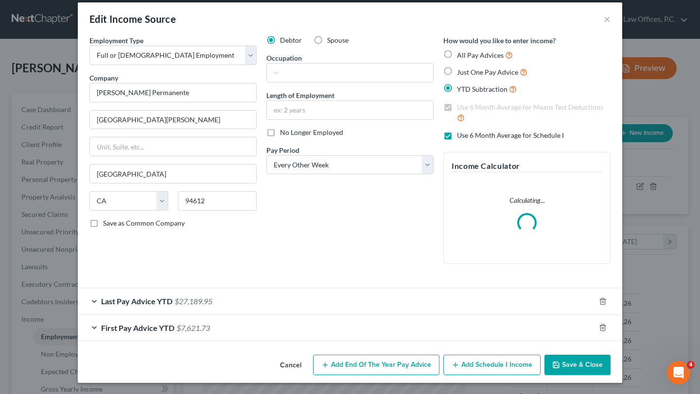
click at [437, 298] on div "Last Pay Advice YTD $27,189.95" at bounding box center [336, 302] width 517 height 26
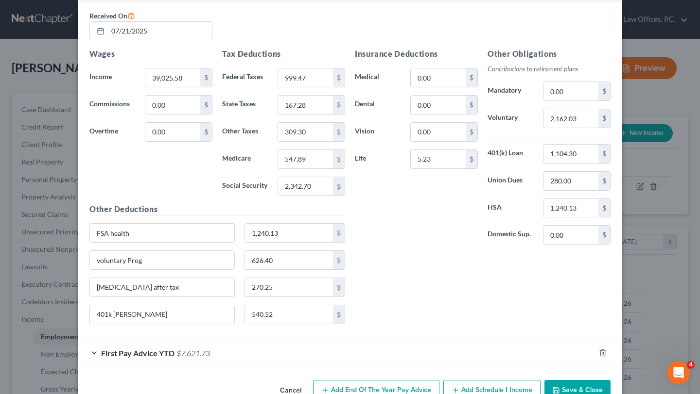
scroll to position [404, 0]
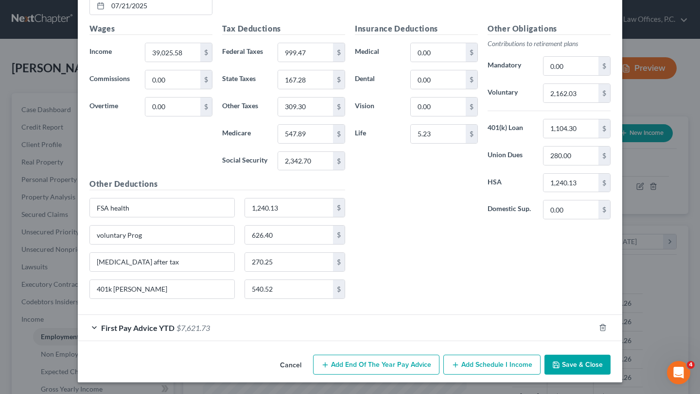
click at [568, 361] on button "Save & Close" at bounding box center [577, 365] width 66 height 20
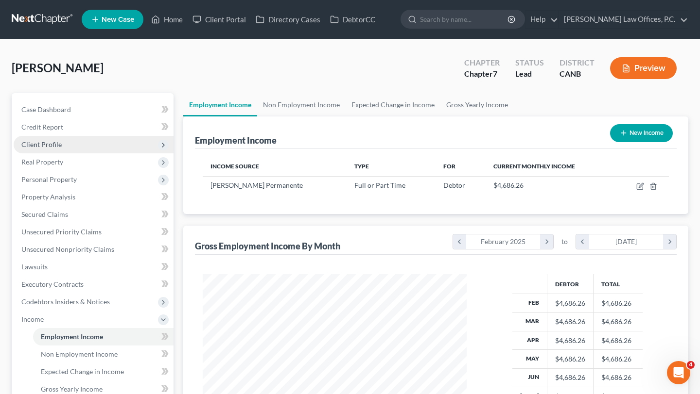
click at [77, 137] on span "Client Profile" at bounding box center [94, 144] width 160 height 17
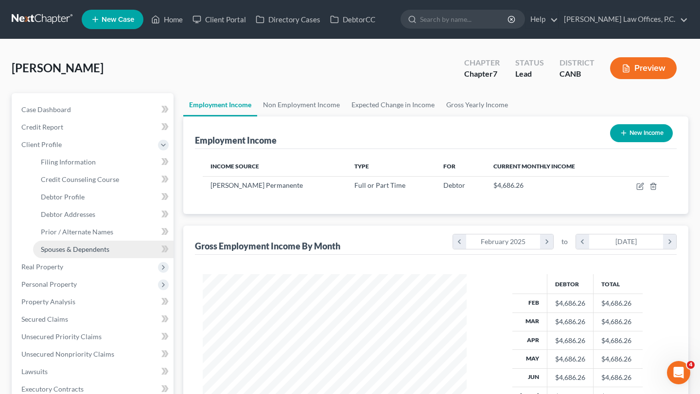
click at [96, 246] on span "Spouses & Dependents" at bounding box center [75, 249] width 69 height 8
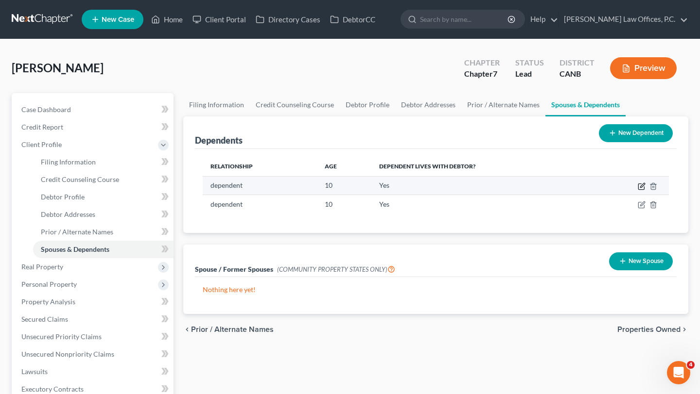
click at [639, 187] on icon "button" at bounding box center [641, 187] width 8 height 8
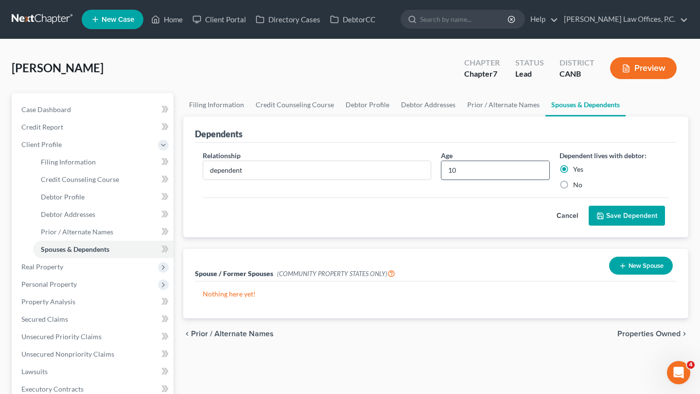
click at [508, 171] on input "10" at bounding box center [495, 170] width 108 height 18
click at [433, 198] on div "Cancel Save Dependent" at bounding box center [436, 212] width 466 height 29
click at [599, 213] on polyline "submit" at bounding box center [600, 213] width 2 height 1
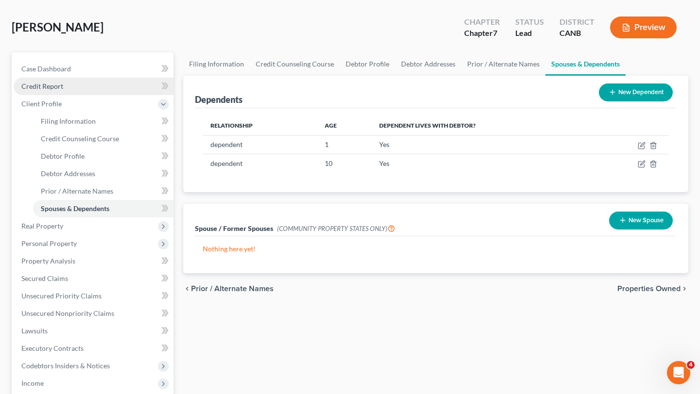
scroll to position [45, 0]
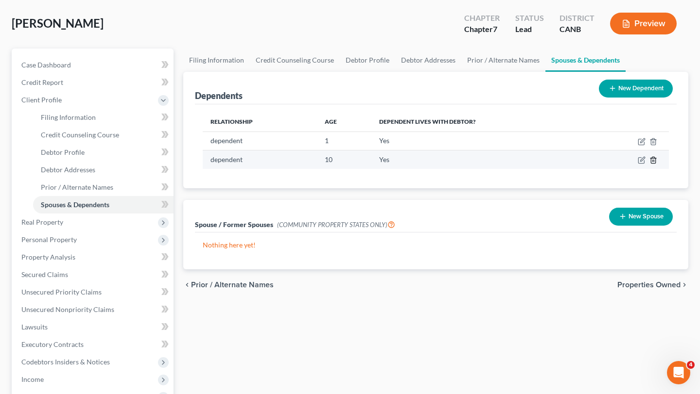
click at [655, 161] on icon "button" at bounding box center [653, 160] width 4 height 6
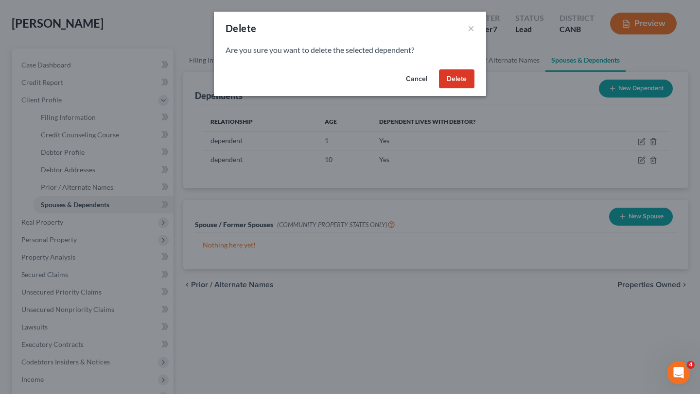
click at [455, 75] on button "Delete" at bounding box center [456, 78] width 35 height 19
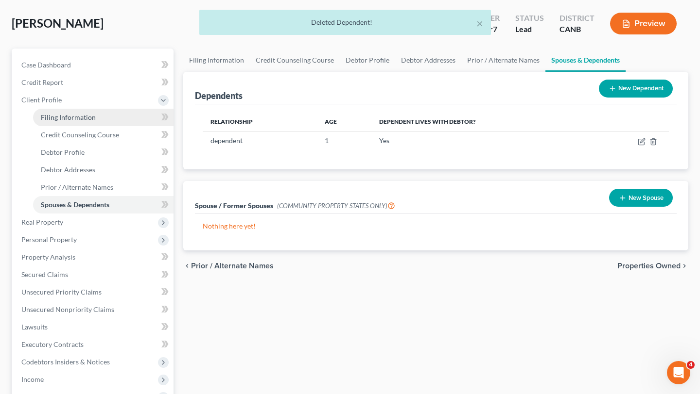
click at [119, 117] on link "Filing Information" at bounding box center [103, 117] width 140 height 17
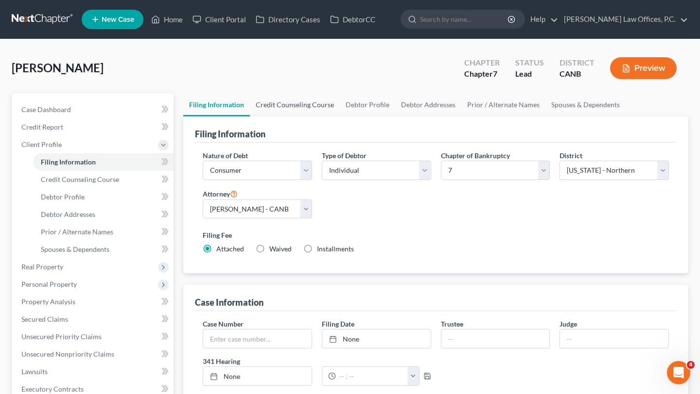
click at [312, 110] on link "Credit Counseling Course" at bounding box center [295, 104] width 90 height 23
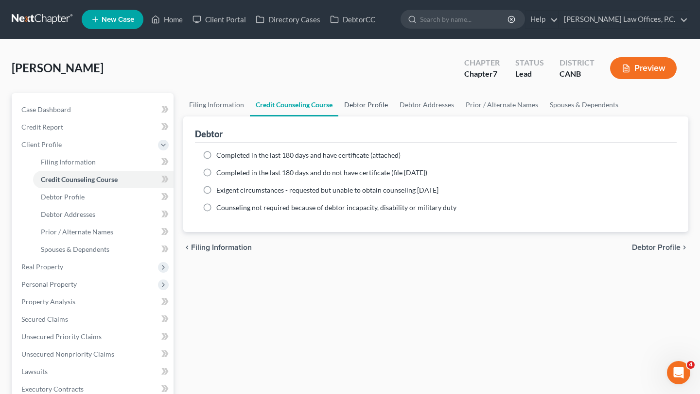
click at [371, 101] on link "Debtor Profile" at bounding box center [365, 104] width 55 height 23
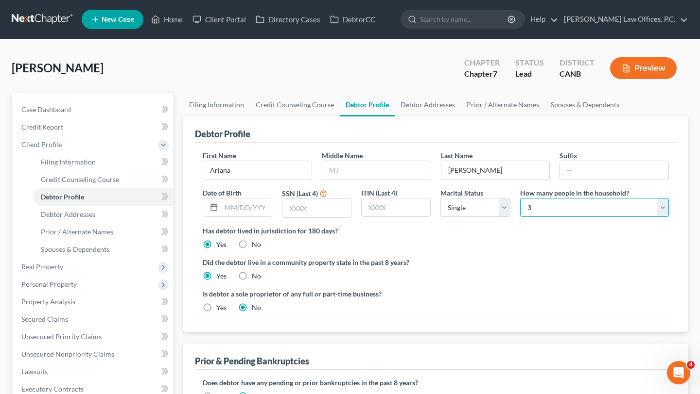
click at [530, 205] on select "Select 1 2 3 4 5 6 7 8 9 10 11 12 13 14 15 16 17 18 19 20" at bounding box center [594, 207] width 149 height 19
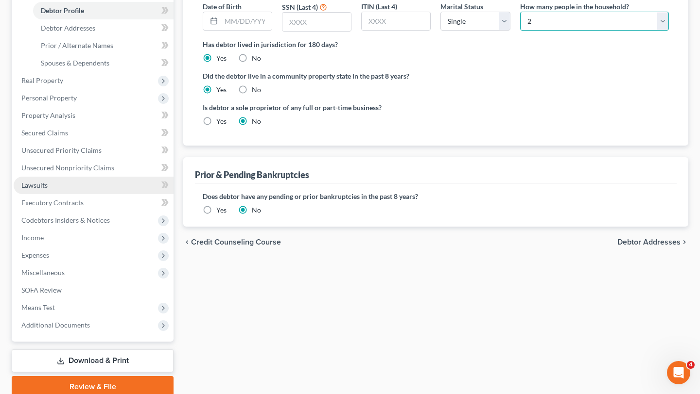
scroll to position [198, 0]
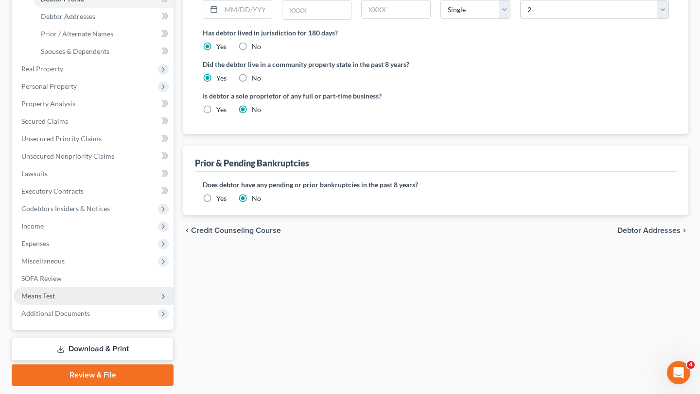
click at [83, 291] on span "Means Test" at bounding box center [94, 296] width 160 height 17
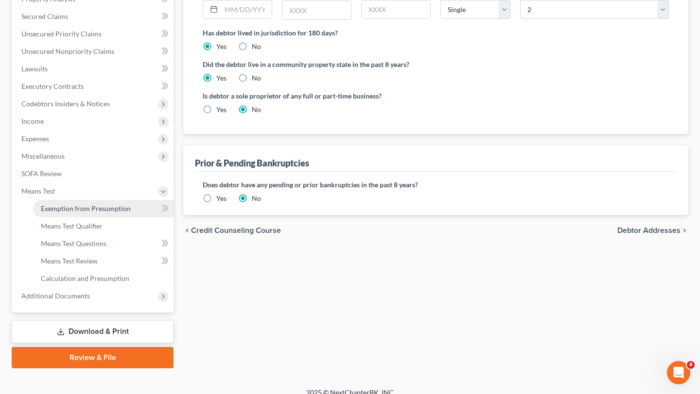
click at [97, 213] on link "Exemption from Presumption" at bounding box center [103, 208] width 140 height 17
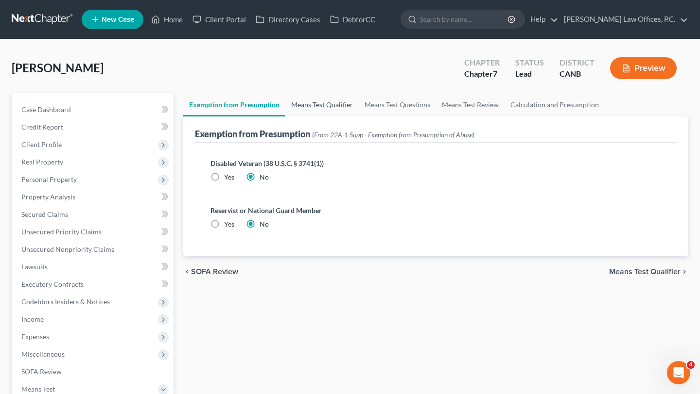
click at [307, 104] on link "Means Test Qualifier" at bounding box center [321, 104] width 73 height 23
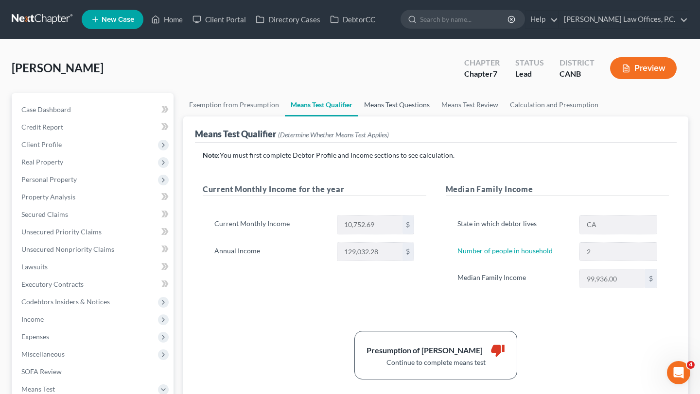
click at [399, 103] on link "Means Test Questions" at bounding box center [396, 104] width 77 height 23
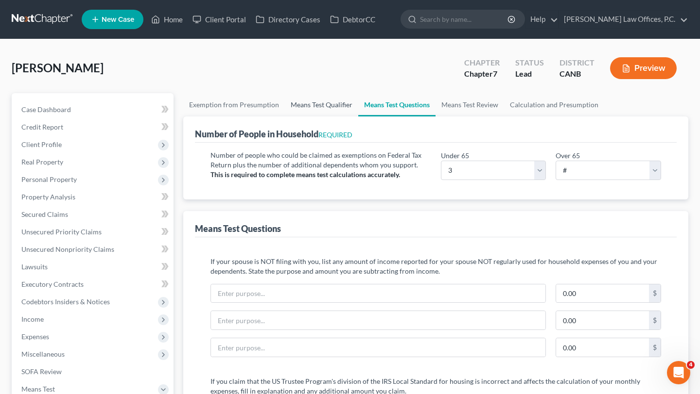
click at [317, 104] on link "Means Test Qualifier" at bounding box center [321, 104] width 73 height 23
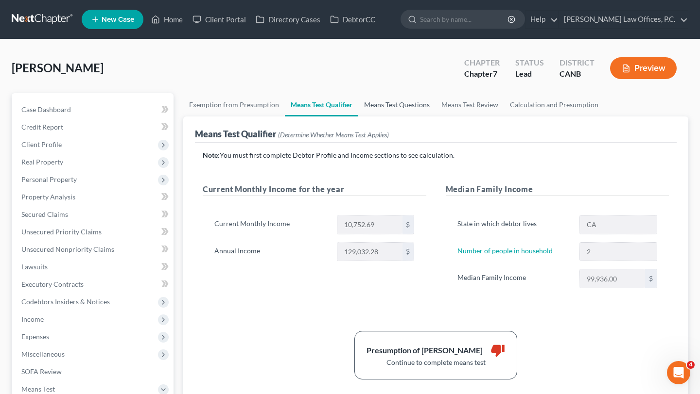
click at [411, 110] on link "Means Test Questions" at bounding box center [396, 104] width 77 height 23
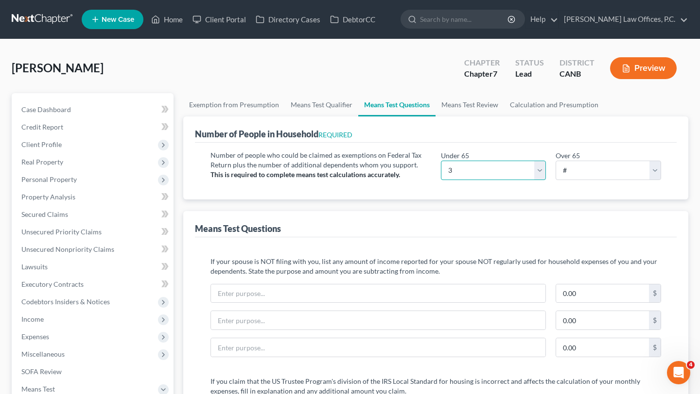
click at [482, 161] on select "# 0 1 2 3 4 5 6 7 8 9 10" at bounding box center [493, 170] width 105 height 19
click at [400, 157] on p "Number of people who could be claimed as exemptions on Federal Tax Return plus …" at bounding box center [320, 160] width 221 height 19
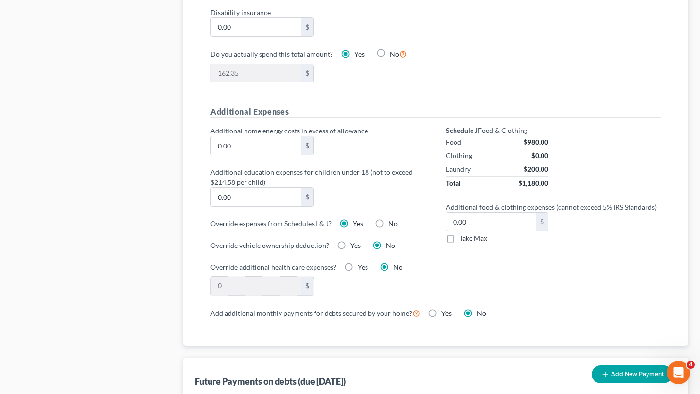
scroll to position [632, 0]
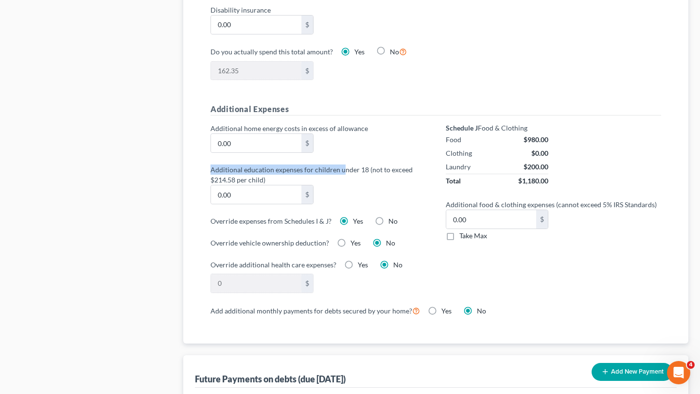
drag, startPoint x: 271, startPoint y: 162, endPoint x: 343, endPoint y: 171, distance: 72.6
click at [343, 171] on div "Additional home energy costs in excess of allowance 0.00 $ Additional education…" at bounding box center [318, 213] width 235 height 181
click at [343, 171] on label "Additional education expenses for children under 18 (not to exceed $214.58 per …" at bounding box center [318, 175] width 225 height 20
drag, startPoint x: 241, startPoint y: 163, endPoint x: 309, endPoint y: 176, distance: 68.8
click at [309, 176] on div "Additional home energy costs in excess of allowance 0.00 $ Additional education…" at bounding box center [318, 213] width 235 height 181
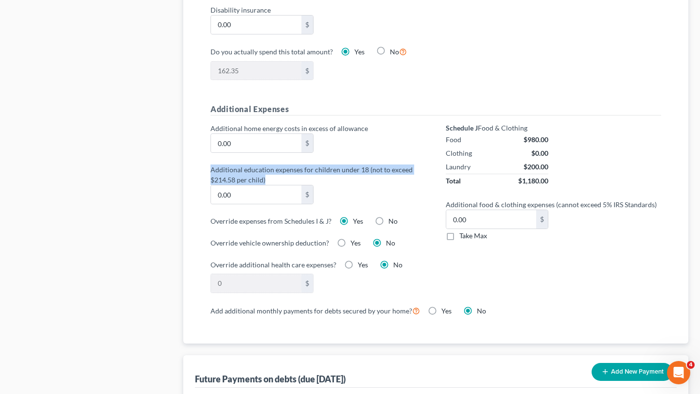
click at [309, 176] on label "Additional education expenses for children under 18 (not to exceed $214.58 per …" at bounding box center [318, 175] width 225 height 20
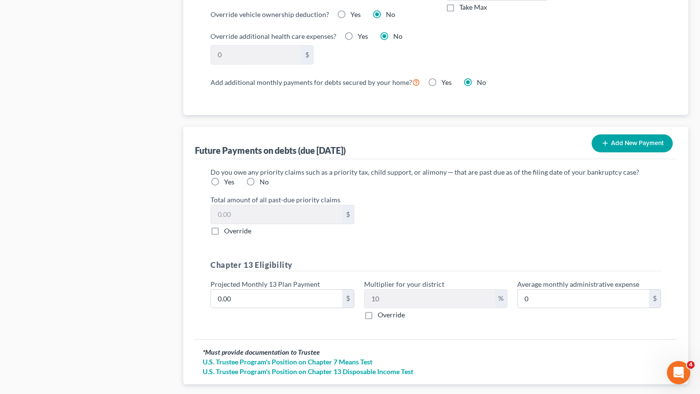
scroll to position [861, 0]
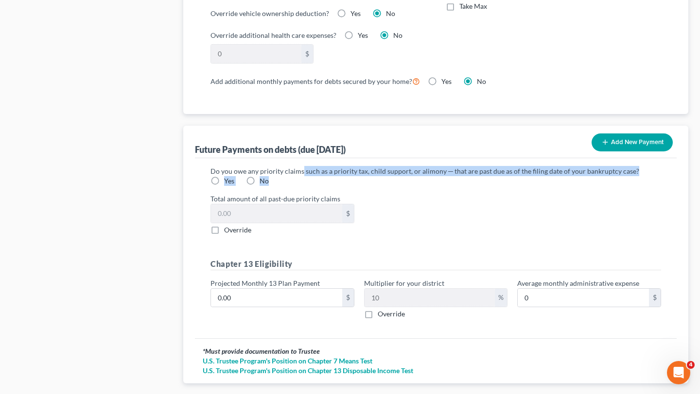
drag, startPoint x: 300, startPoint y: 173, endPoint x: 350, endPoint y: 179, distance: 50.4
click at [350, 179] on div "Do you owe any priority claims such as a priority tax, child support, or alimon…" at bounding box center [435, 176] width 450 height 20
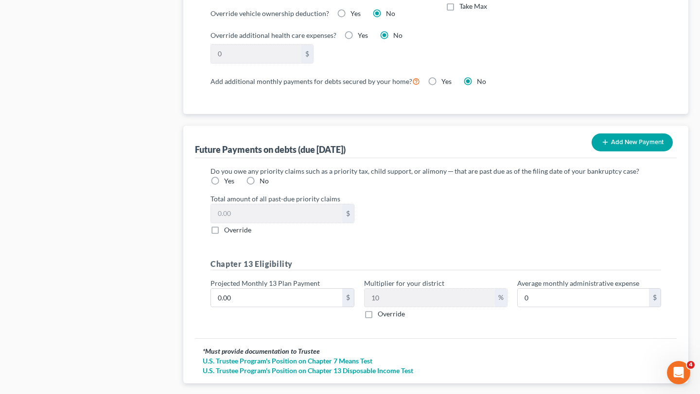
click at [350, 179] on div "Do you owe any priority claims such as a priority tax, child support, or alimon…" at bounding box center [435, 176] width 450 height 20
click at [259, 181] on label "No" at bounding box center [263, 181] width 9 height 10
click at [263, 181] on input "No" at bounding box center [266, 179] width 6 height 6
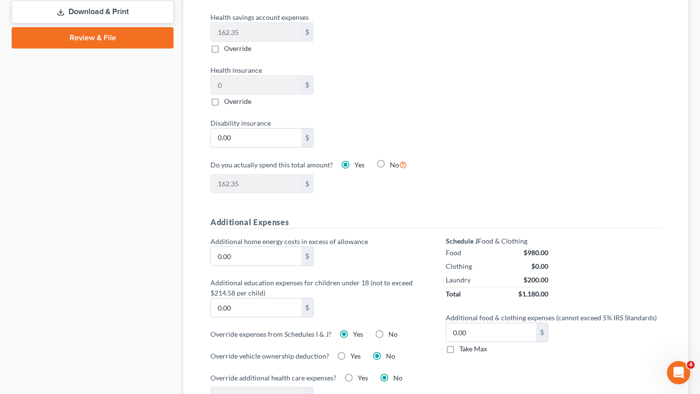
scroll to position [0, 0]
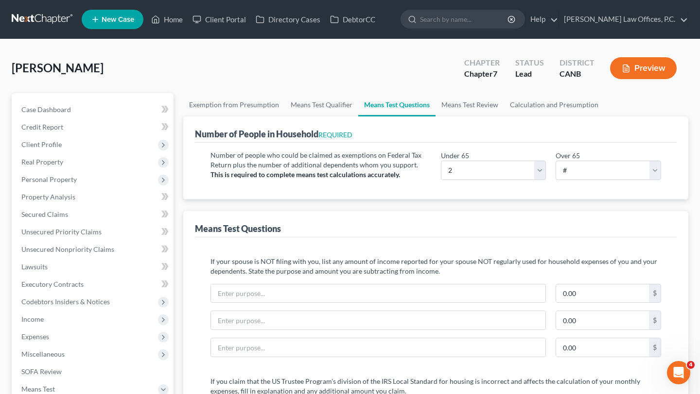
click at [654, 70] on button "Preview" at bounding box center [643, 68] width 67 height 22
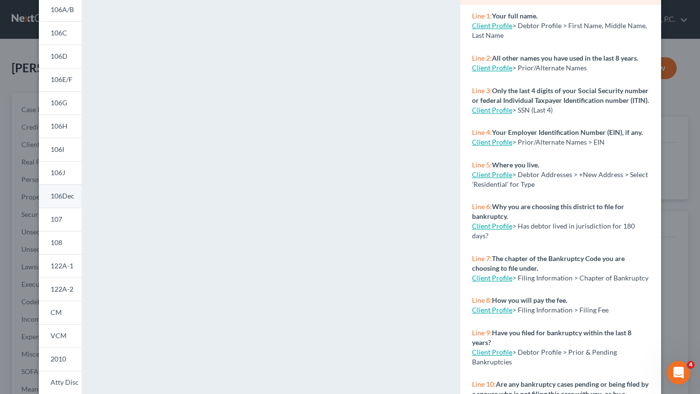
scroll to position [106, 0]
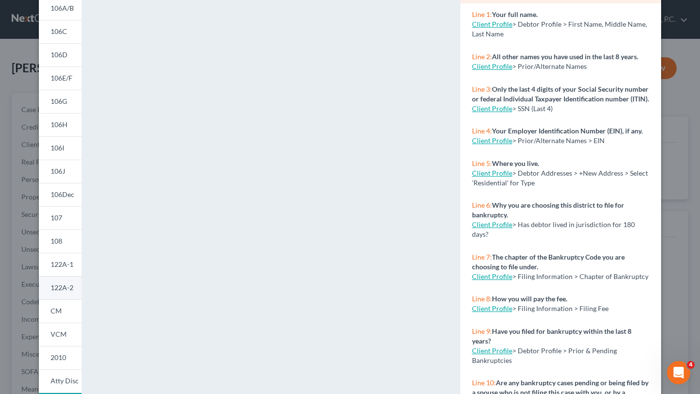
click at [62, 286] on span "122A-2" at bounding box center [62, 288] width 23 height 8
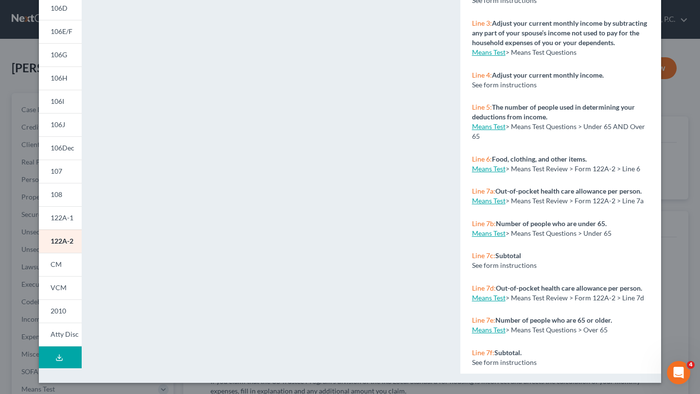
scroll to position [0, 0]
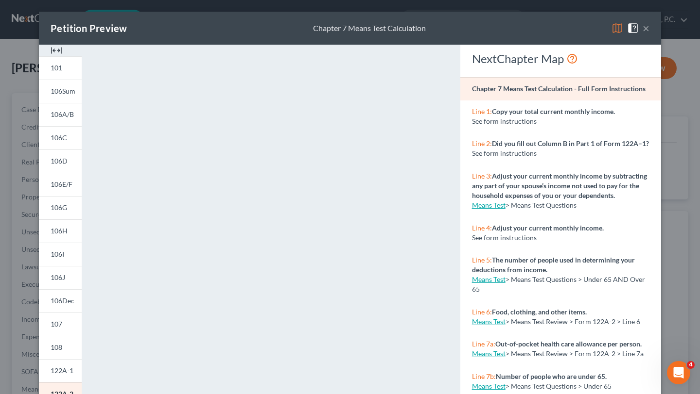
click at [647, 28] on button "×" at bounding box center [645, 28] width 7 height 12
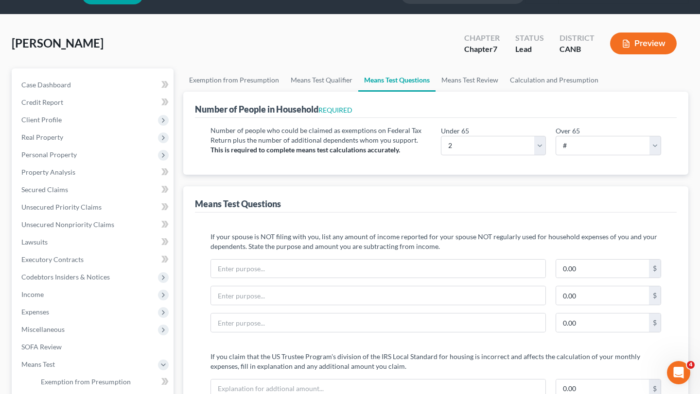
scroll to position [26, 0]
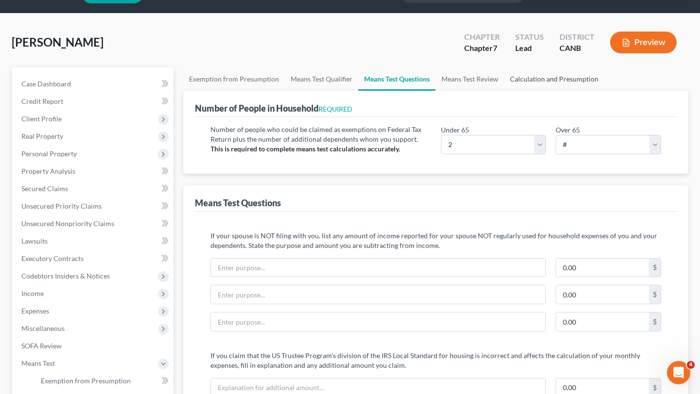
click at [538, 72] on link "Calculation and Presumption" at bounding box center [554, 79] width 100 height 23
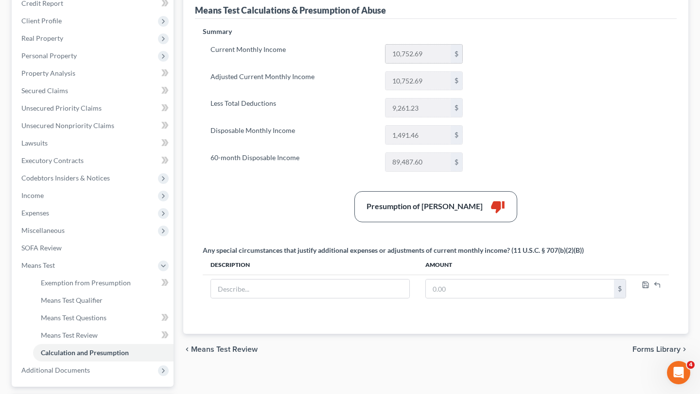
scroll to position [128, 0]
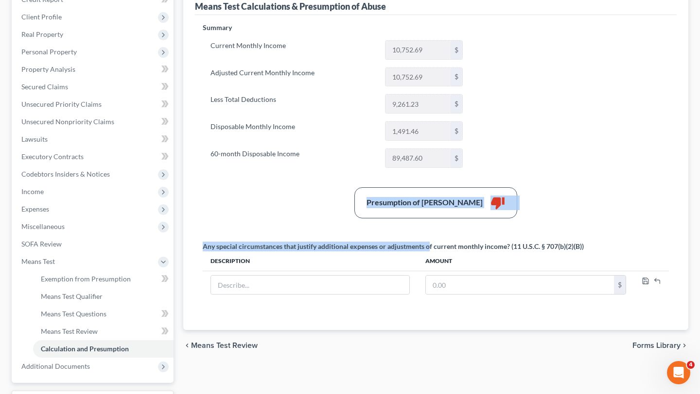
drag, startPoint x: 380, startPoint y: 189, endPoint x: 429, endPoint y: 244, distance: 73.6
click at [429, 244] on div "Summary Current Monthly Income 10,752.69 $ Adjusted Current Monthly Income 10,7…" at bounding box center [436, 171] width 476 height 296
click at [429, 244] on div "Any special circumstances that justify additional expenses or adjustments of cu…" at bounding box center [393, 247] width 381 height 10
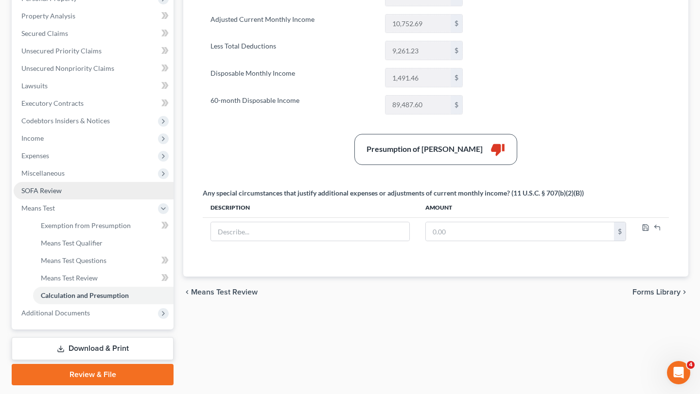
scroll to position [208, 0]
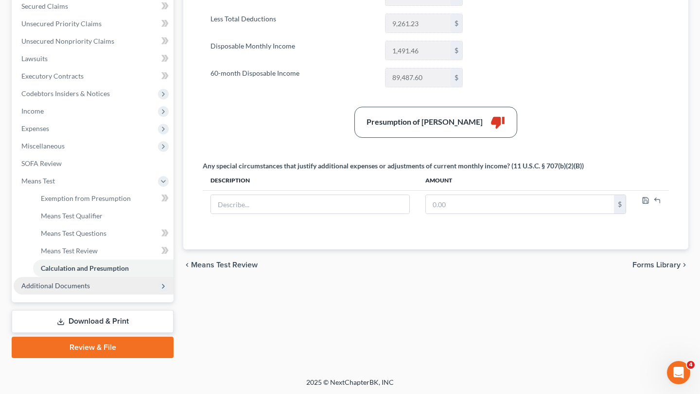
click at [74, 286] on span "Additional Documents" at bounding box center [55, 286] width 69 height 8
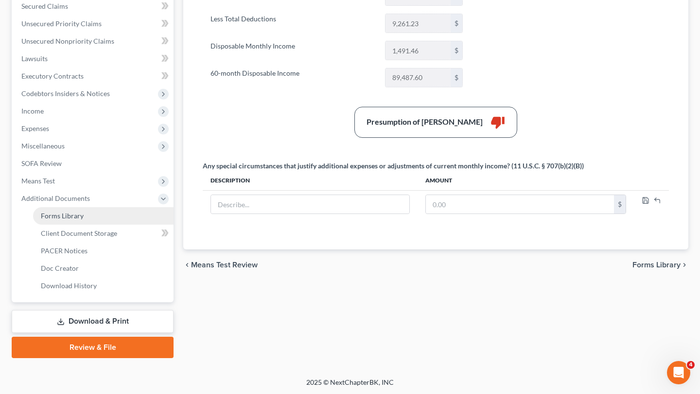
click at [86, 218] on link "Forms Library" at bounding box center [103, 215] width 140 height 17
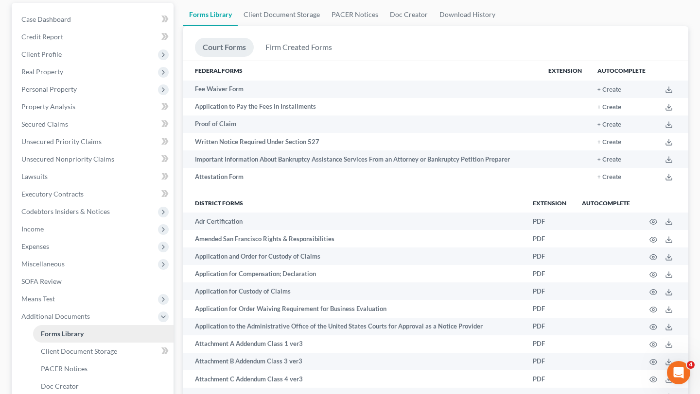
scroll to position [122, 0]
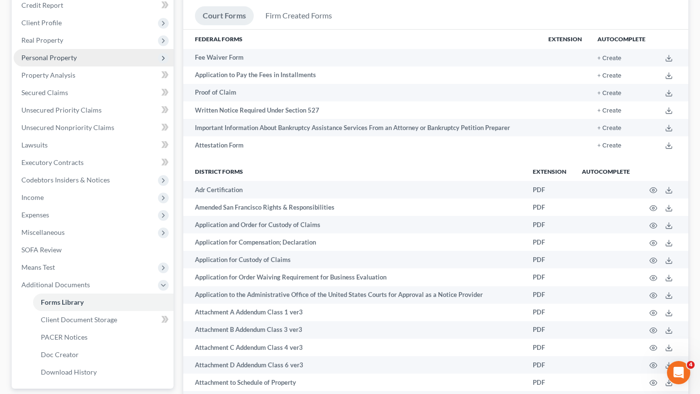
click at [86, 51] on span "Personal Property" at bounding box center [94, 57] width 160 height 17
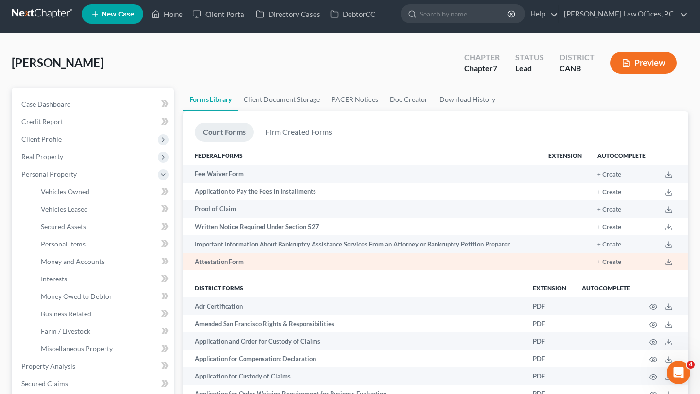
scroll to position [0, 0]
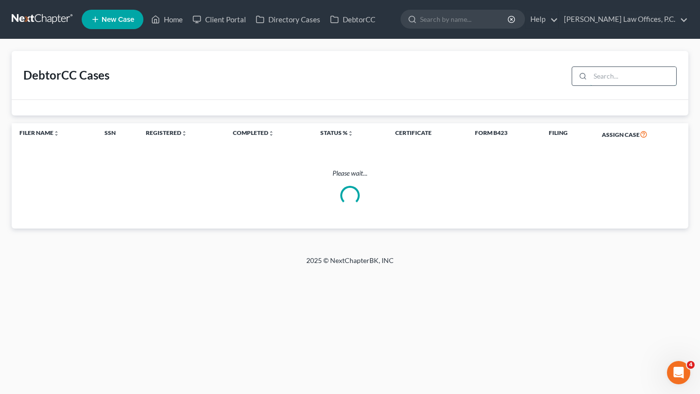
click at [603, 81] on input "search" at bounding box center [633, 76] width 86 height 18
type input "levi"
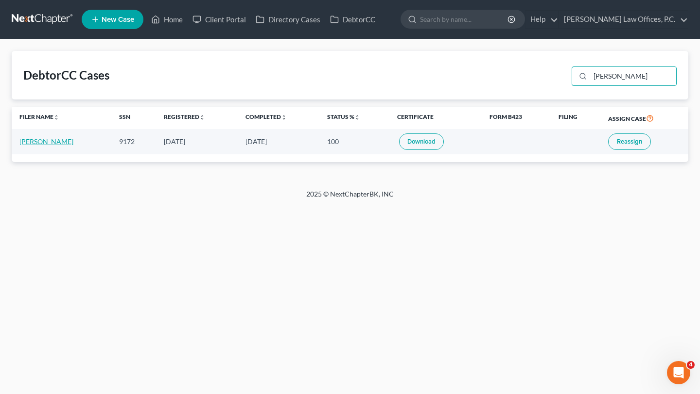
type input "[PERSON_NAME]"
click at [47, 140] on link "[PERSON_NAME]" at bounding box center [46, 141] width 54 height 8
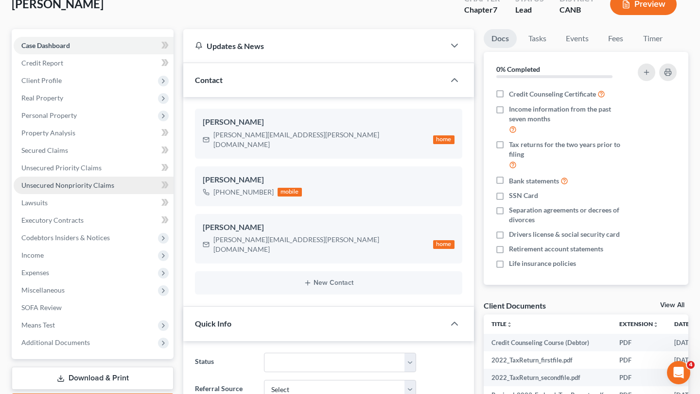
scroll to position [66, 0]
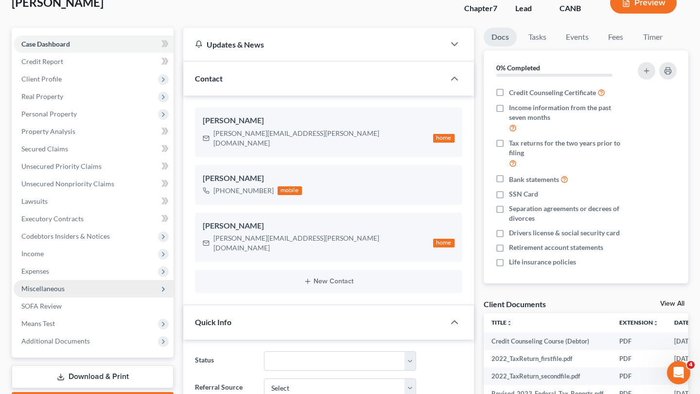
click at [109, 289] on span "Miscellaneous" at bounding box center [94, 288] width 160 height 17
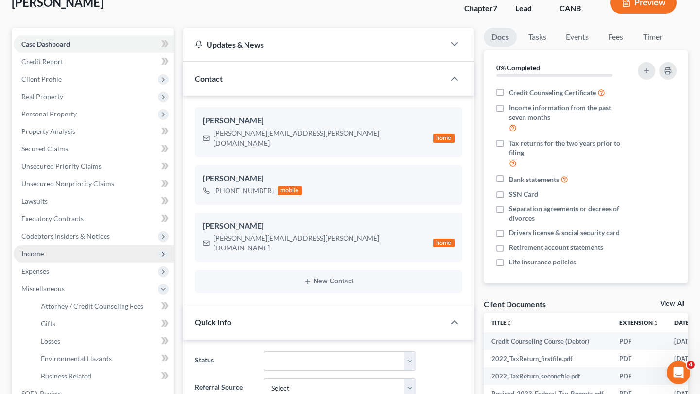
click at [86, 251] on span "Income" at bounding box center [94, 253] width 160 height 17
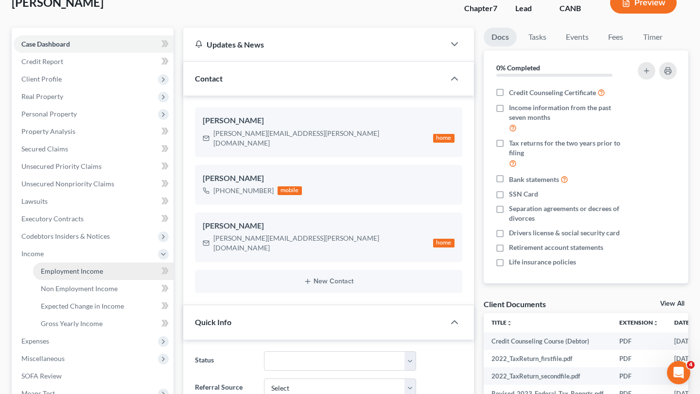
click at [83, 263] on link "Employment Income" at bounding box center [103, 271] width 140 height 17
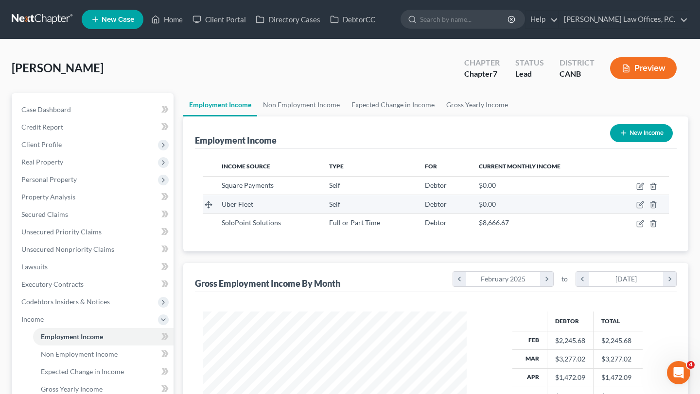
scroll to position [174, 283]
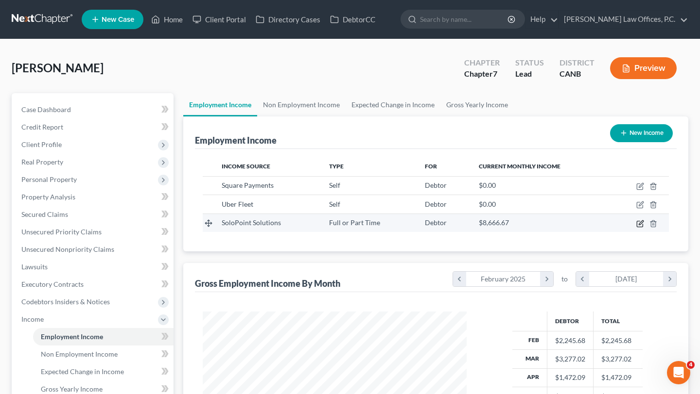
click at [638, 223] on icon "button" at bounding box center [640, 224] width 8 height 8
select select "0"
select select "4"
select select "3"
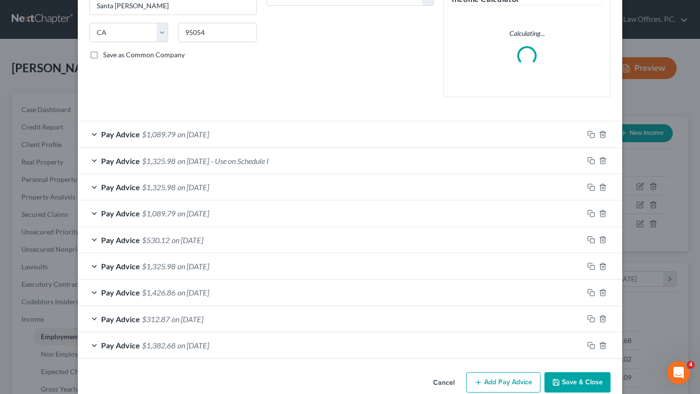
scroll to position [196, 0]
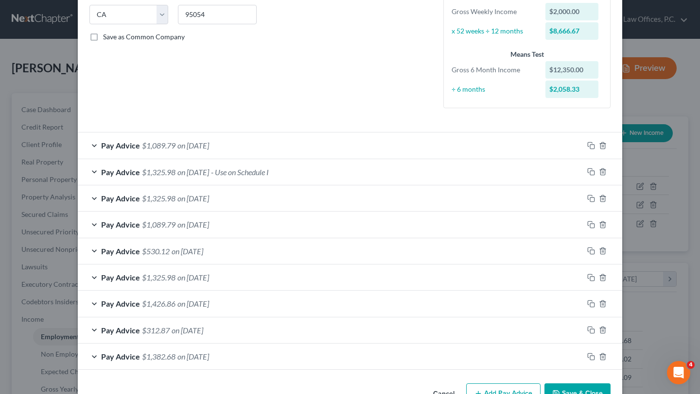
click at [395, 133] on div "Pay Advice $1,089.79 on [DATE]" at bounding box center [330, 146] width 505 height 26
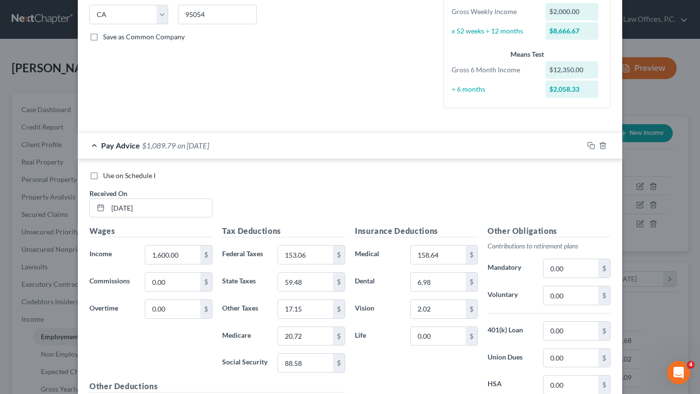
click at [426, 139] on div "Pay Advice $1,089.79 on [DATE]" at bounding box center [330, 146] width 505 height 26
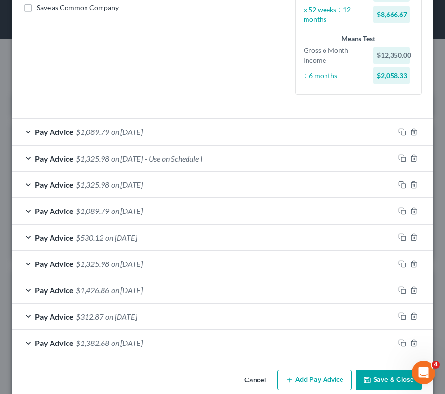
scroll to position [191, 402]
click at [296, 381] on button "Add Pay Advice" at bounding box center [314, 380] width 74 height 20
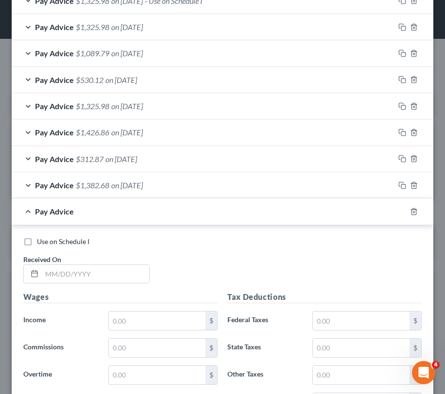
scroll to position [437, 0]
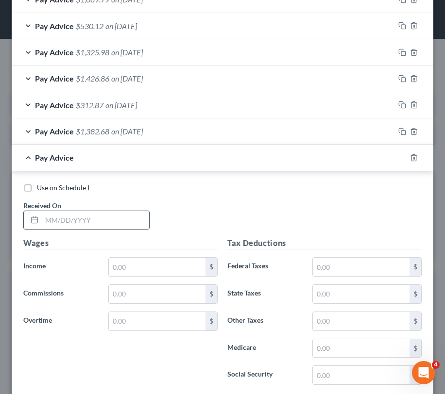
click at [104, 220] on input "text" at bounding box center [95, 220] width 107 height 18
type input "[DATE]"
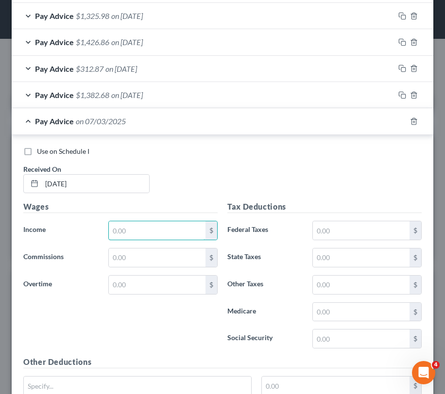
scroll to position [475, 0]
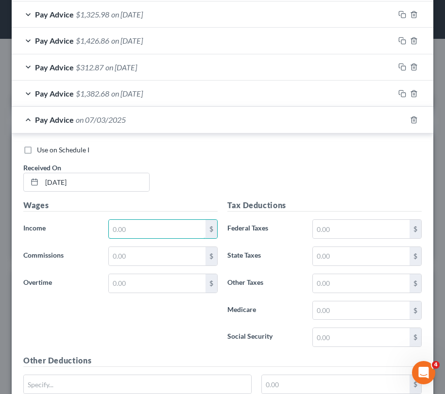
type input "2"
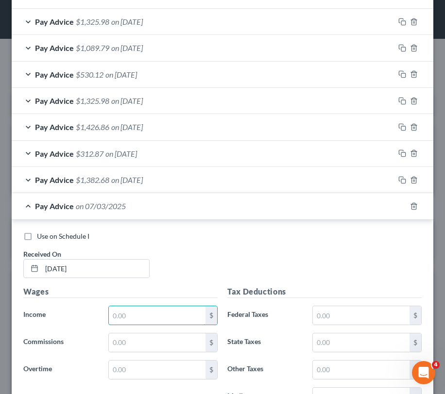
scroll to position [388, 0]
click at [412, 205] on icon "button" at bounding box center [414, 207] width 8 height 8
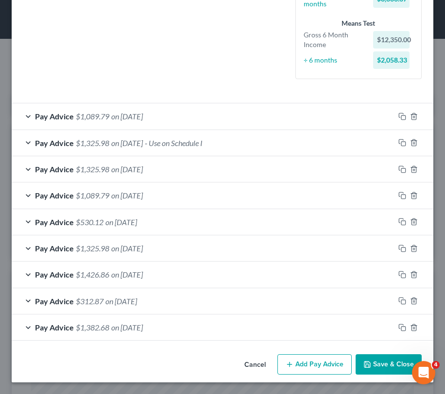
scroll to position [240, 0]
click at [285, 252] on div "Pay Advice $1,325.98 on [DATE]" at bounding box center [203, 249] width 383 height 26
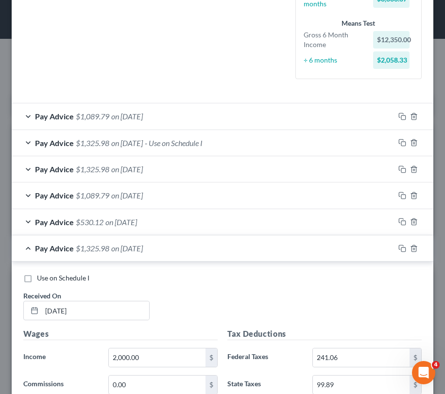
scroll to position [388, 0]
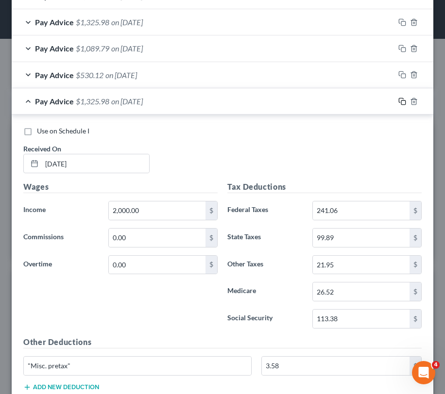
click at [403, 99] on icon "button" at bounding box center [402, 102] width 8 height 8
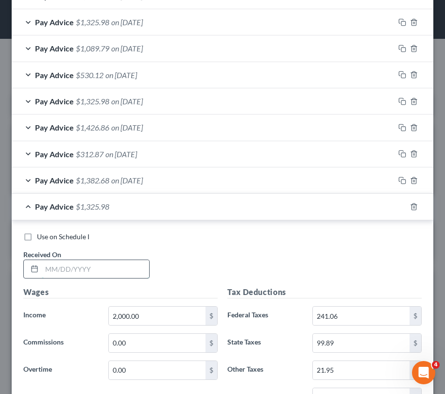
click at [138, 265] on input "text" at bounding box center [95, 269] width 107 height 18
type input "[DATE]"
click at [205, 209] on div "Pay Advice $1,325.98 on [DATE]" at bounding box center [203, 207] width 383 height 26
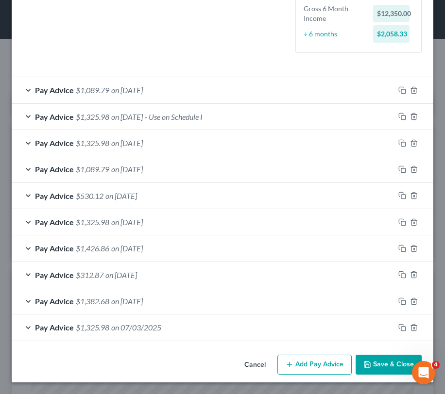
scroll to position [267, 0]
click at [314, 368] on button "Add Pay Advice" at bounding box center [314, 365] width 74 height 20
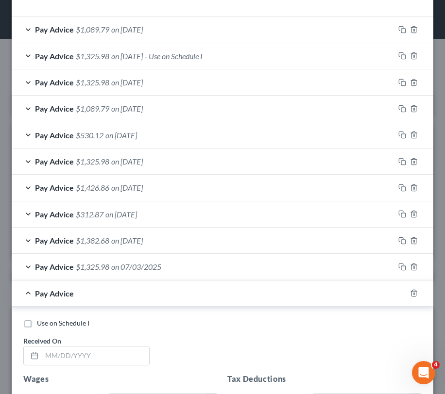
scroll to position [323, 0]
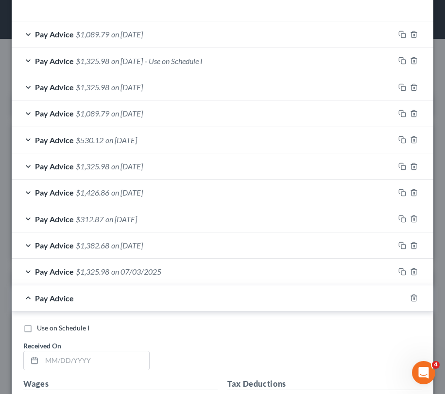
click at [410, 300] on div at bounding box center [419, 299] width 27 height 16
click at [411, 299] on icon "button" at bounding box center [414, 298] width 8 height 8
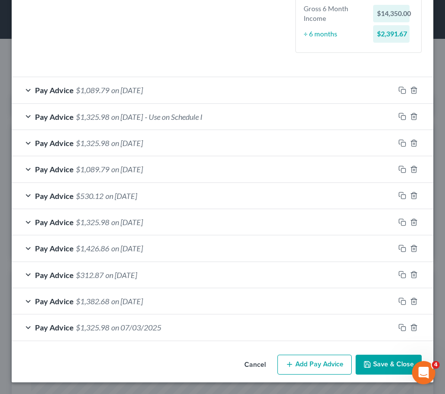
scroll to position [267, 0]
click at [401, 170] on rect "button" at bounding box center [403, 171] width 4 height 4
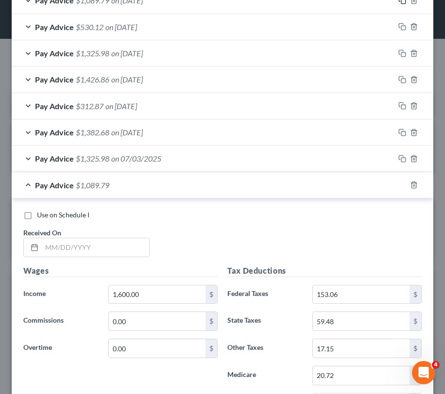
scroll to position [443, 0]
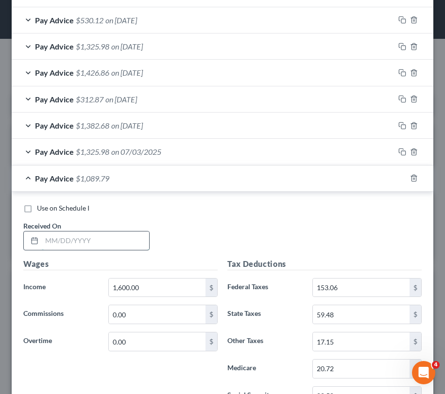
click at [111, 240] on input "text" at bounding box center [95, 241] width 107 height 18
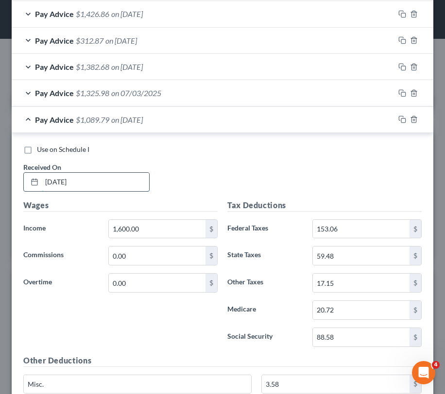
scroll to position [513, 0]
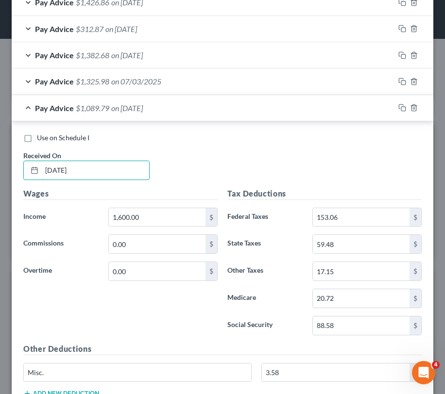
type input "[DATE]"
click at [250, 168] on div "Use on Schedule I Received On * [DATE]" at bounding box center [222, 160] width 408 height 55
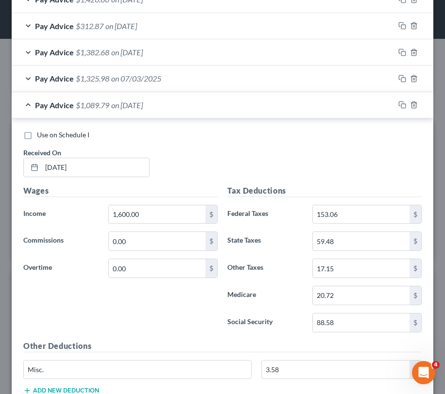
click at [312, 110] on div "Pay Advice $1,089.79 on [DATE]" at bounding box center [203, 105] width 383 height 26
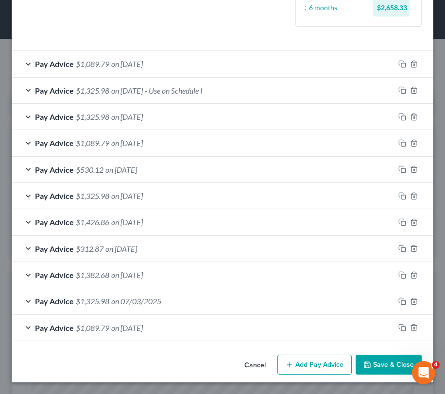
scroll to position [293, 0]
click at [400, 302] on icon "button" at bounding box center [401, 300] width 4 height 4
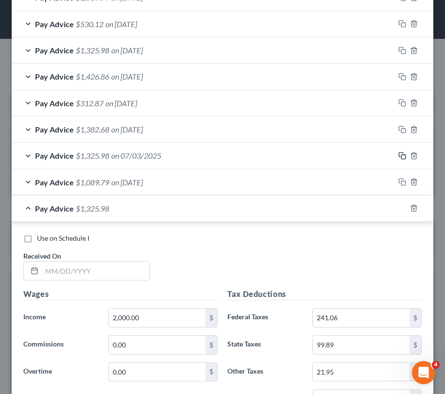
scroll to position [454, 0]
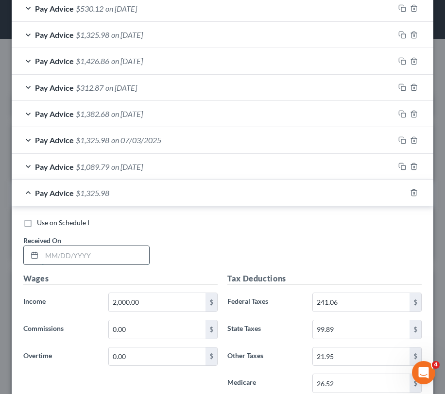
click at [98, 256] on input "text" at bounding box center [95, 255] width 107 height 18
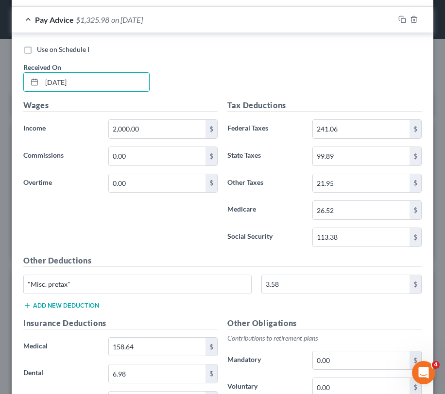
type input "[DATE]"
click at [166, 223] on div "Wages Income * 2,000.00 $ Commissions 0.00 $ Overtime 0.00 $" at bounding box center [120, 177] width 204 height 155
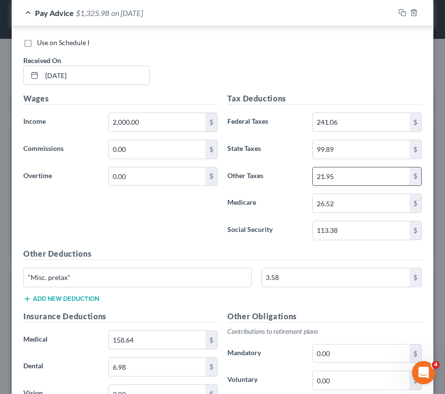
click at [351, 178] on input "21.95" at bounding box center [361, 177] width 97 height 18
click at [373, 178] on input "21.95" at bounding box center [361, 177] width 97 height 18
type input "21.91"
click at [227, 192] on div "Tax Deductions Federal Taxes 241.06 $ State Taxes 99.89 $ Other Taxes 21.91 $ M…" at bounding box center [325, 170] width 204 height 155
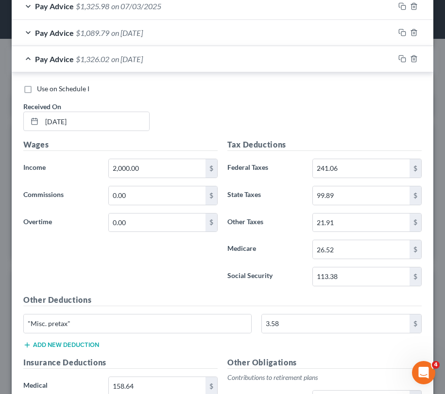
scroll to position [562, 0]
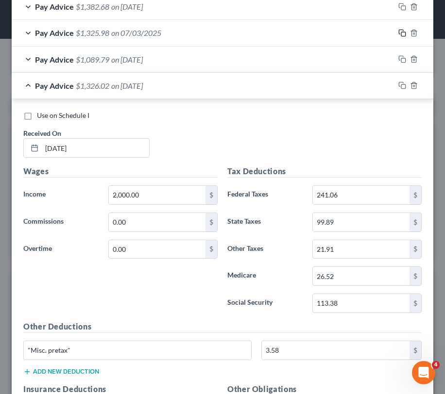
click at [401, 33] on rect "button" at bounding box center [403, 34] width 4 height 4
click at [332, 98] on div "Pay Advice $1,326.02 on [DATE]" at bounding box center [203, 86] width 383 height 26
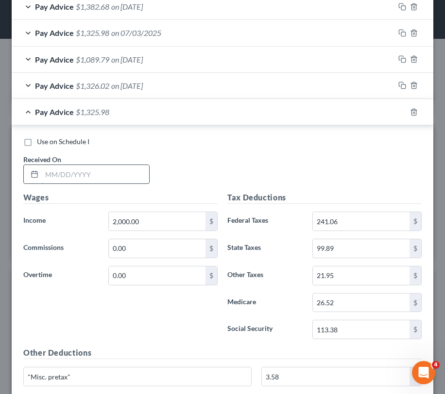
click at [116, 169] on input "text" at bounding box center [95, 174] width 107 height 18
type input "[DATE]"
click at [194, 113] on div "Pay Advice $1,325.98 on [DATE]" at bounding box center [203, 112] width 383 height 26
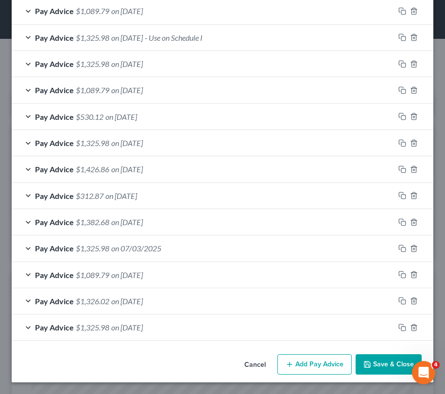
scroll to position [346, 0]
click at [376, 357] on button "Save & Close" at bounding box center [389, 365] width 66 height 20
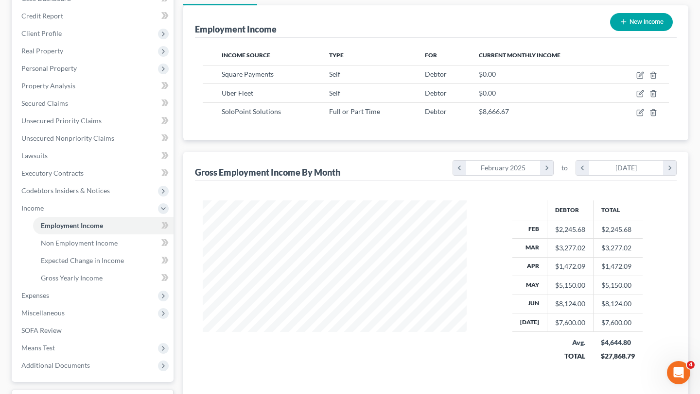
scroll to position [109, 0]
